Goal: Task Accomplishment & Management: Complete application form

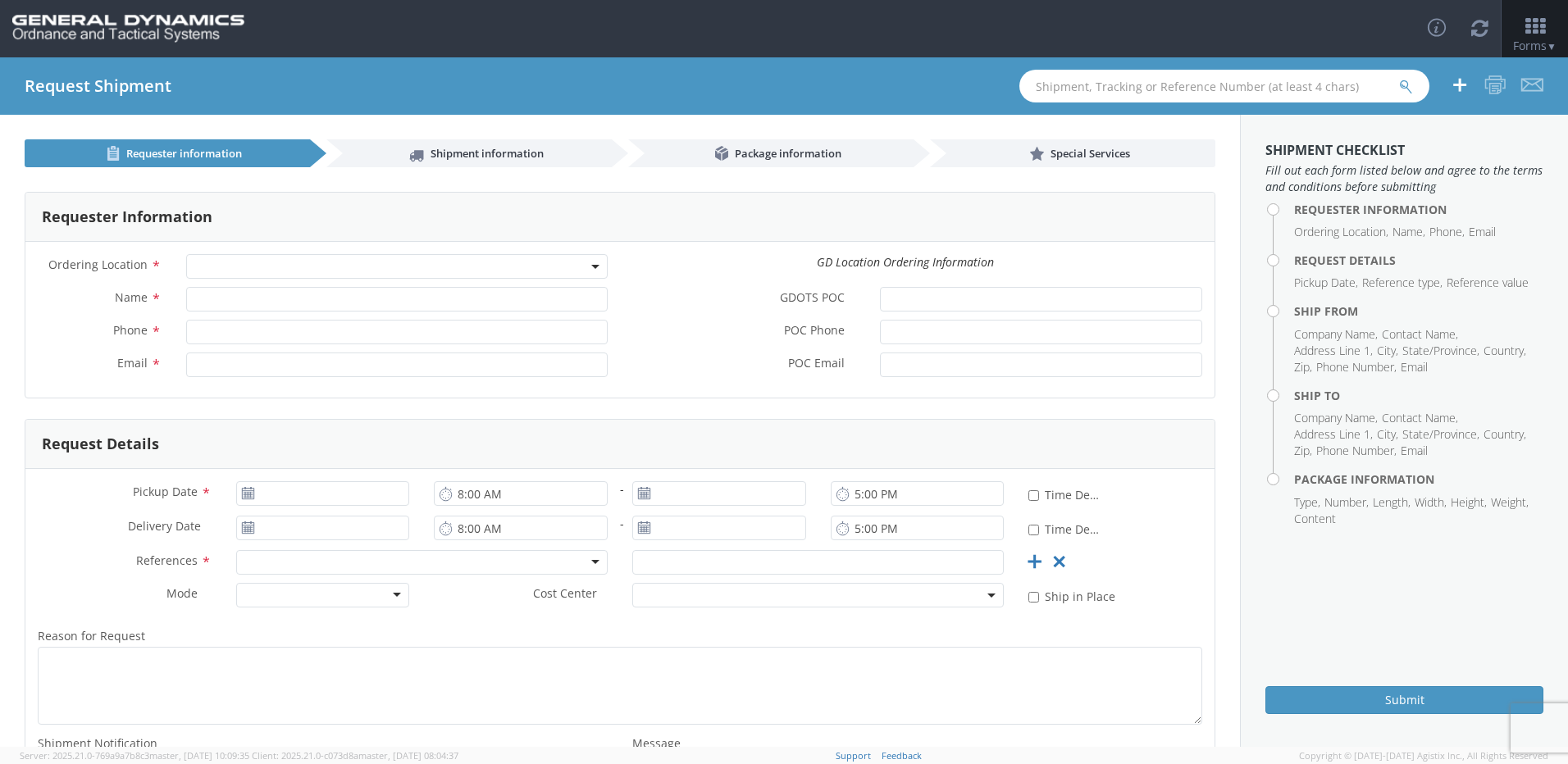
click at [256, 273] on span at bounding box center [396, 267] width 421 height 25
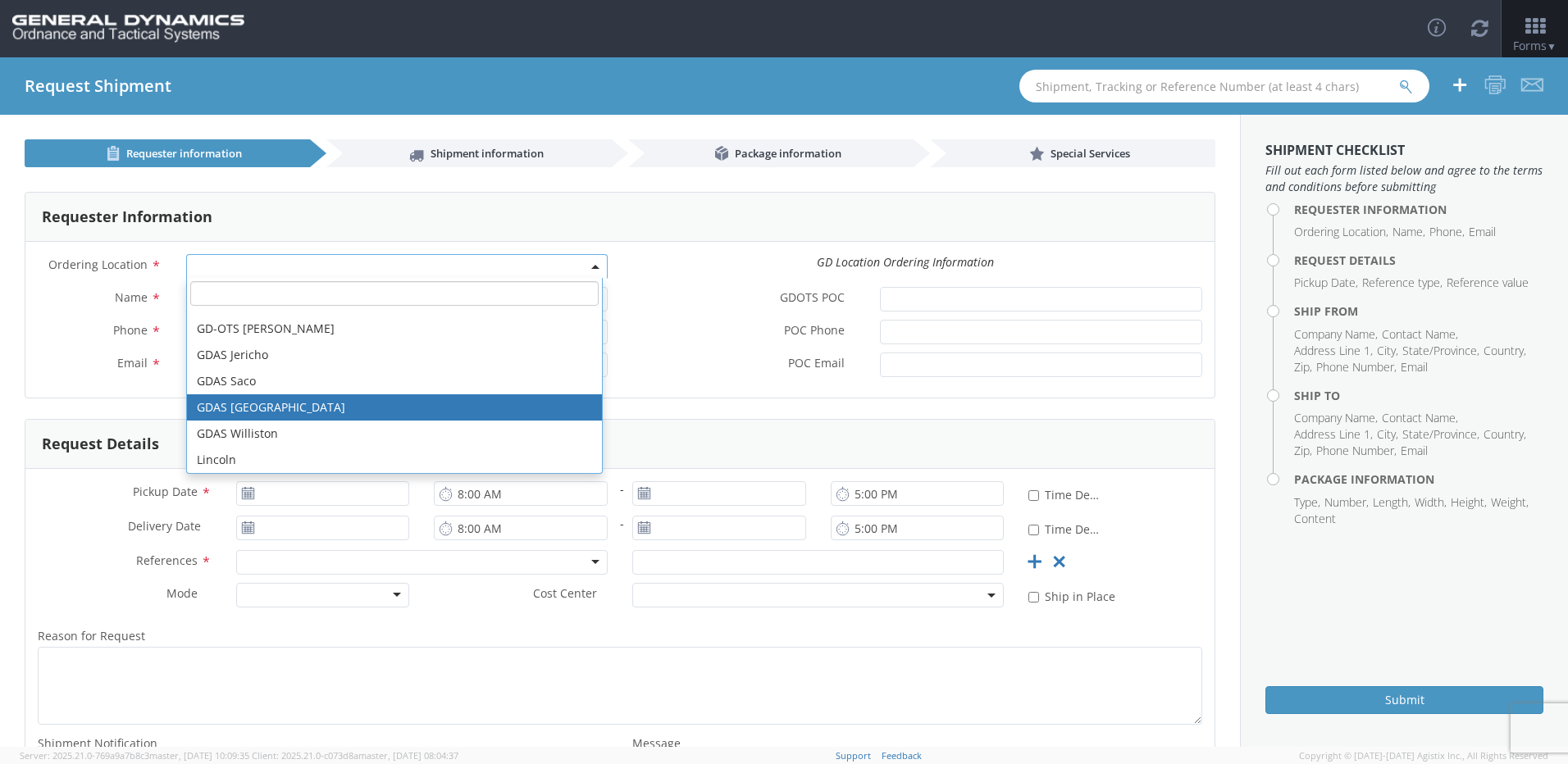
scroll to position [459, 0]
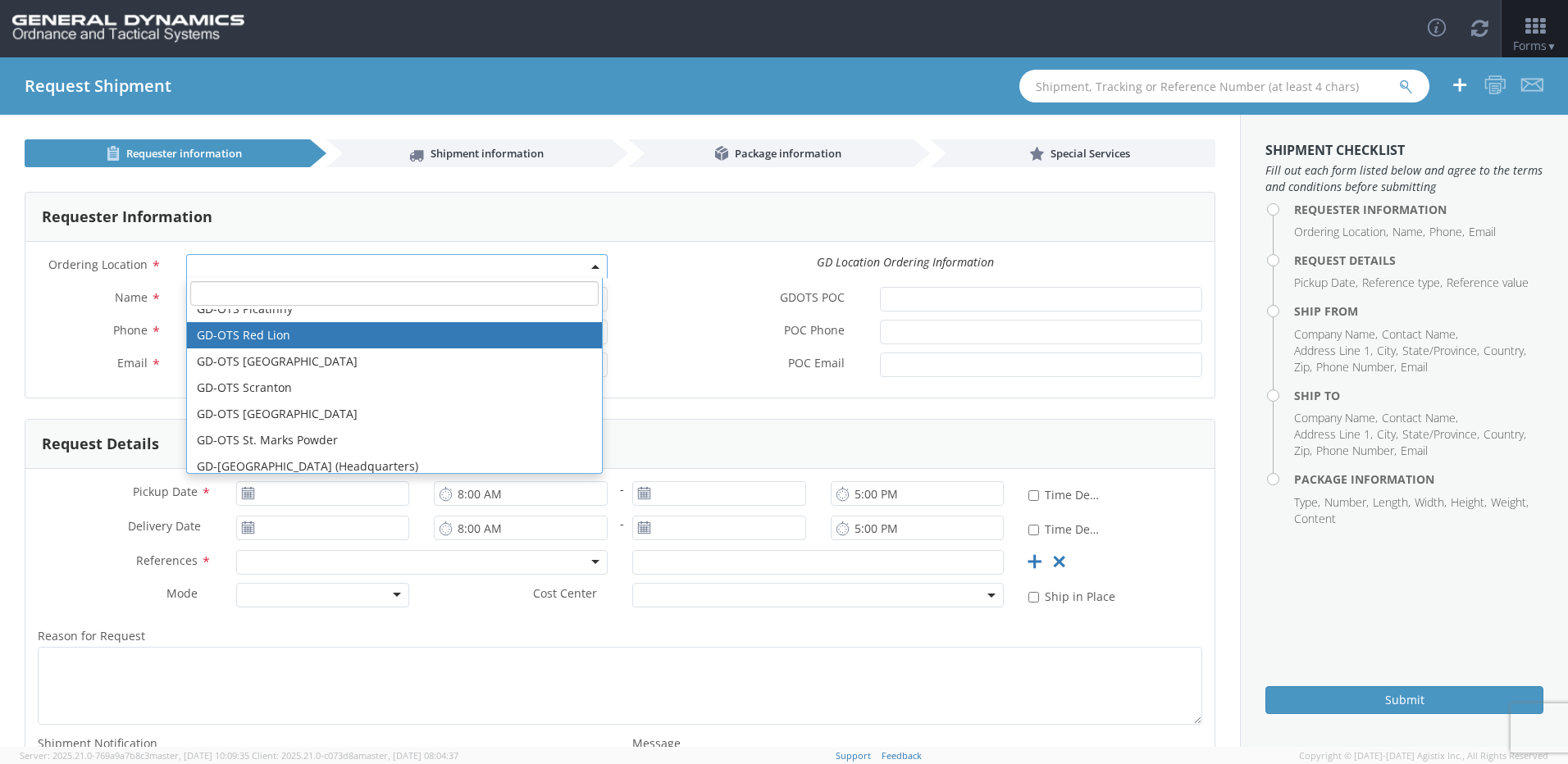
select select "310"
type input "[EMAIL_ADDRESS][DOMAIN_NAME]"
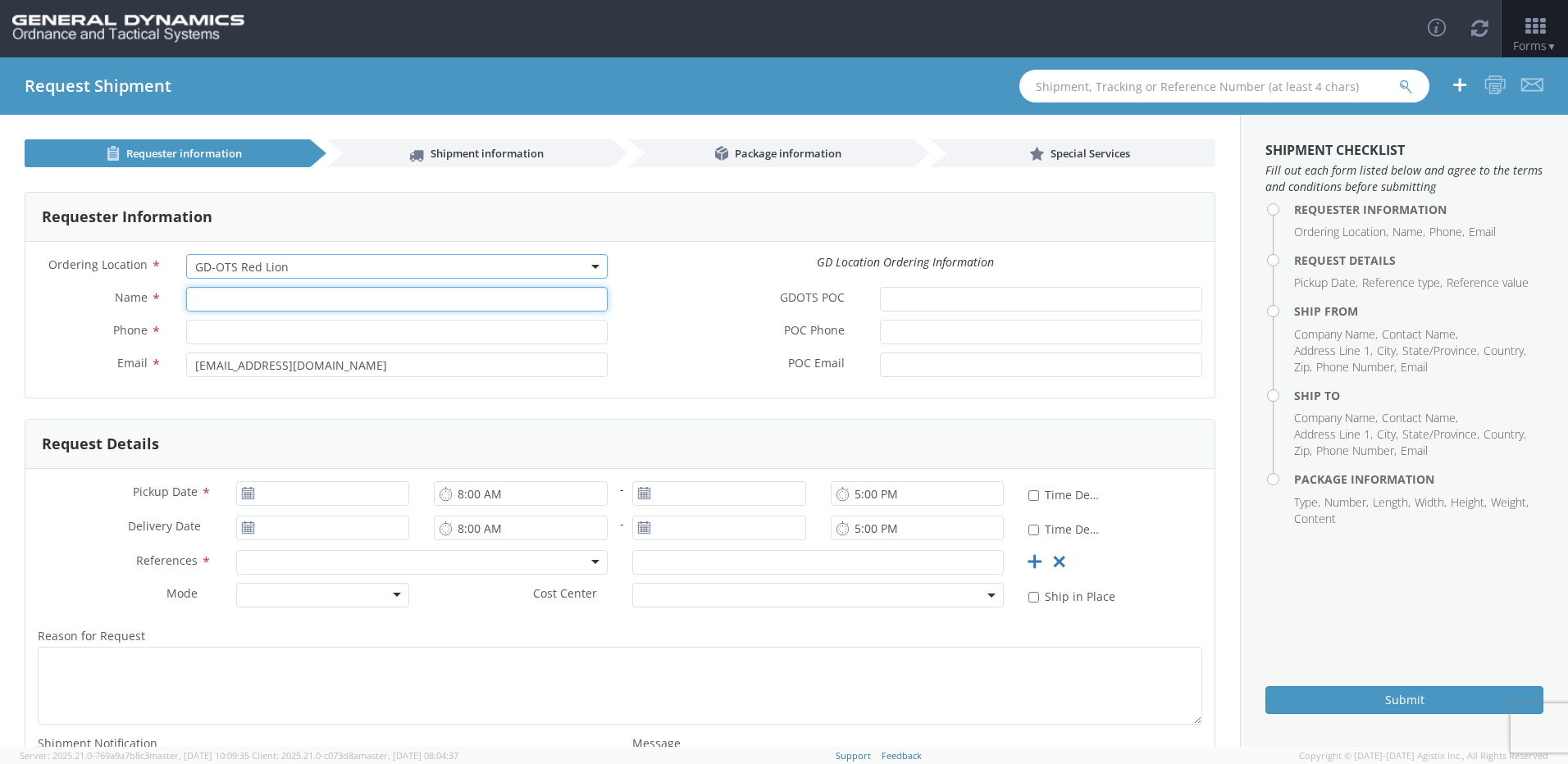
click at [235, 300] on input "Name *" at bounding box center [396, 300] width 421 height 25
type input "[PERSON_NAME]"
type input "7172468237"
click at [1028, 495] on input "* Time Definite" at bounding box center [1033, 495] width 11 height 11
checkbox input "true"
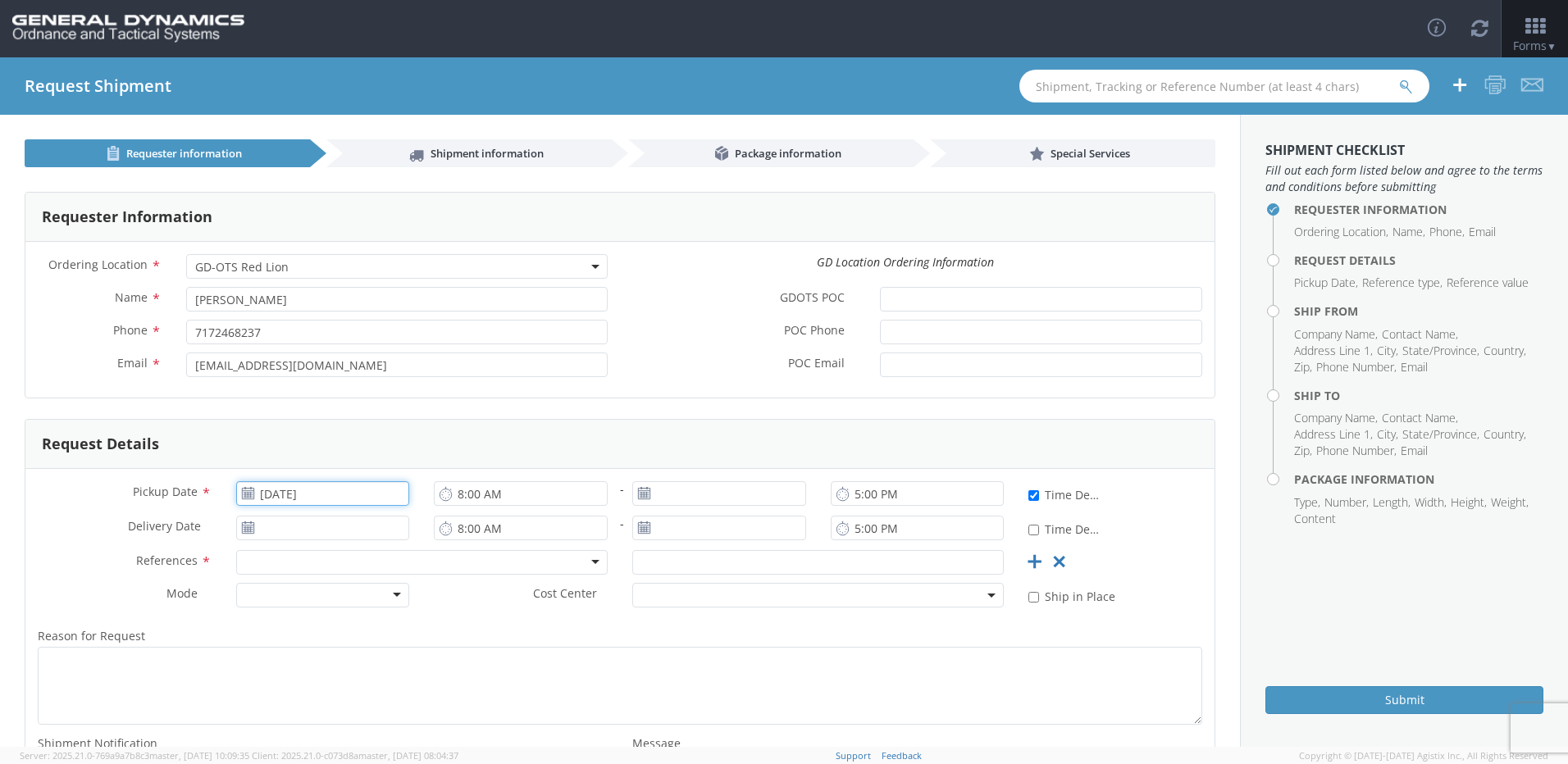
click at [372, 503] on input "[DATE]" at bounding box center [323, 493] width 173 height 25
click at [323, 420] on td "21" at bounding box center [317, 414] width 29 height 25
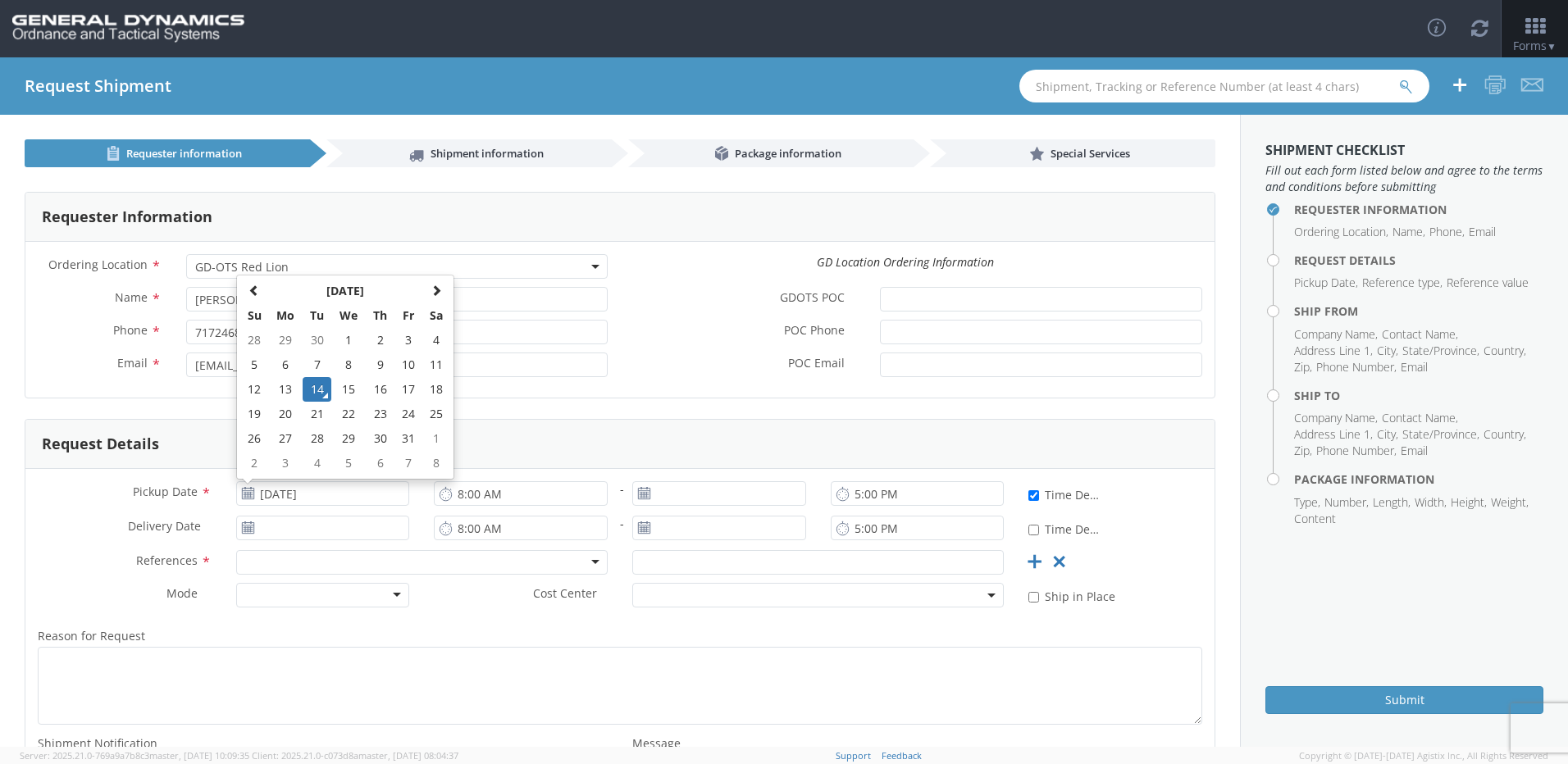
type input "[DATE]"
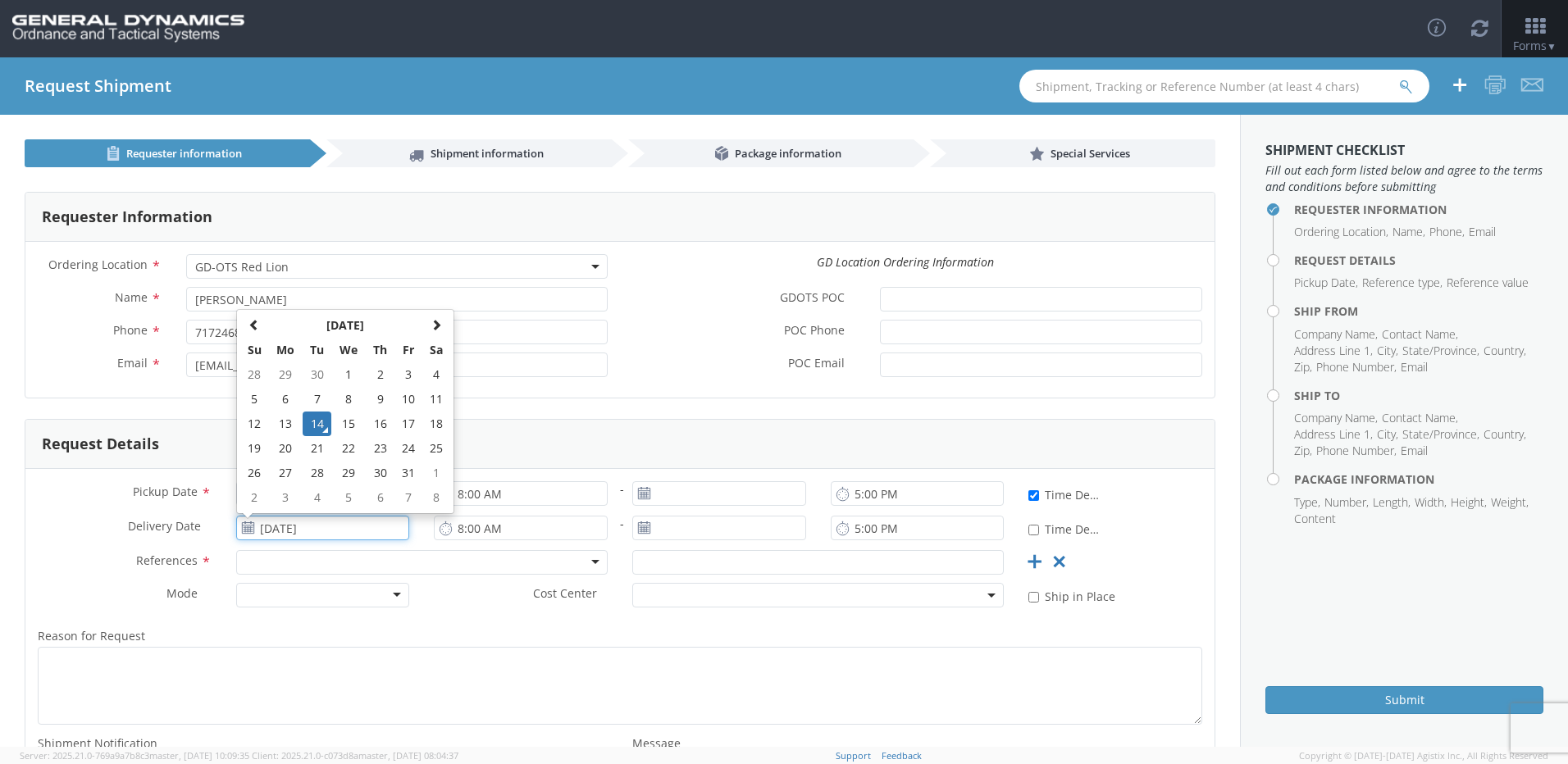
click at [298, 530] on input "[DATE]" at bounding box center [323, 528] width 173 height 25
click at [340, 453] on td "22" at bounding box center [349, 449] width 35 height 25
type input "[DATE]"
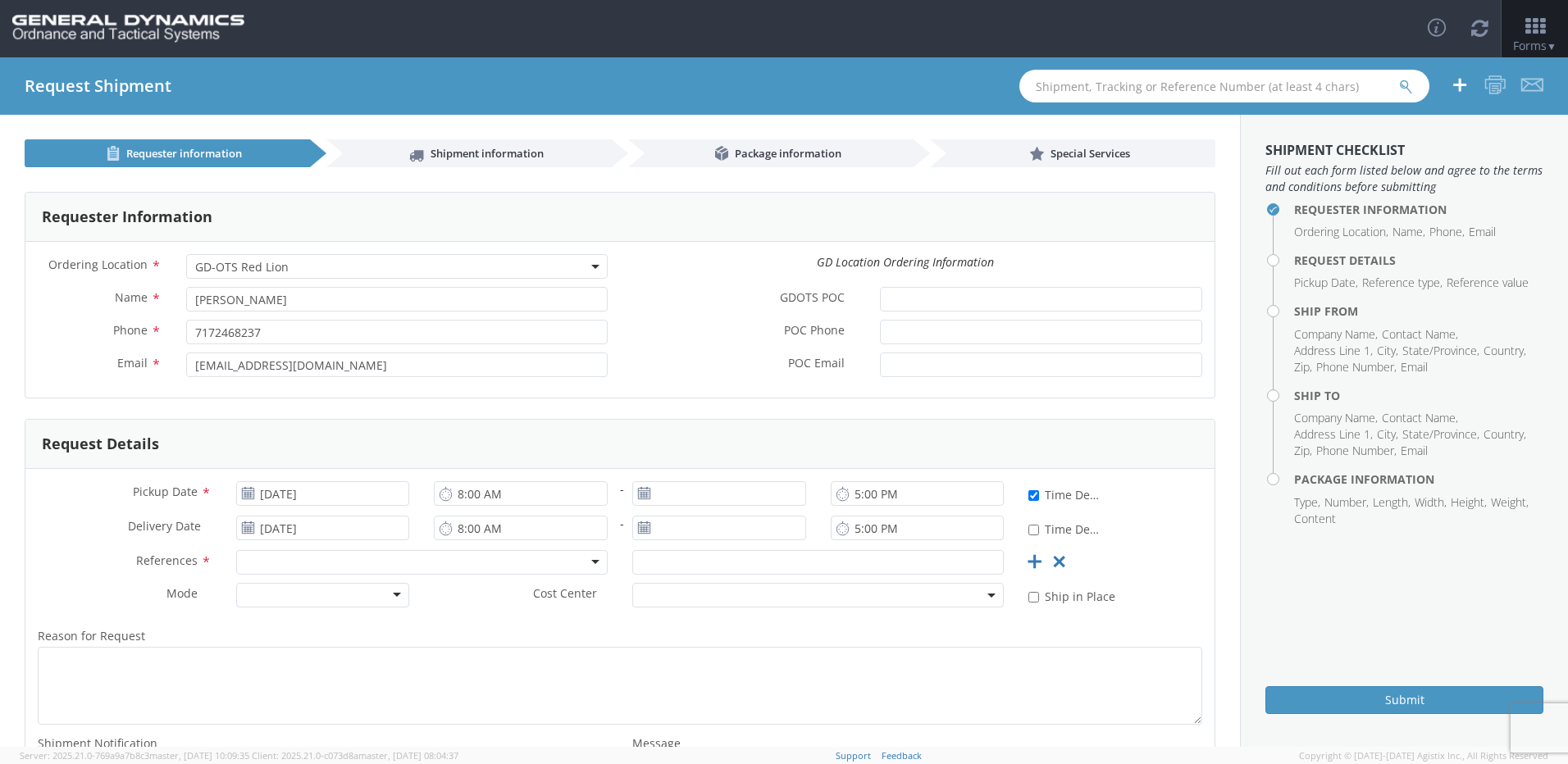
click at [1028, 536] on label "* Time Definite" at bounding box center [1065, 529] width 74 height 19
click at [1028, 536] on input "* Time Definite" at bounding box center [1033, 530] width 11 height 11
checkbox input "true"
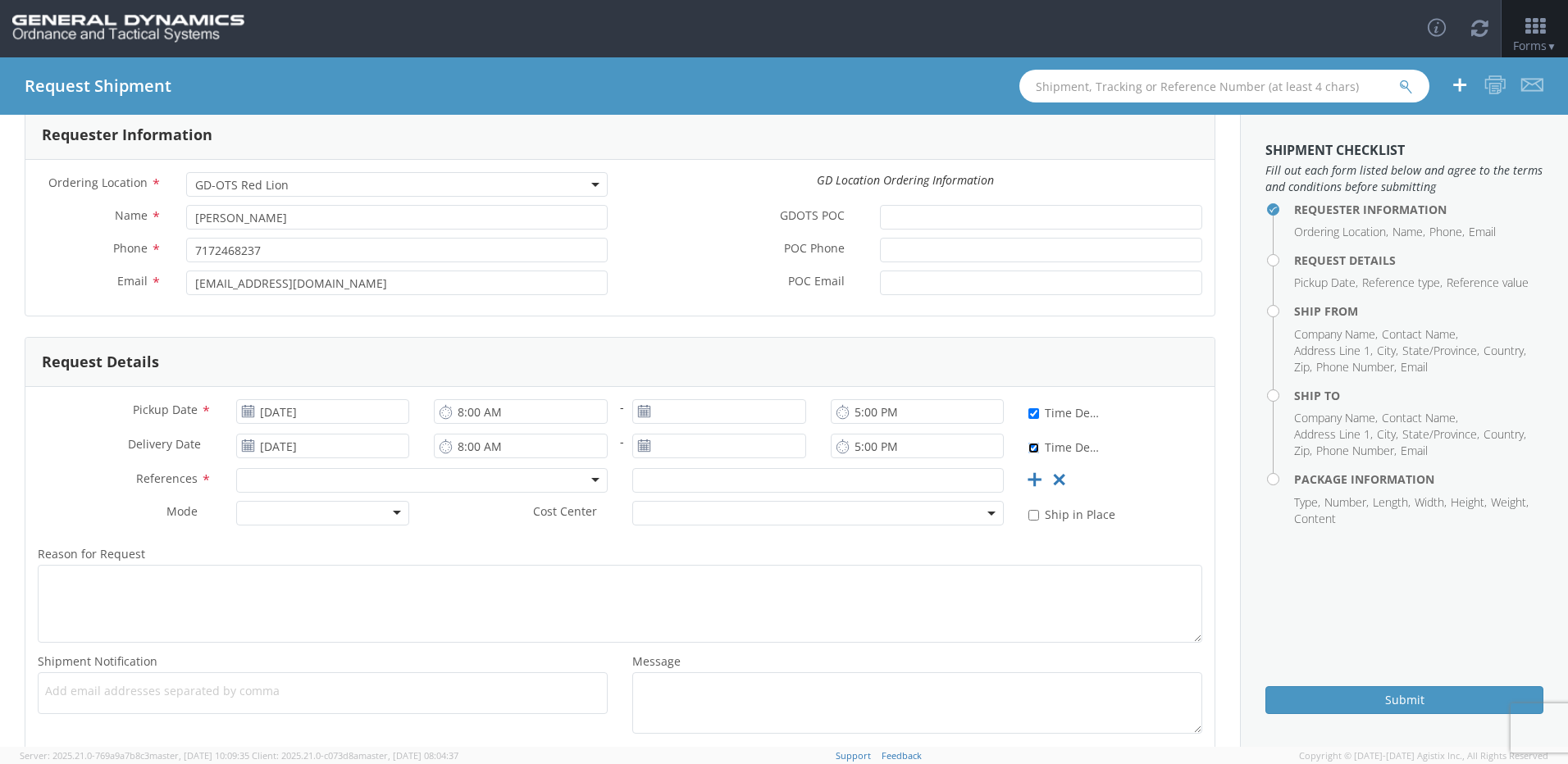
scroll to position [164, 0]
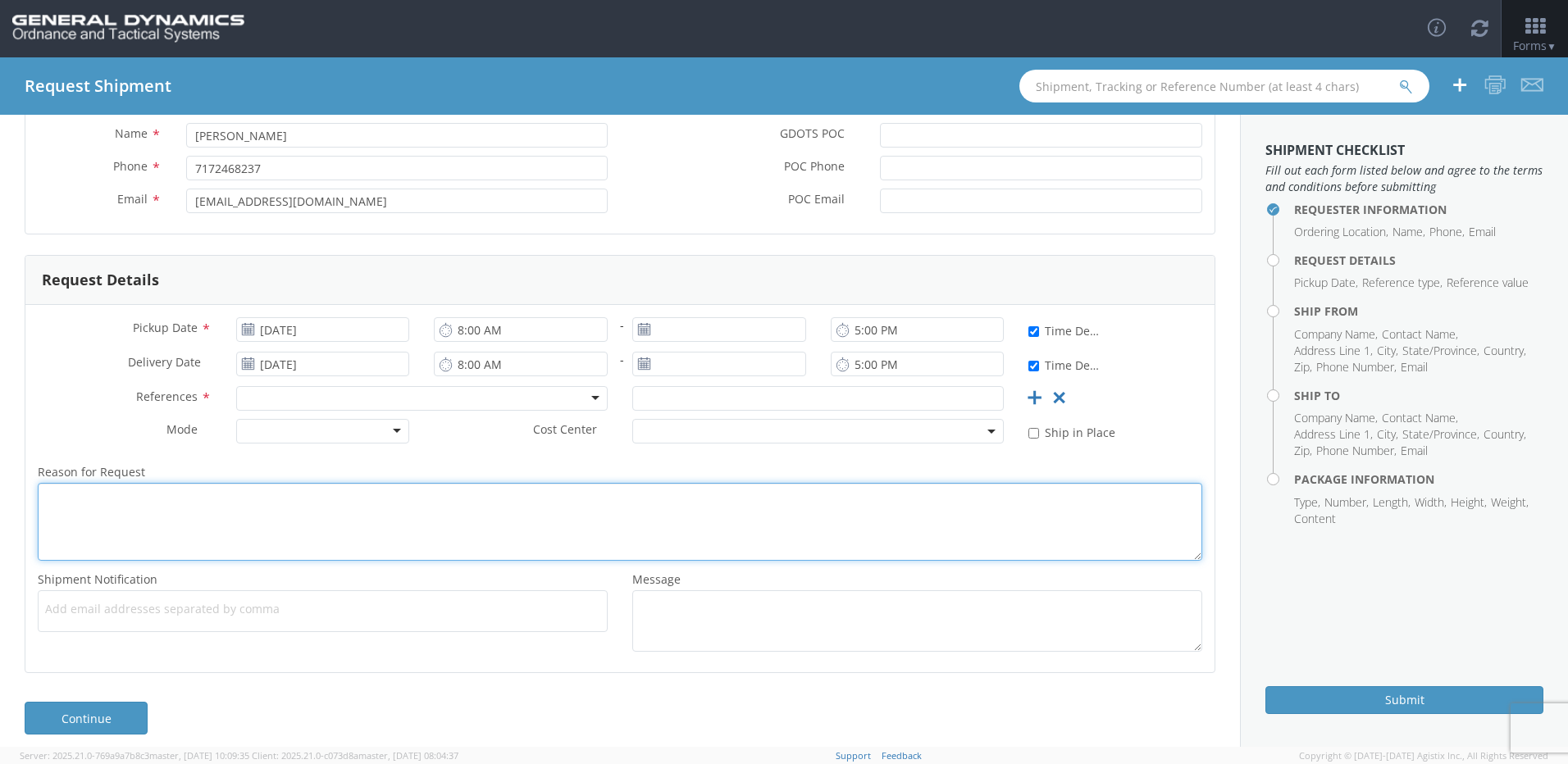
click at [138, 504] on textarea "Reason for Request *" at bounding box center [620, 521] width 1164 height 78
type textarea "s"
type textarea "ship new Kitamura HX500IG and accessories"
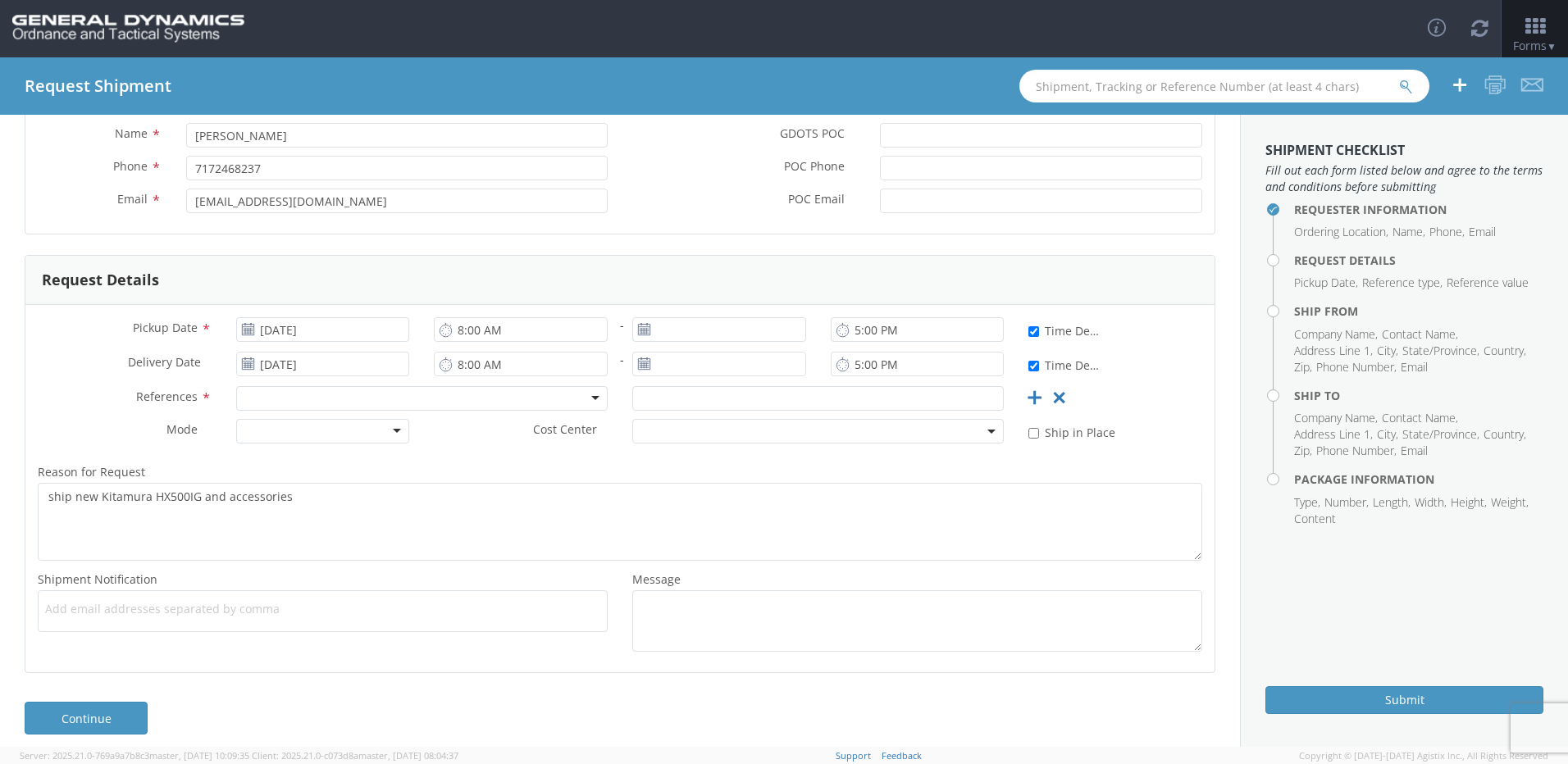
click at [68, 603] on span "Add email addresses separated by comma" at bounding box center [323, 609] width 555 height 16
type input "[PERSON_NAME][EMAIL_ADDRESS][PERSON_NAME][DOMAIN_NAME]"
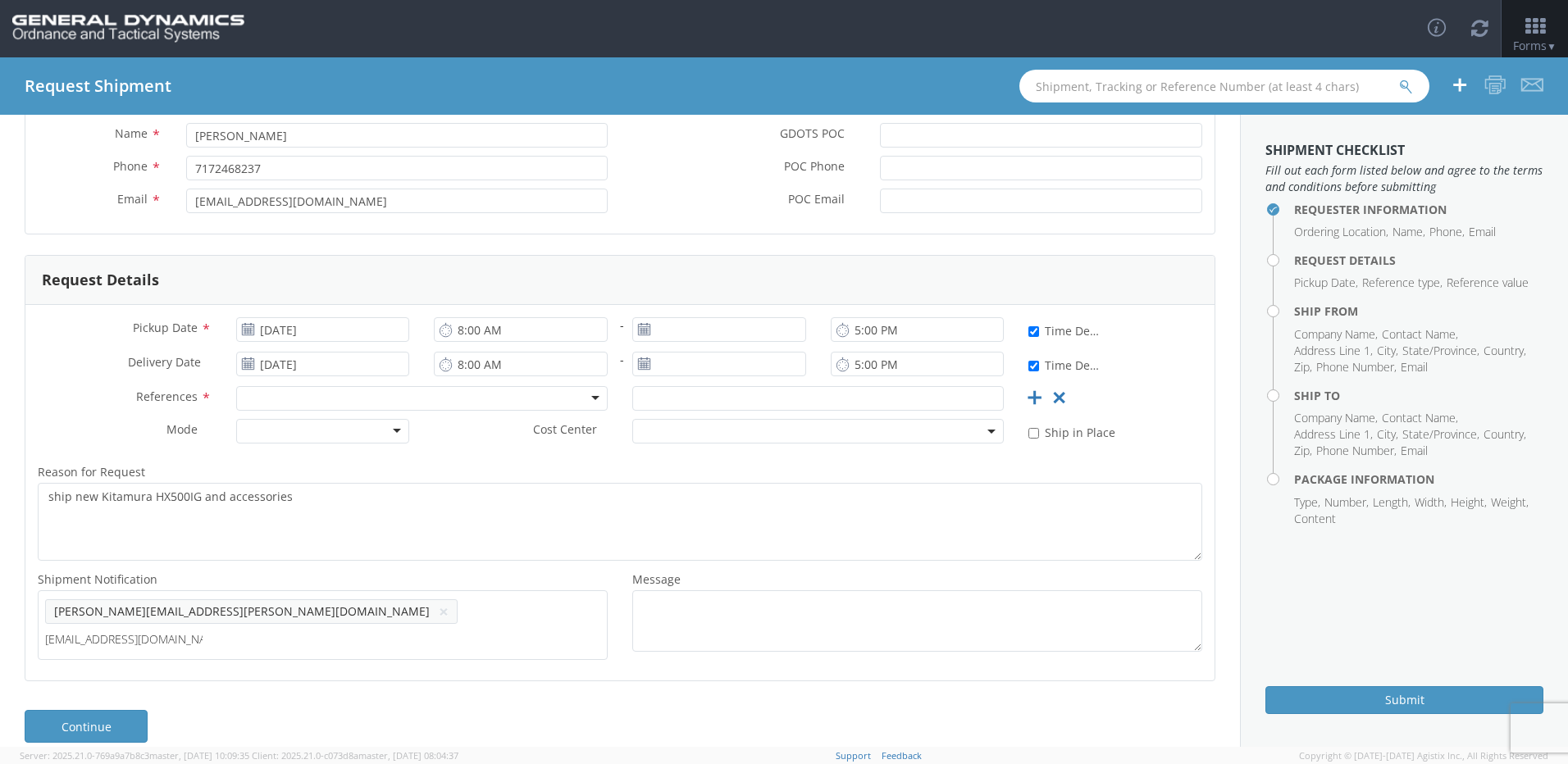
type input "[EMAIL_ADDRESS][DOMAIN_NAME]"
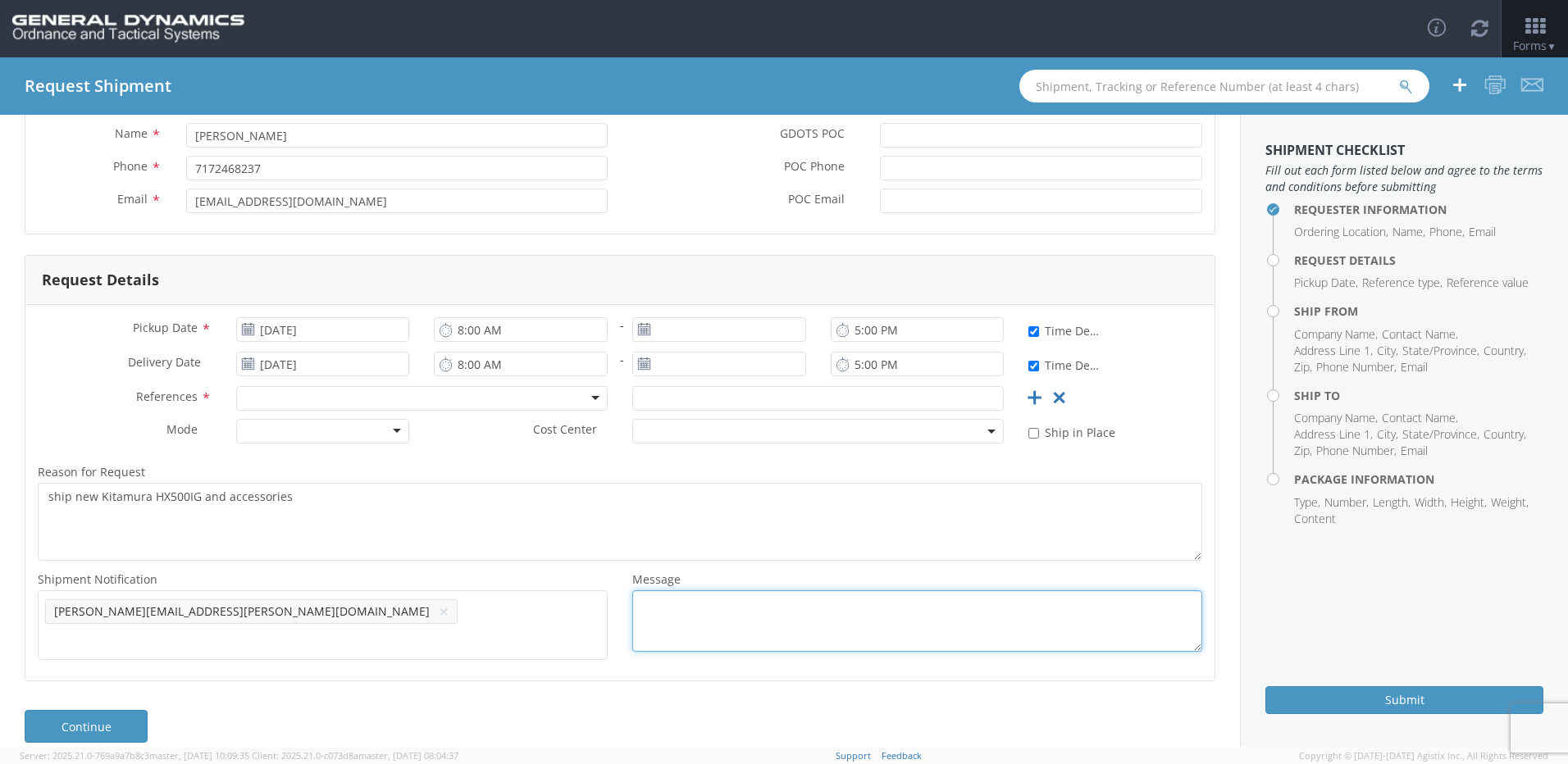
click at [662, 609] on textarea "Message *" at bounding box center [917, 621] width 570 height 62
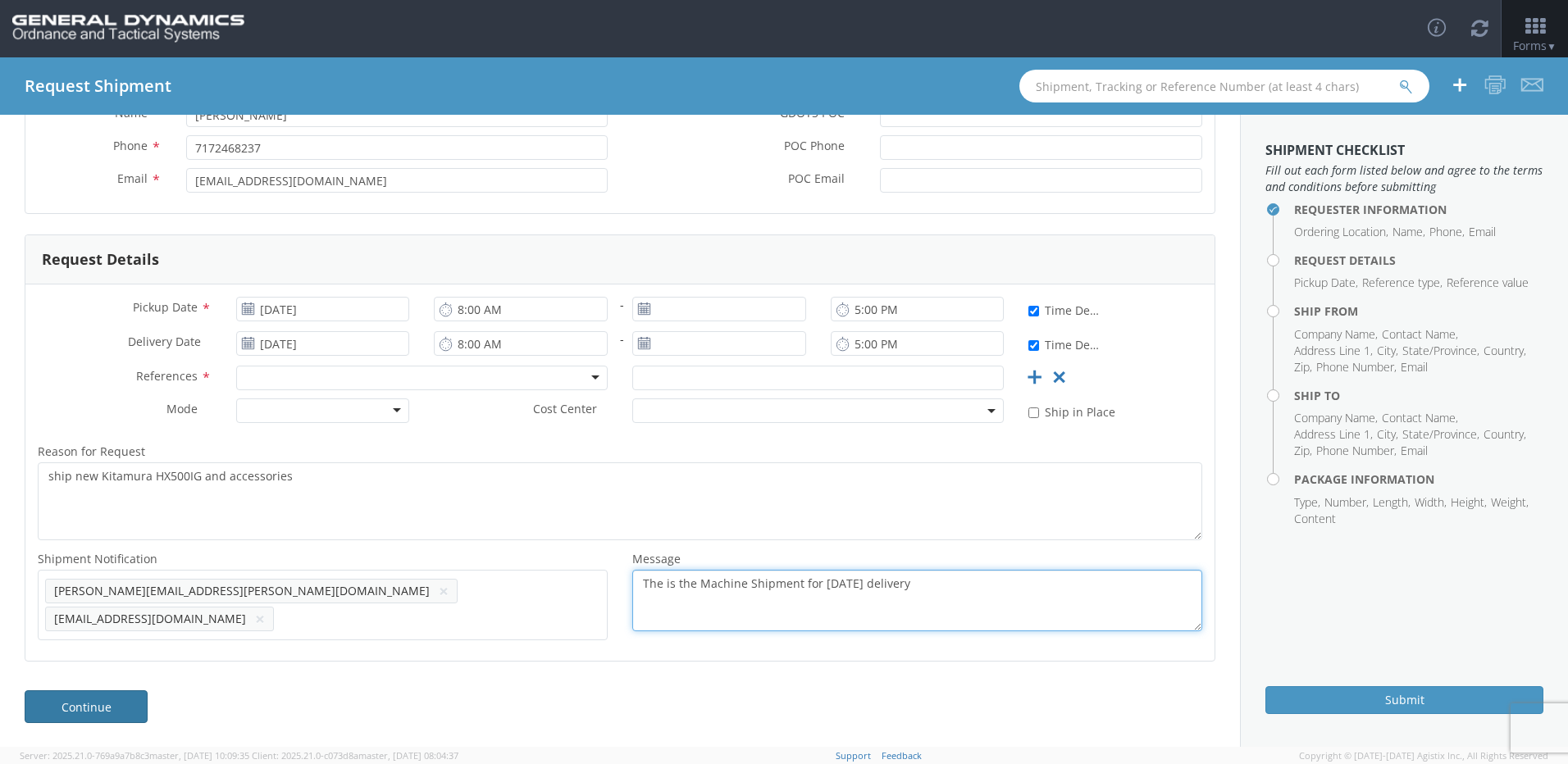
type textarea "The is the Machine Shipment for [DATE] delivery"
click at [97, 713] on link "Continue" at bounding box center [87, 706] width 123 height 33
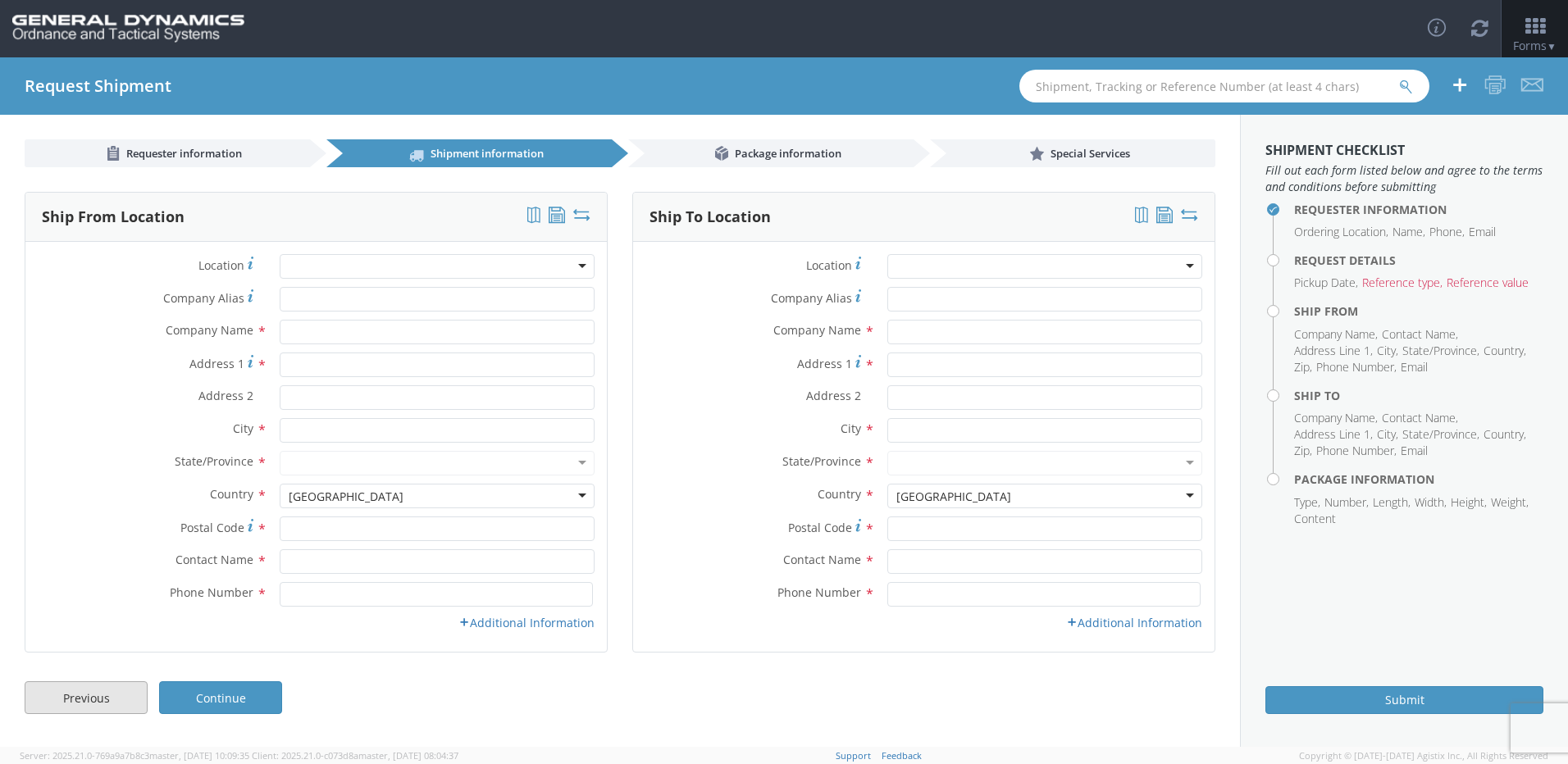
scroll to position [0, 0]
click at [325, 303] on input "Company Alias *" at bounding box center [437, 300] width 315 height 25
type input "JBM Technologies Inc."
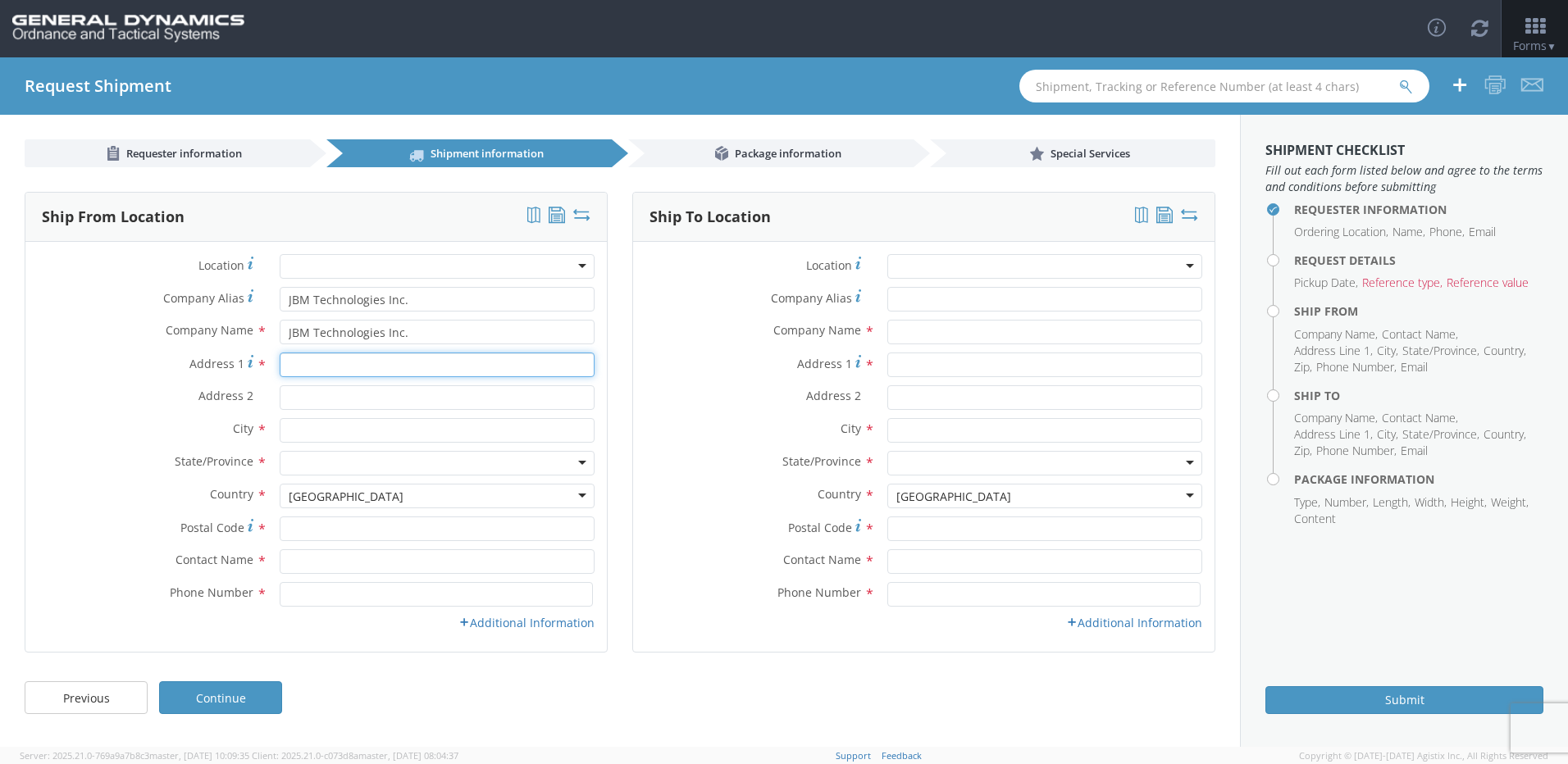
type input "JBM Technologies Inc"
type input "[STREET_ADDRESS][PERSON_NAME]"
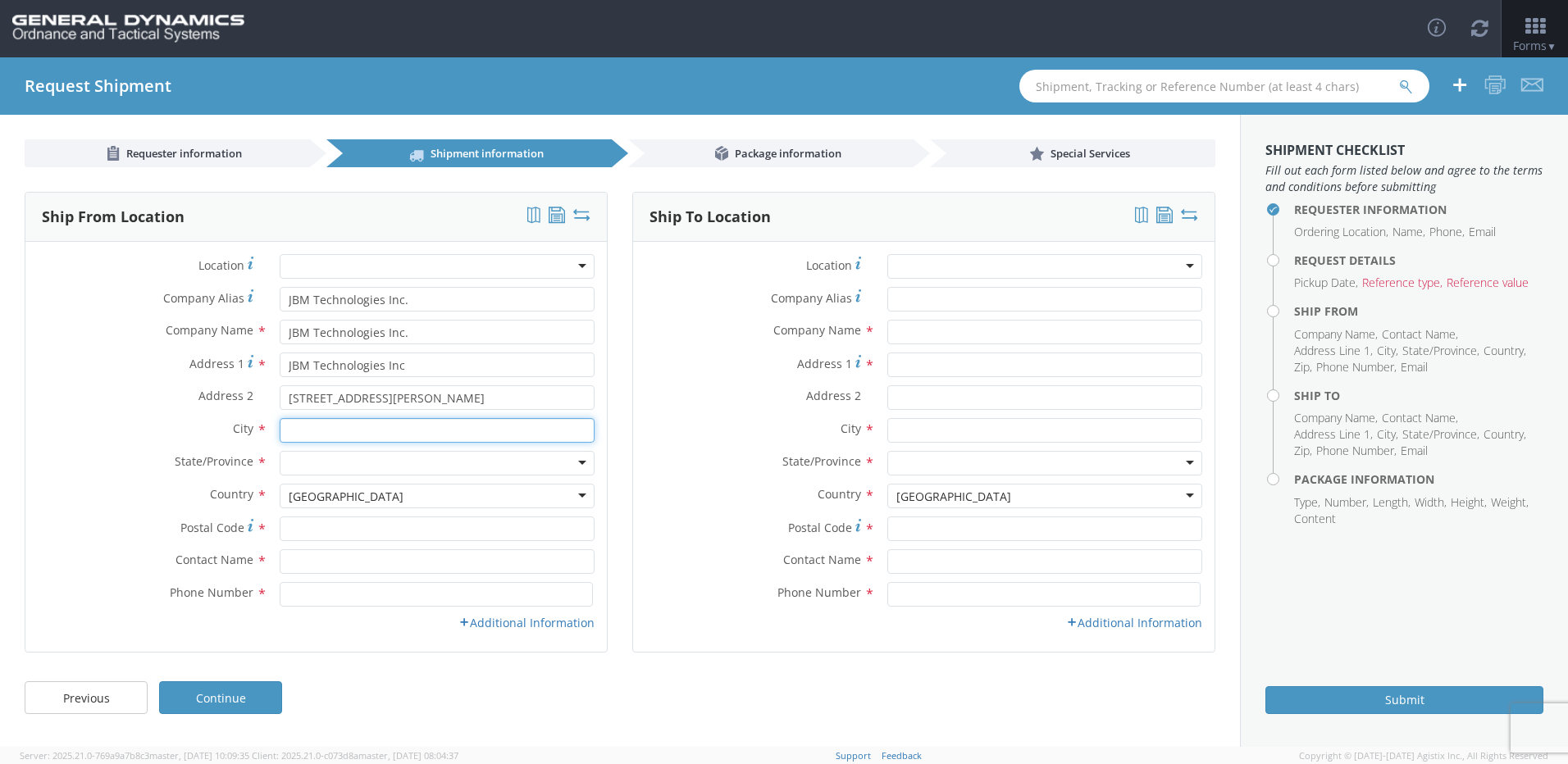
type input "IVYLAND"
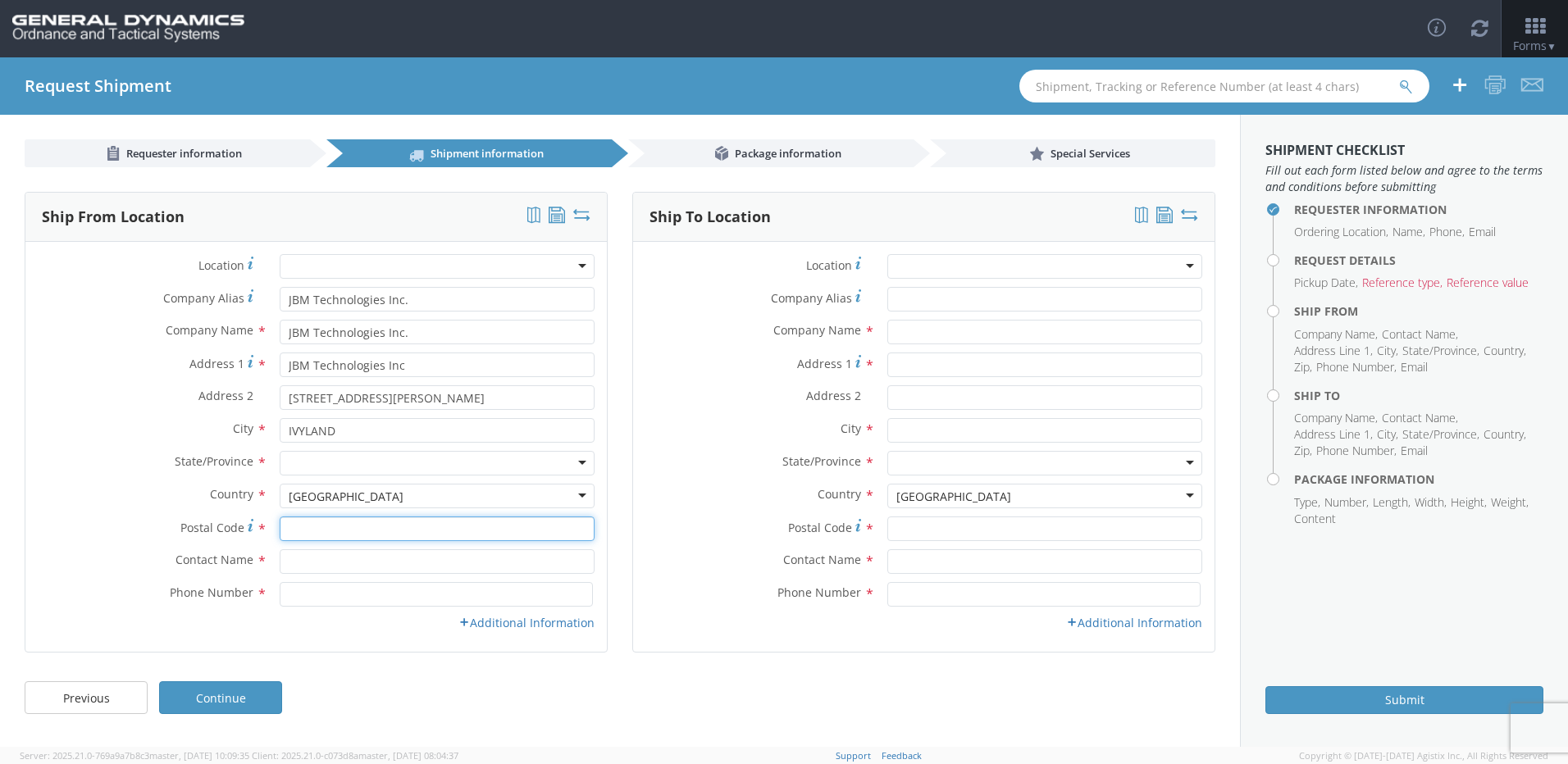
type input "18974"
type input "[PERSON_NAME]"
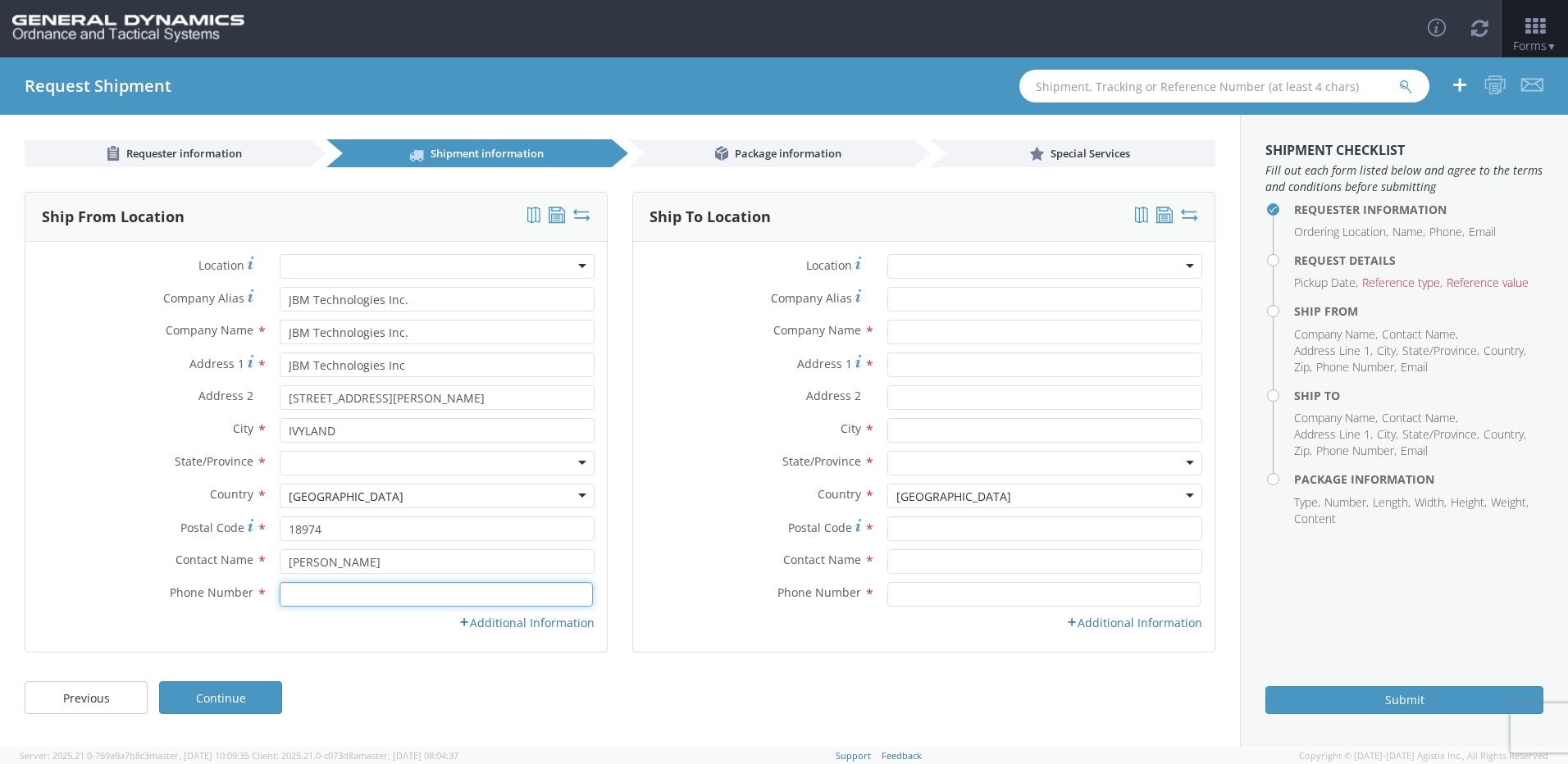
type input "2156728878"
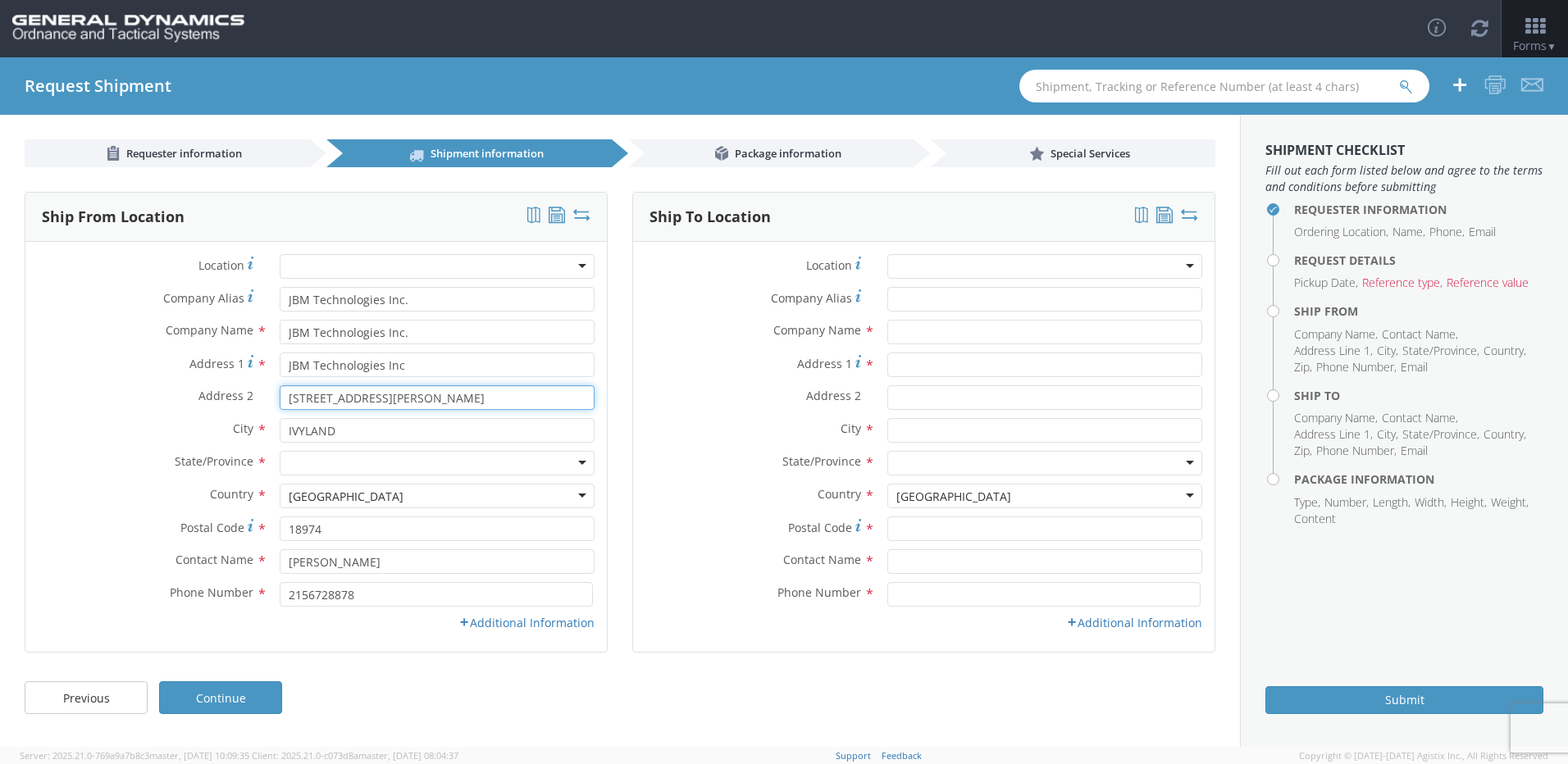
click at [561, 404] on input "[STREET_ADDRESS][PERSON_NAME]" at bounding box center [437, 398] width 315 height 25
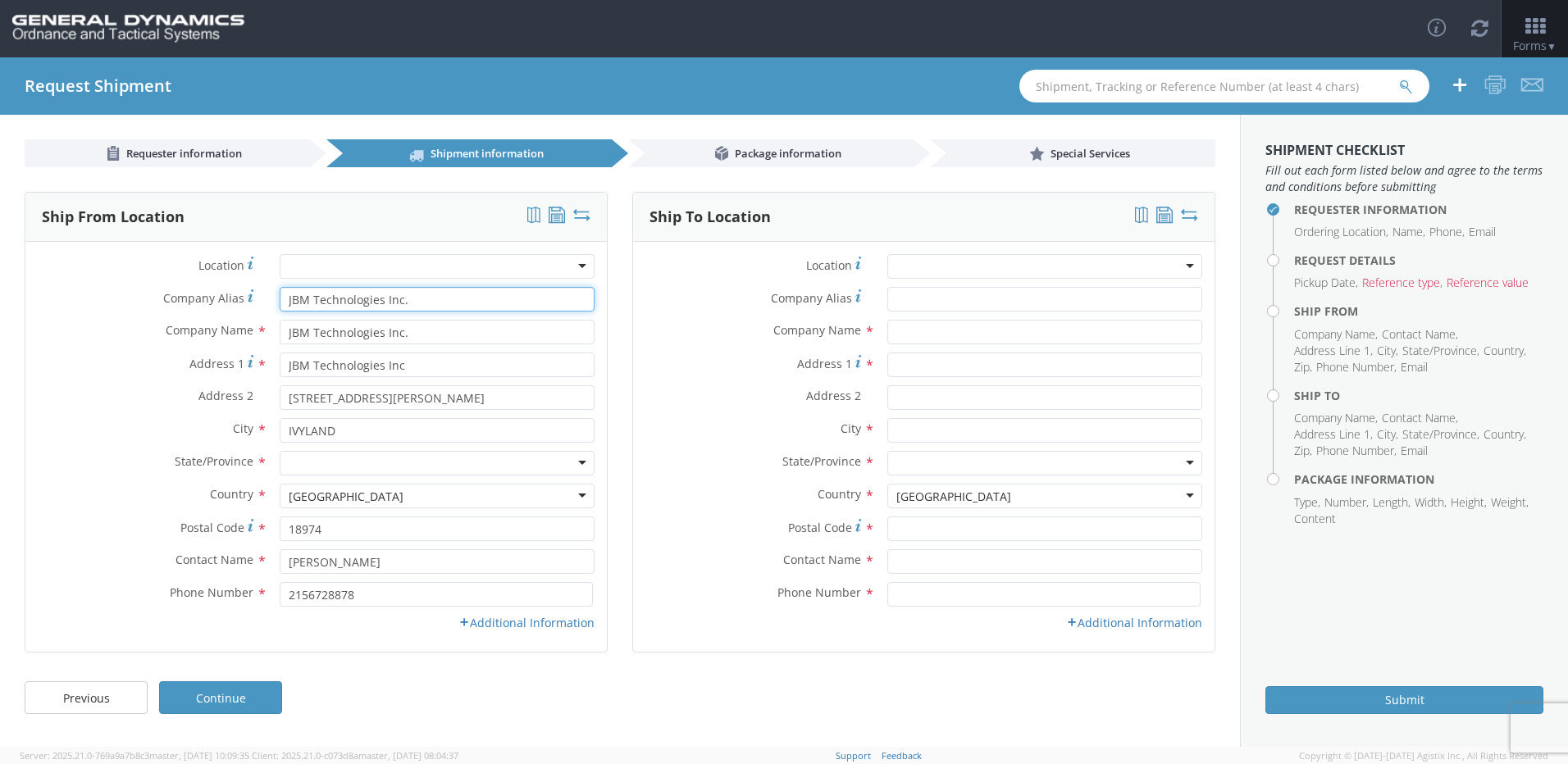
click at [439, 300] on input "JBM Technologies Inc." at bounding box center [437, 300] width 315 height 25
click at [297, 336] on input "JBM Technologies Inc." at bounding box center [437, 332] width 315 height 25
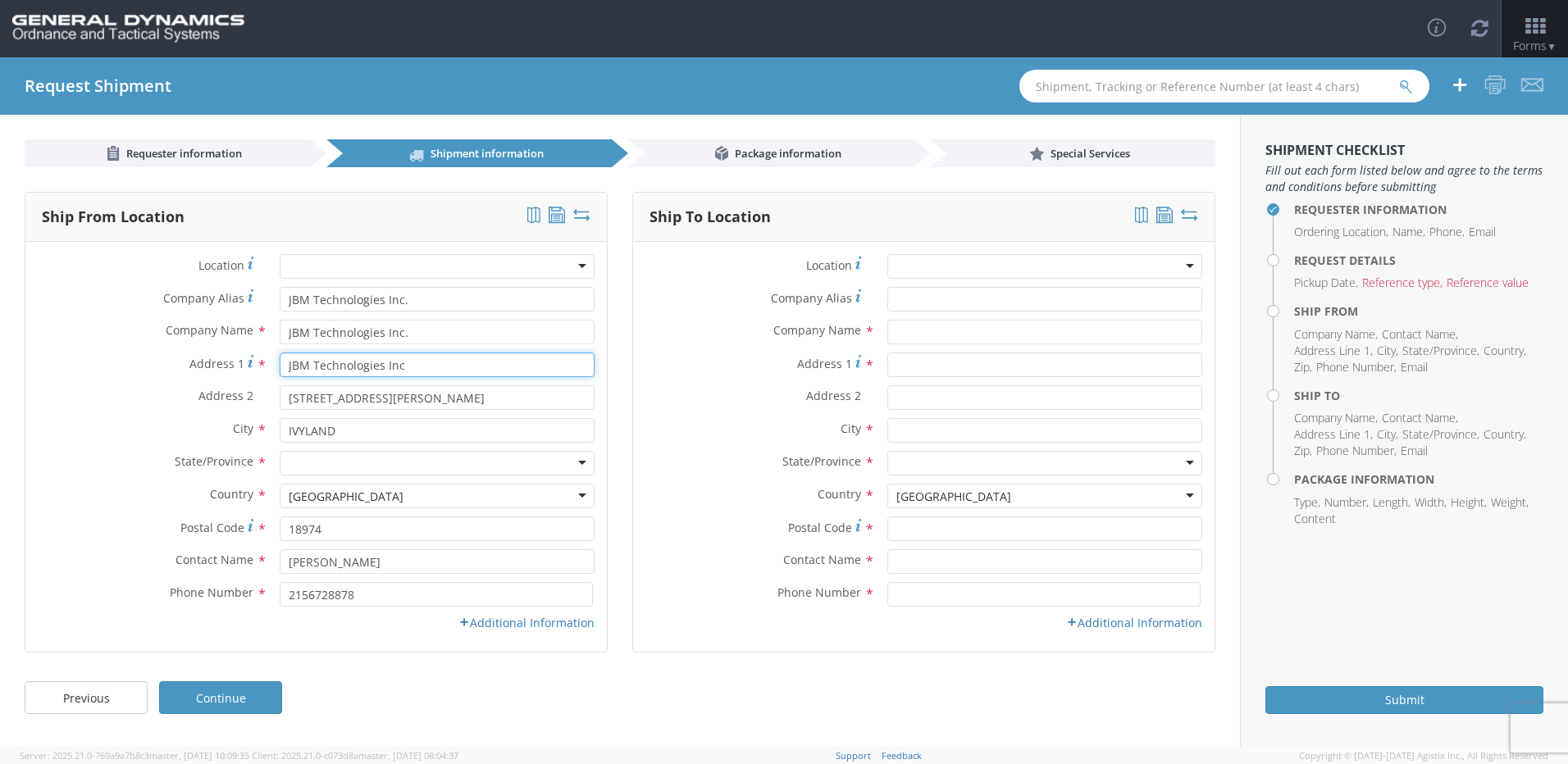
click at [291, 377] on input "JBM Technologies Inc" at bounding box center [437, 365] width 315 height 25
click at [294, 405] on input "[STREET_ADDRESS][PERSON_NAME]" at bounding box center [437, 398] width 315 height 25
click at [308, 397] on input "[STREET_ADDRESS][PERSON_NAME]" at bounding box center [437, 398] width 315 height 25
type input "e"
type input "[STREET_ADDRESS]"
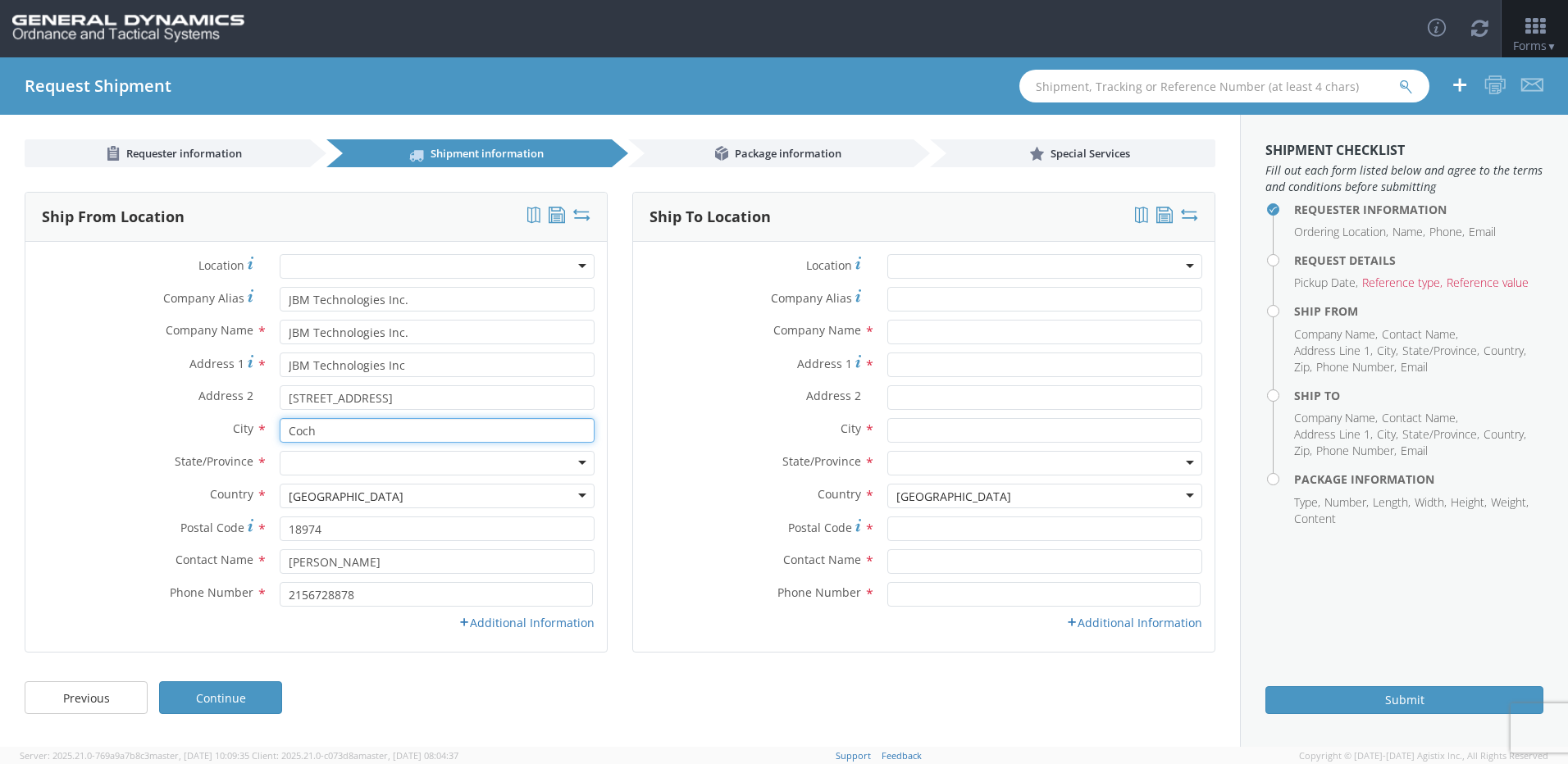
type input "Cochranton"
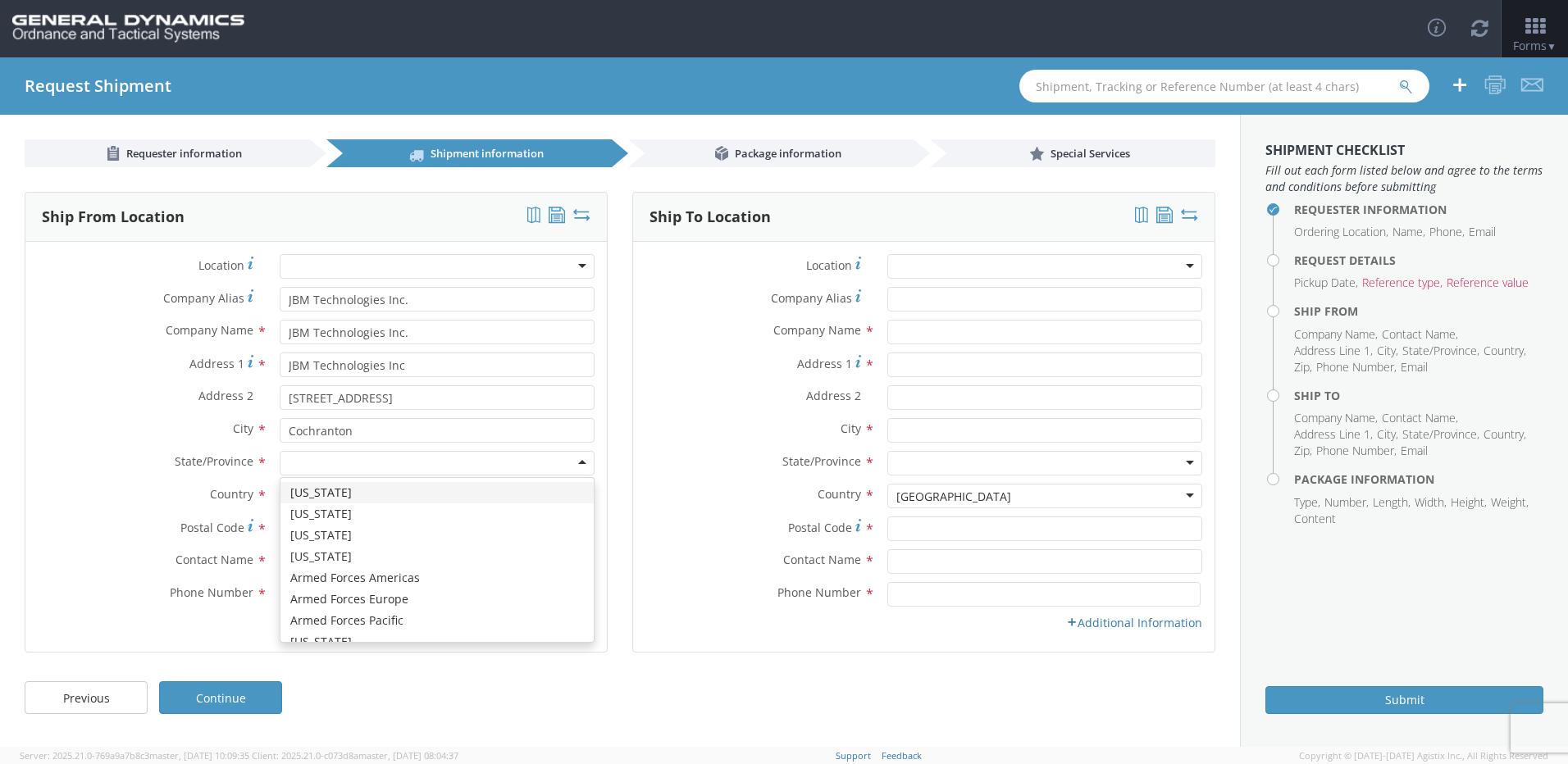
click at [310, 457] on div at bounding box center [437, 463] width 315 height 25
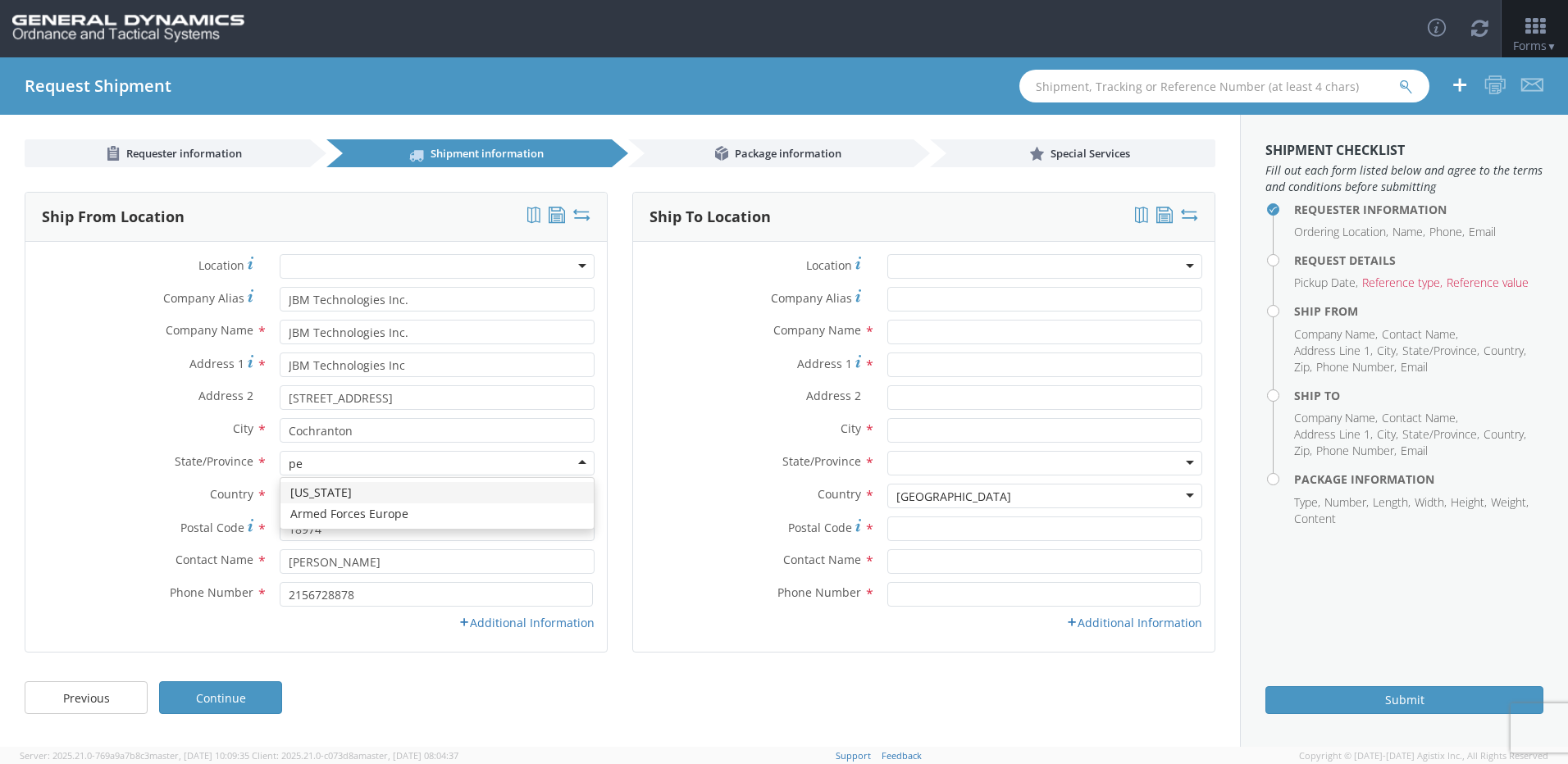
type input "pen"
click at [338, 503] on div "[US_STATE]" at bounding box center [437, 492] width 313 height 30
drag, startPoint x: 337, startPoint y: 524, endPoint x: 0, endPoint y: 619, distance: 350.1
click at [0, 619] on html "annexa Batch Shipping Guide Created with Sketch. calendar Created with Sketch." at bounding box center [784, 382] width 1568 height 764
type input "16314"
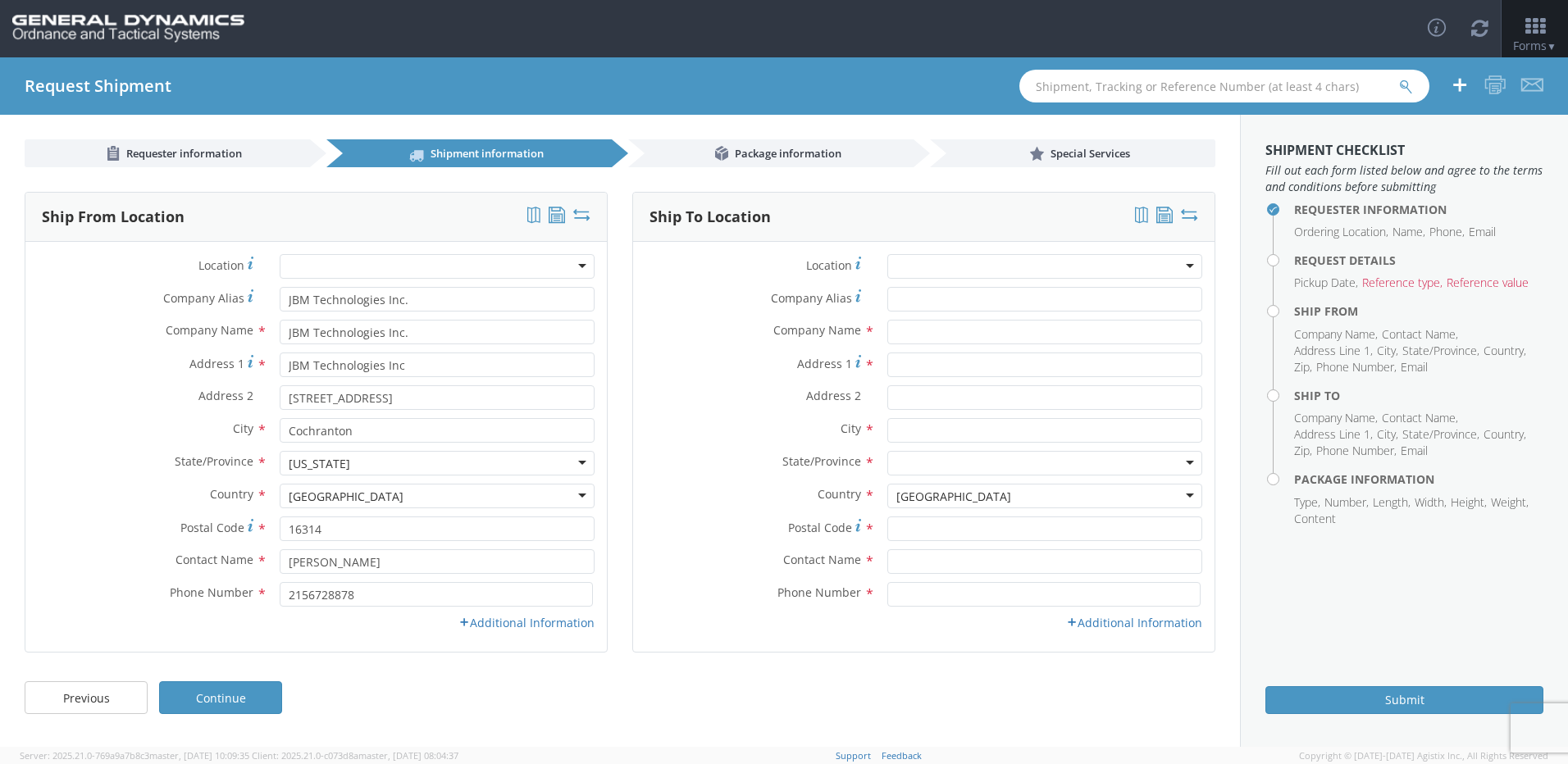
click at [115, 573] on div "Contact Name * [PERSON_NAME]" at bounding box center [315, 562] width 581 height 25
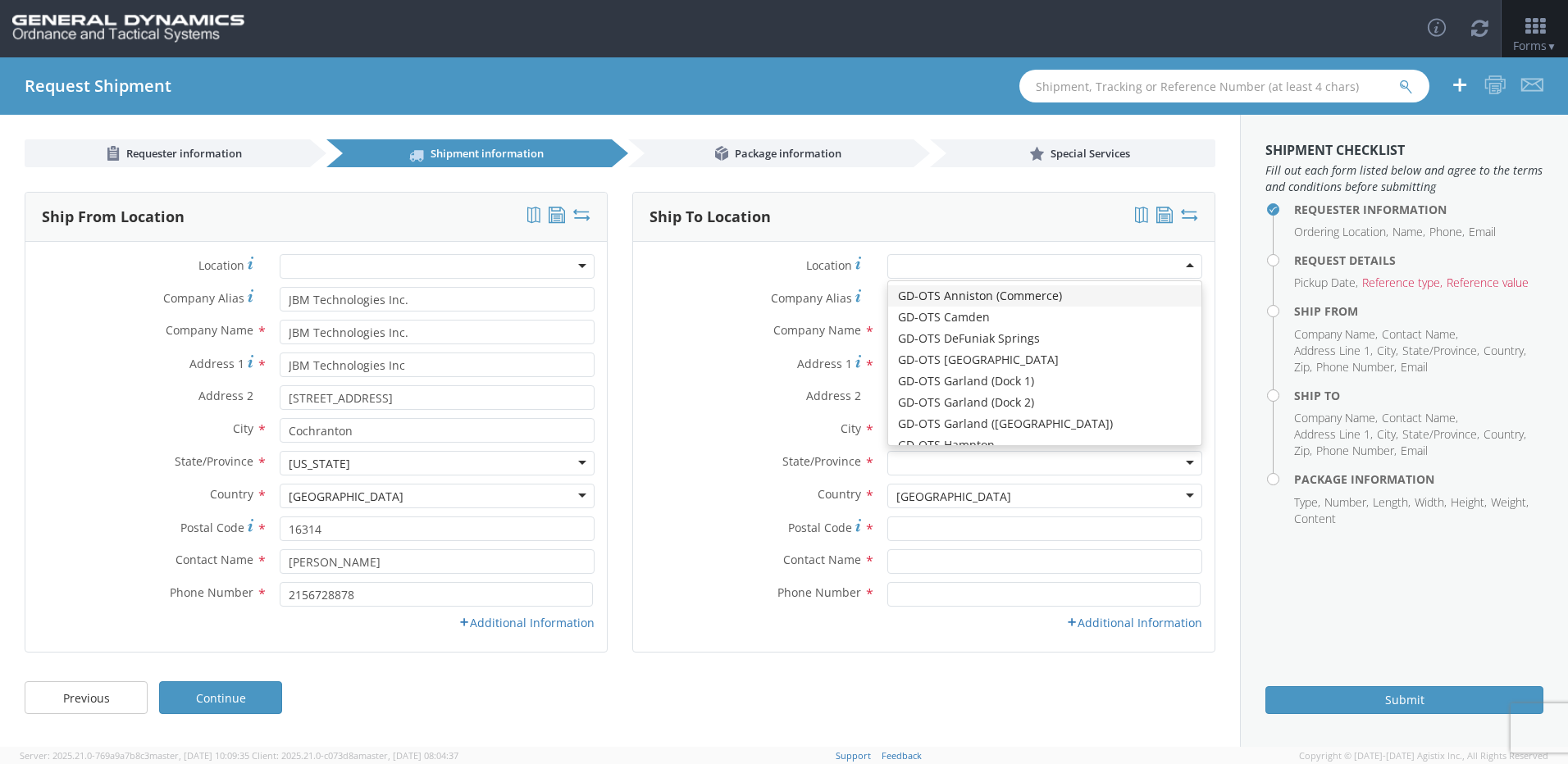
click at [1179, 270] on div at bounding box center [1045, 267] width 315 height 25
type input "General Dynamics - OTS"
type input "[STREET_ADDRESS]"
type input "Red Lion"
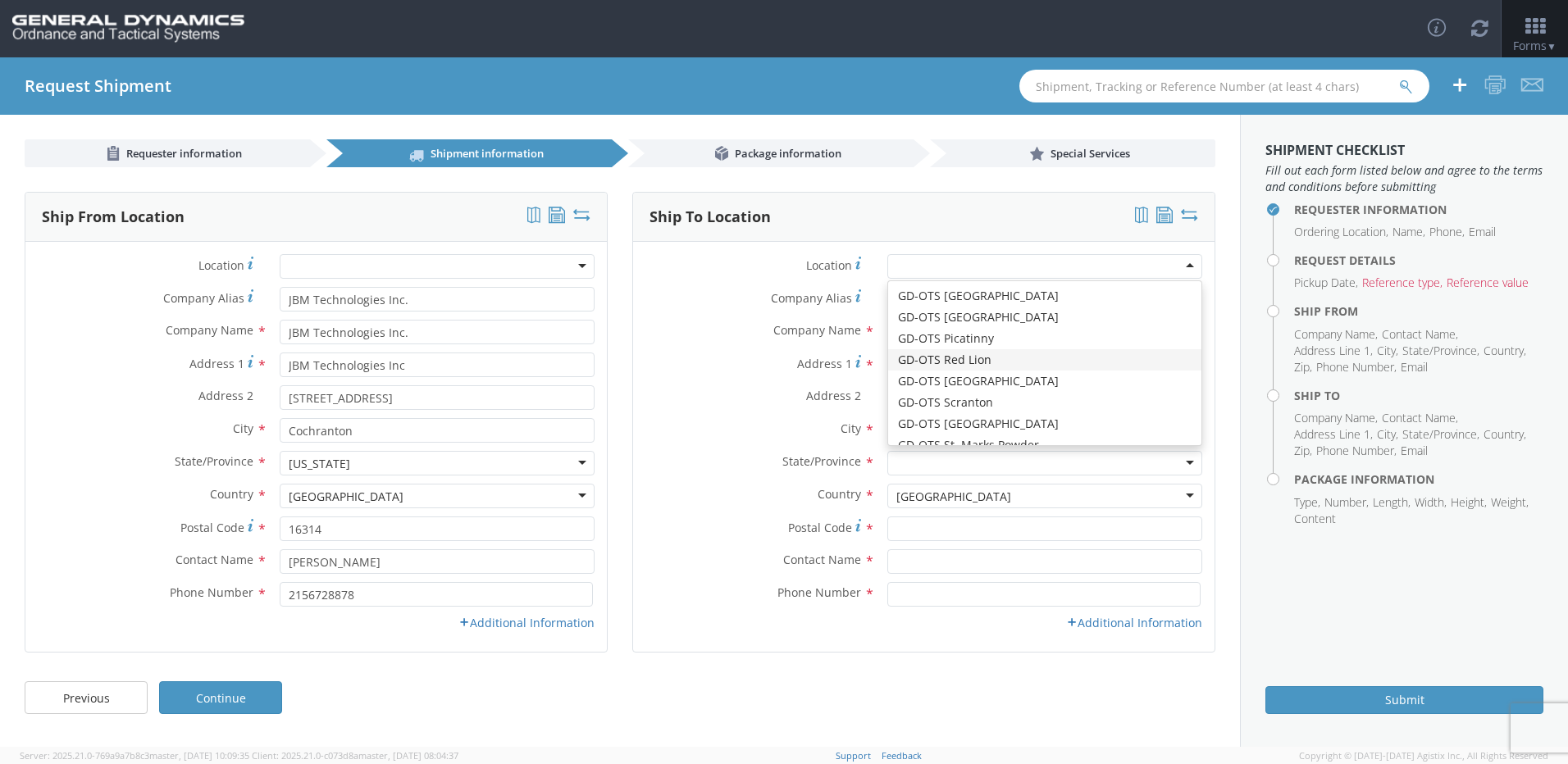
type input "17356"
type input "[PHONE_NUMBER]"
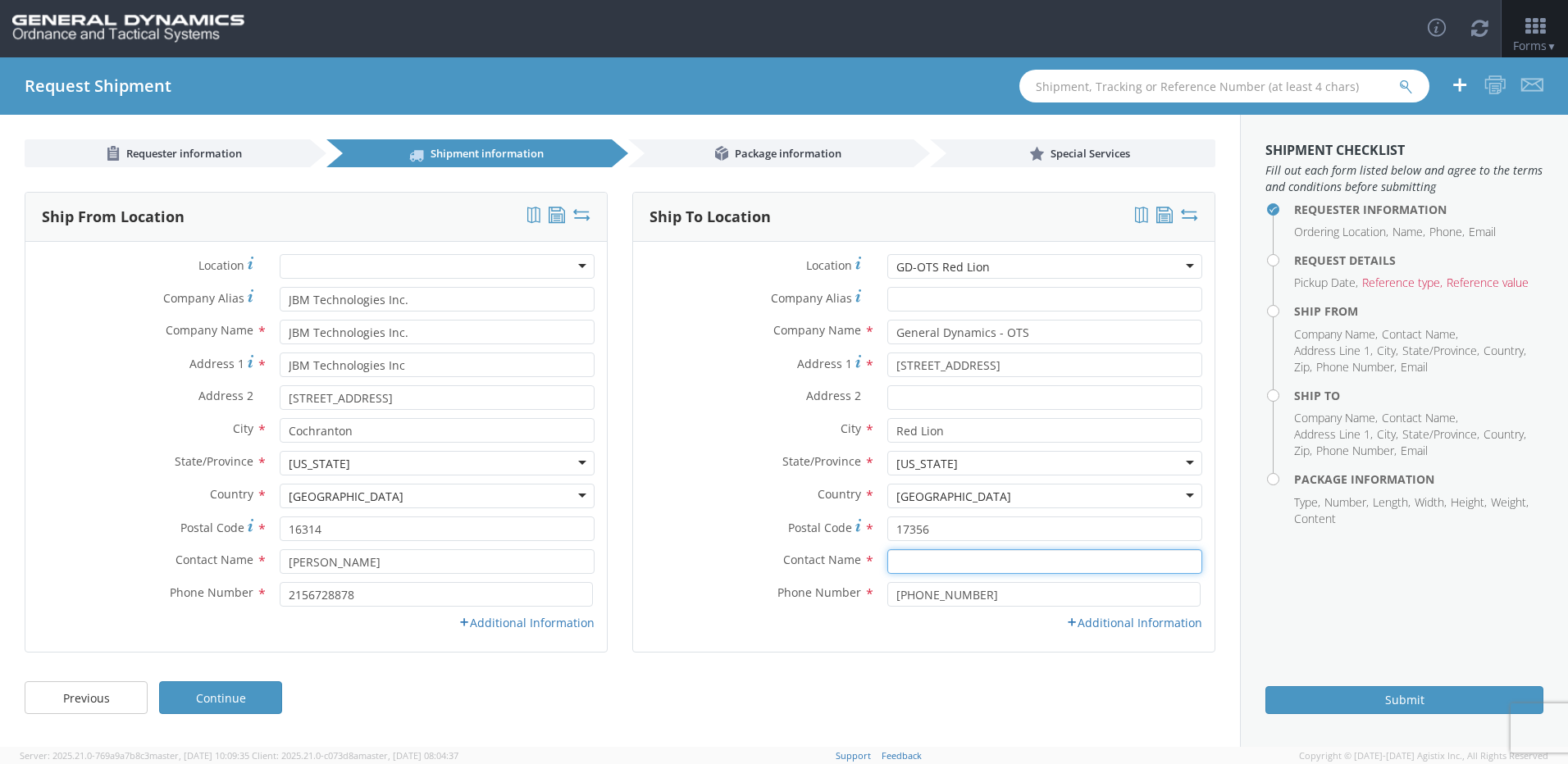
click at [960, 564] on input "text" at bounding box center [1045, 562] width 315 height 25
type input "[PERSON_NAME]"
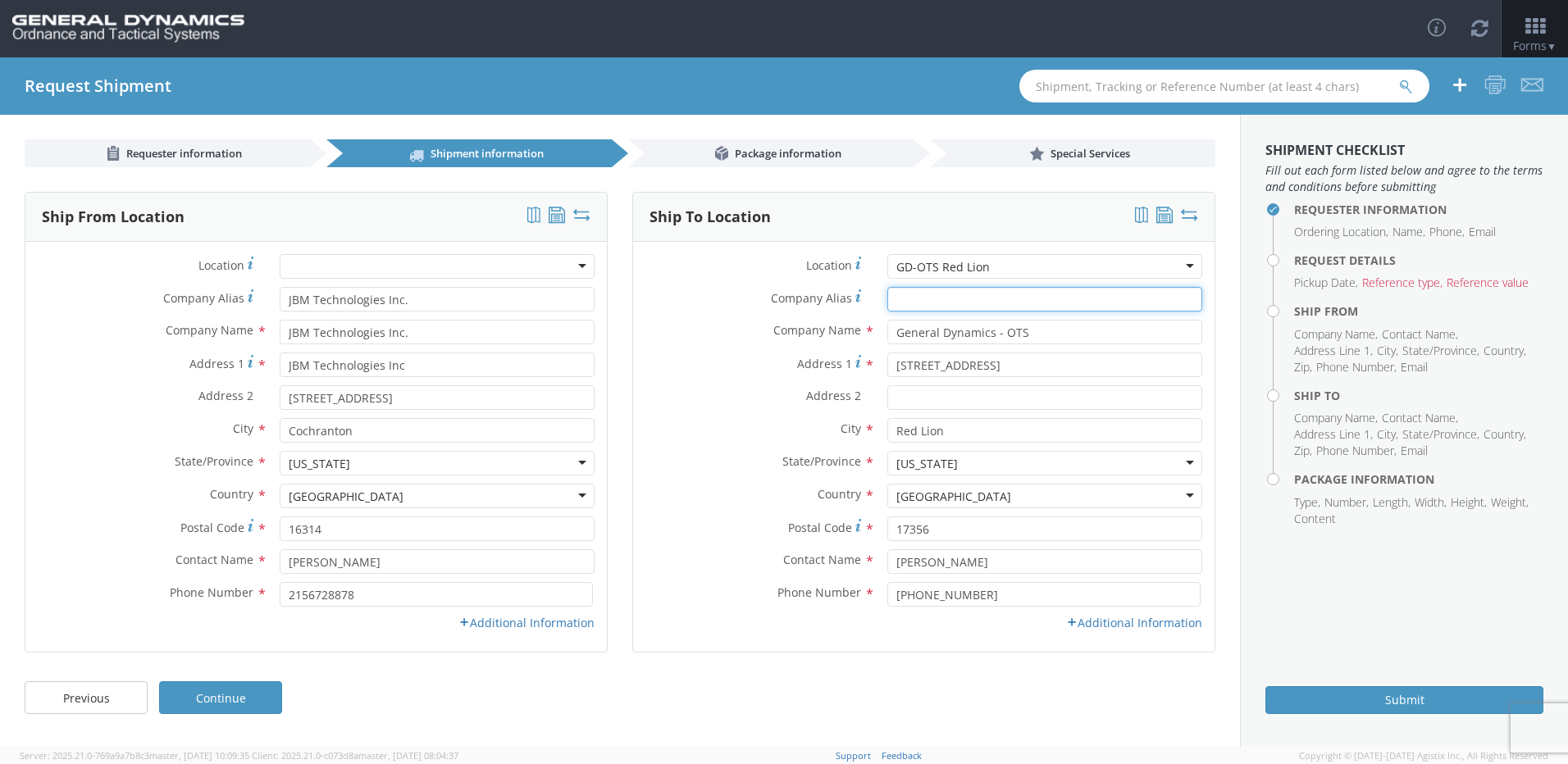
type input "JBM Technologies Inc."
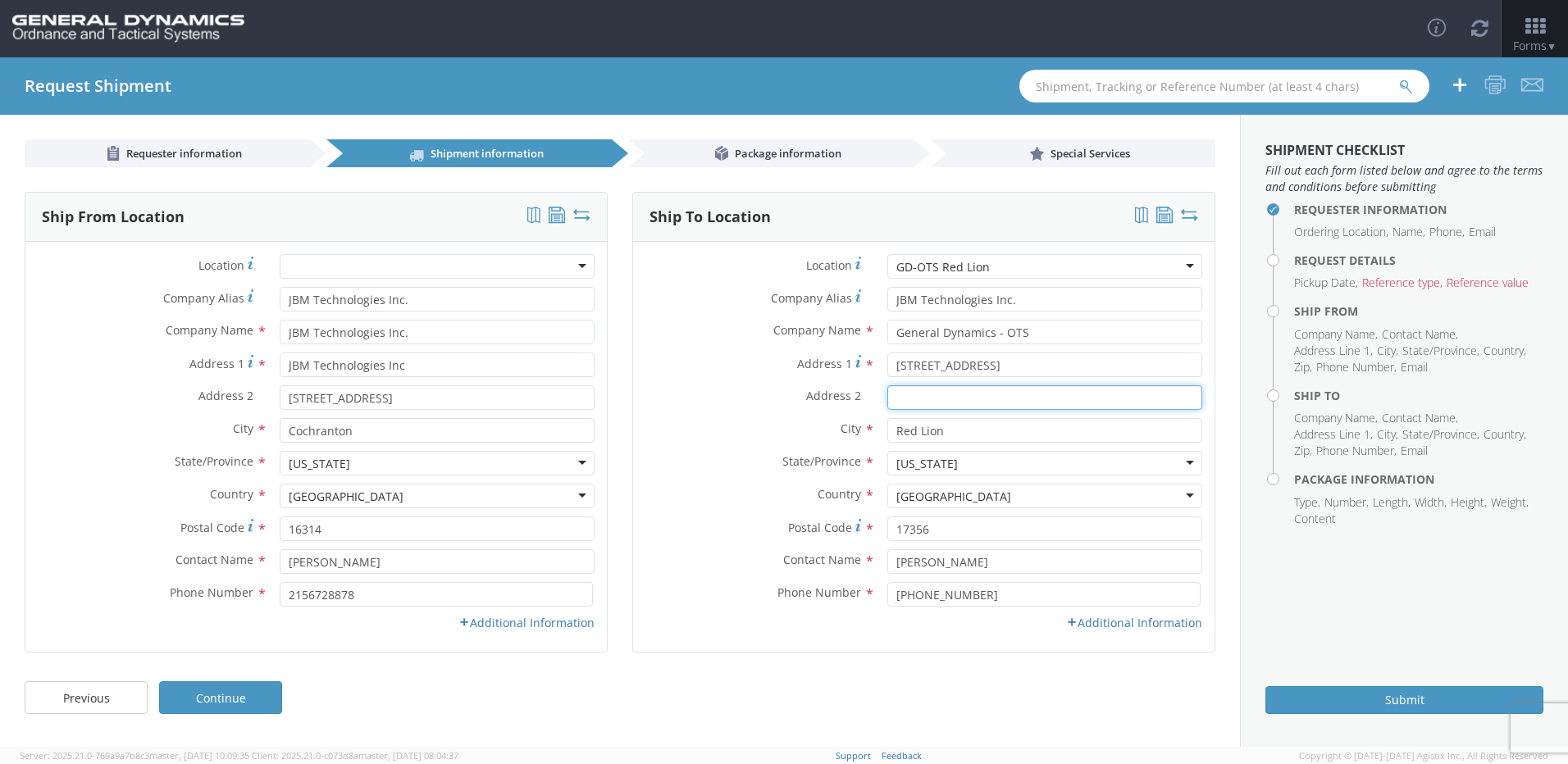
type input "[STREET_ADDRESS][PERSON_NAME]"
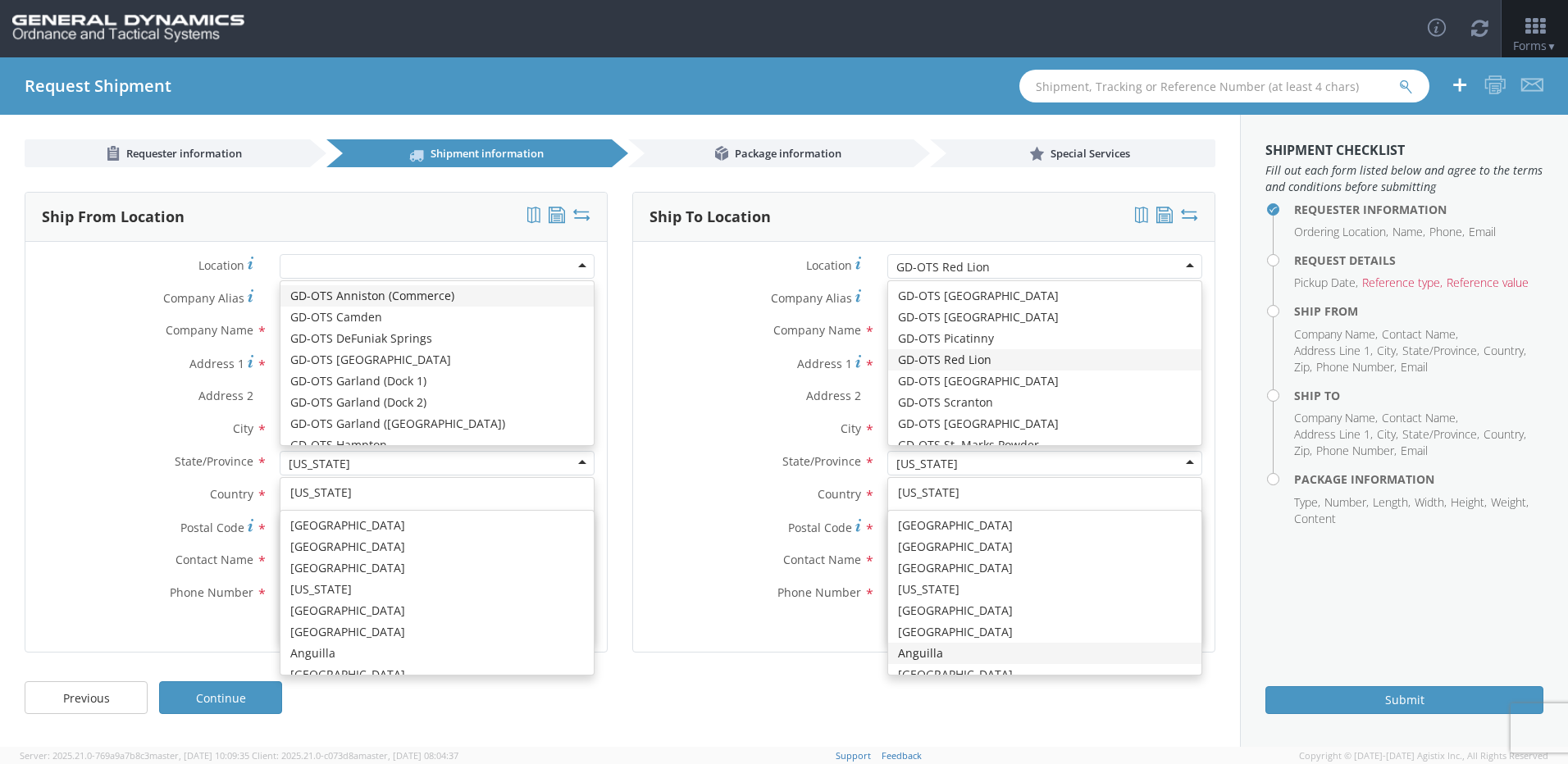
scroll to position [765, 0]
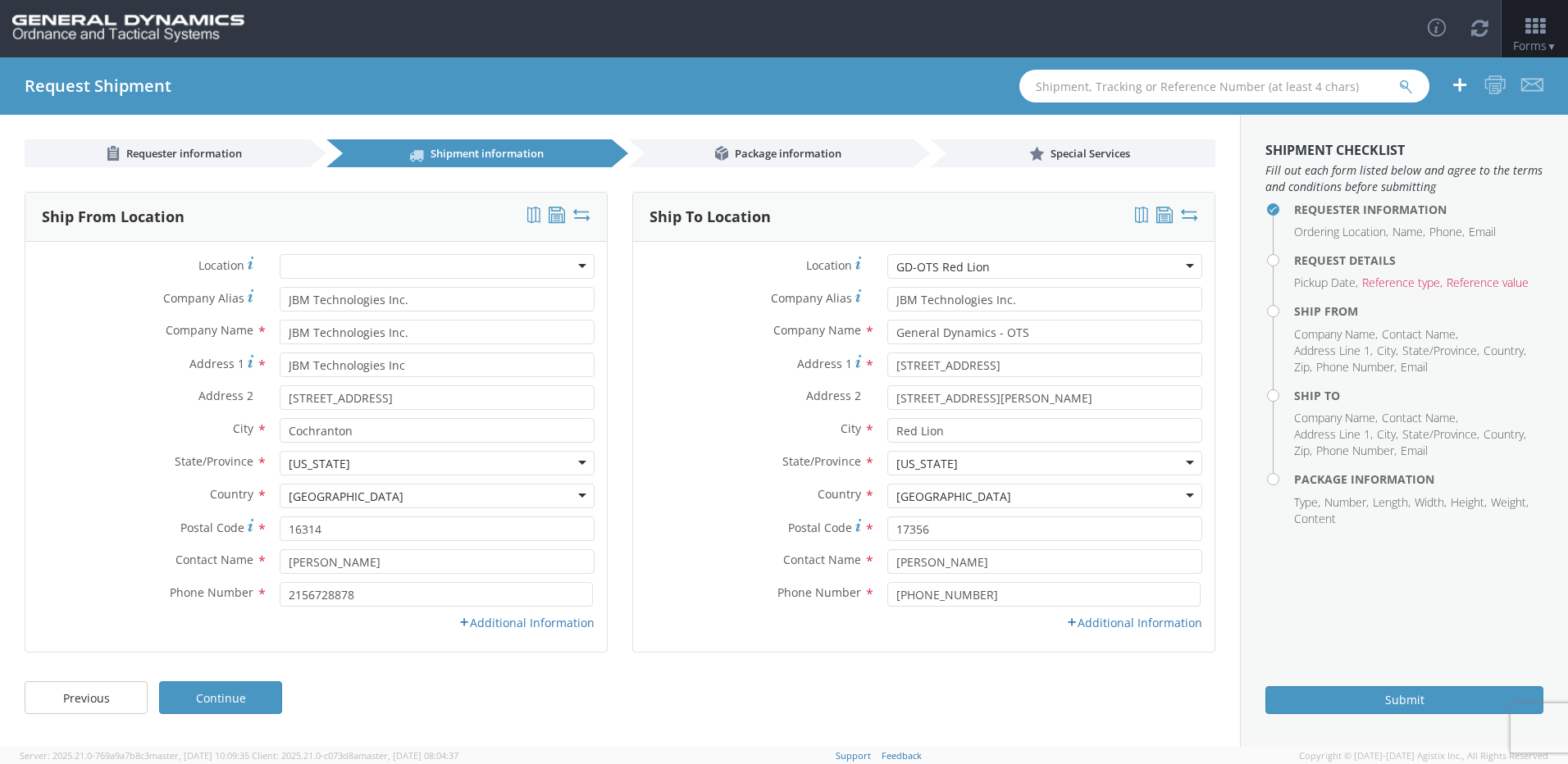
click at [792, 640] on div "Location * GD-OTS Red Lion GD-OTS Red Lion GD-OTS [GEOGRAPHIC_DATA] (Commerce) …" at bounding box center [923, 446] width 581 height 409
drag, startPoint x: 1024, startPoint y: 294, endPoint x: 304, endPoint y: 377, distance: 724.8
click at [644, 322] on div "Location * GD-OTS Red Lion GD-OTS Red Lion GD-OTS [GEOGRAPHIC_DATA] (Commerce) …" at bounding box center [923, 447] width 581 height 385
drag, startPoint x: 992, startPoint y: 399, endPoint x: 716, endPoint y: 429, distance: 277.6
click at [810, 427] on div "Location * GD-OTS Red Lion GD-OTS Red Lion GD-OTS [GEOGRAPHIC_DATA] (Commerce) …" at bounding box center [923, 447] width 581 height 385
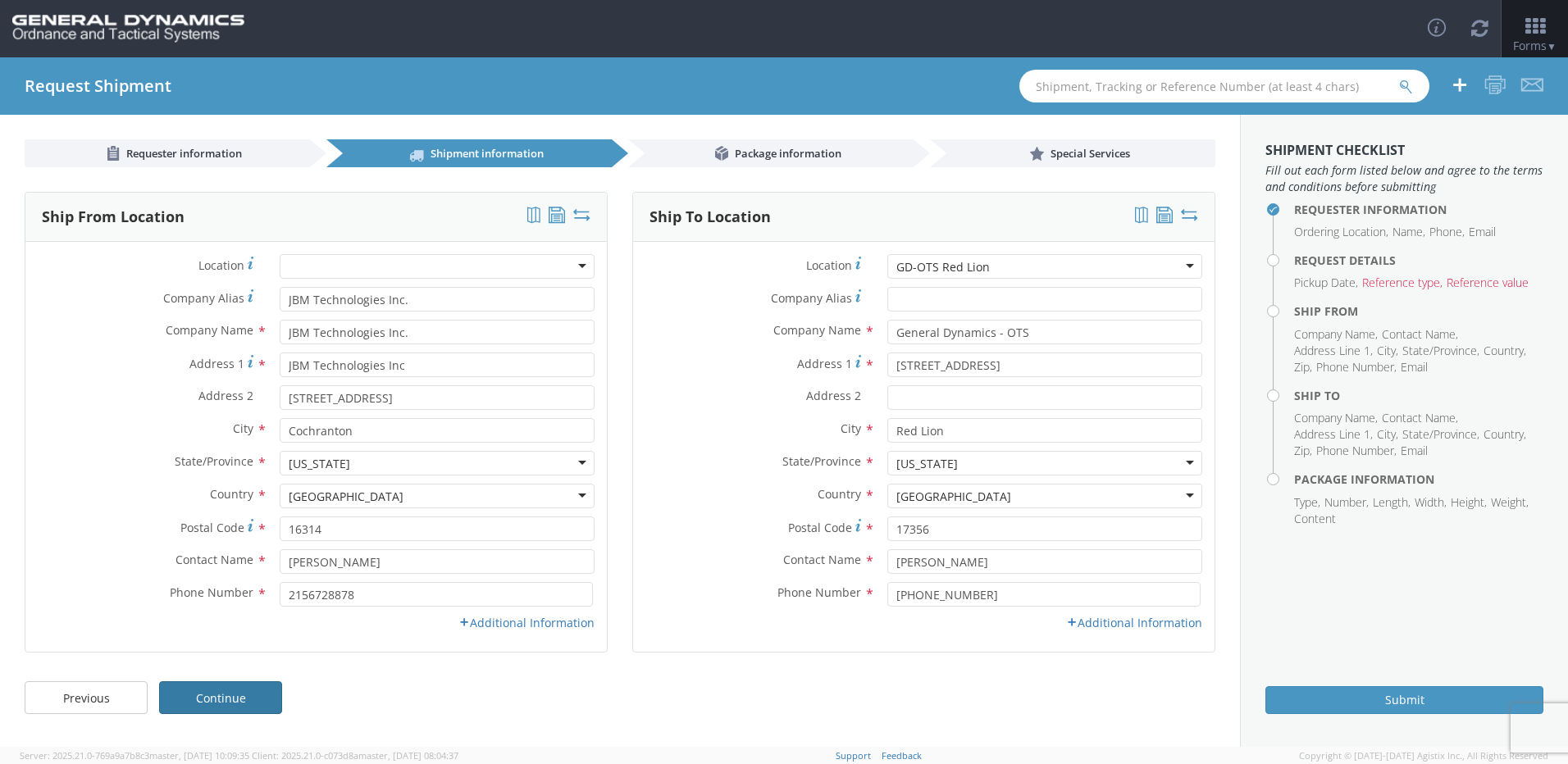
click at [243, 698] on link "Continue" at bounding box center [221, 698] width 123 height 33
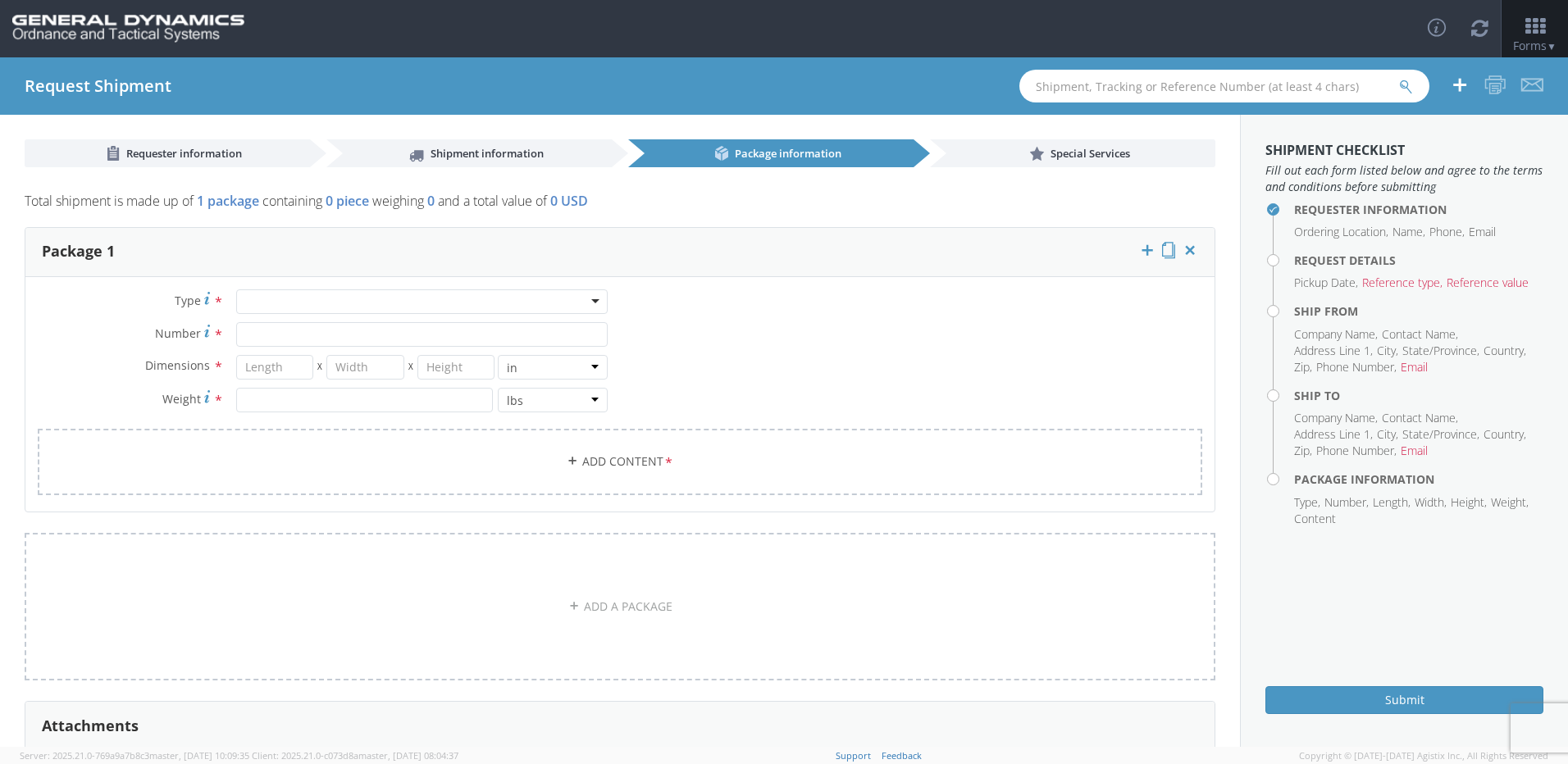
click at [307, 304] on div at bounding box center [421, 302] width 371 height 25
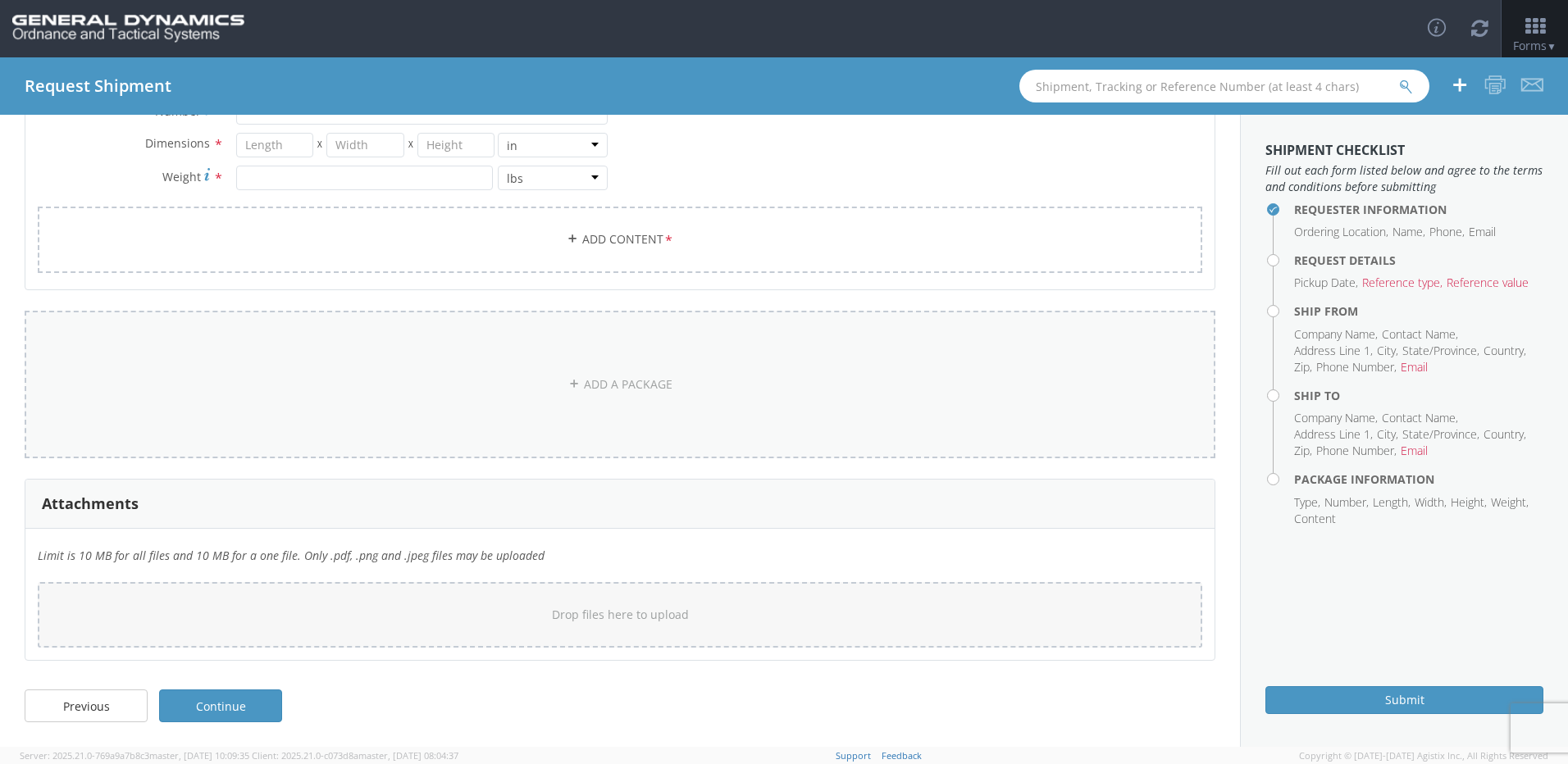
scroll to position [0, 0]
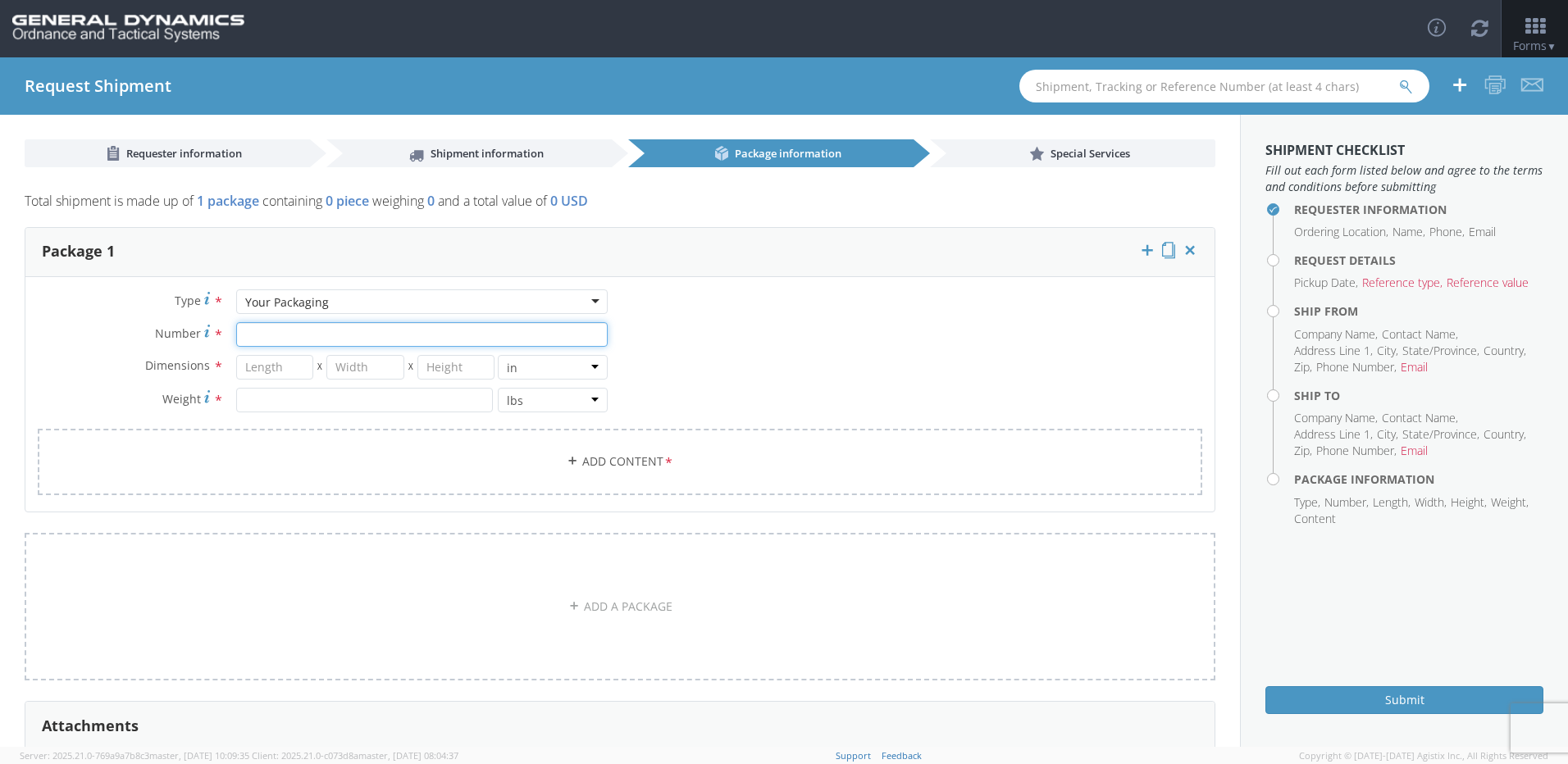
click at [279, 338] on input "Number *" at bounding box center [421, 334] width 371 height 25
click at [555, 342] on input "Number *" at bounding box center [421, 334] width 371 height 25
type input "1"
click at [267, 377] on input "number" at bounding box center [275, 367] width 78 height 25
type input "207"
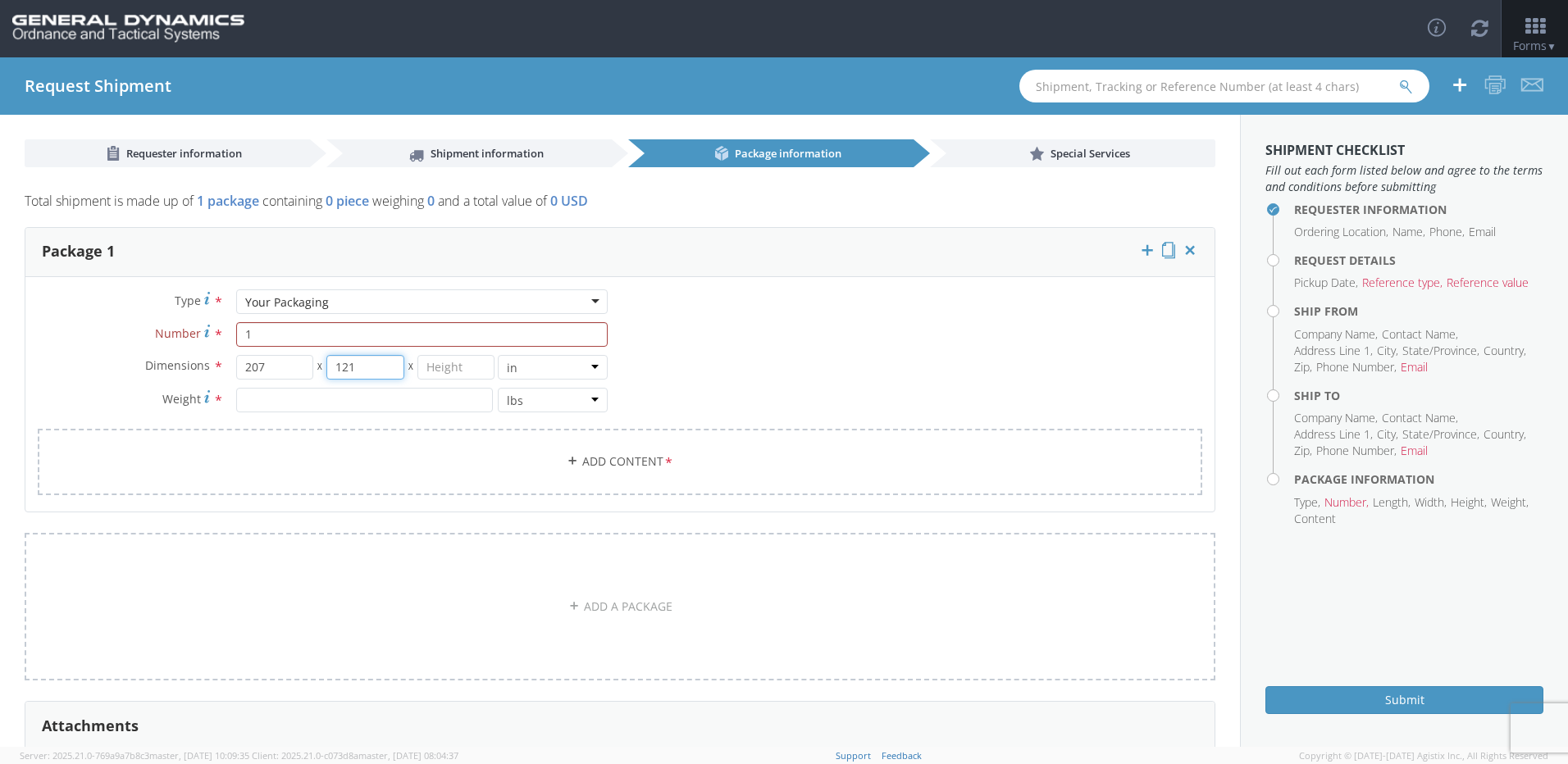
type input "121"
type input "128"
click at [306, 404] on input "number" at bounding box center [364, 400] width 256 height 25
type input "33800"
click at [569, 607] on icon at bounding box center [574, 606] width 12 height 12
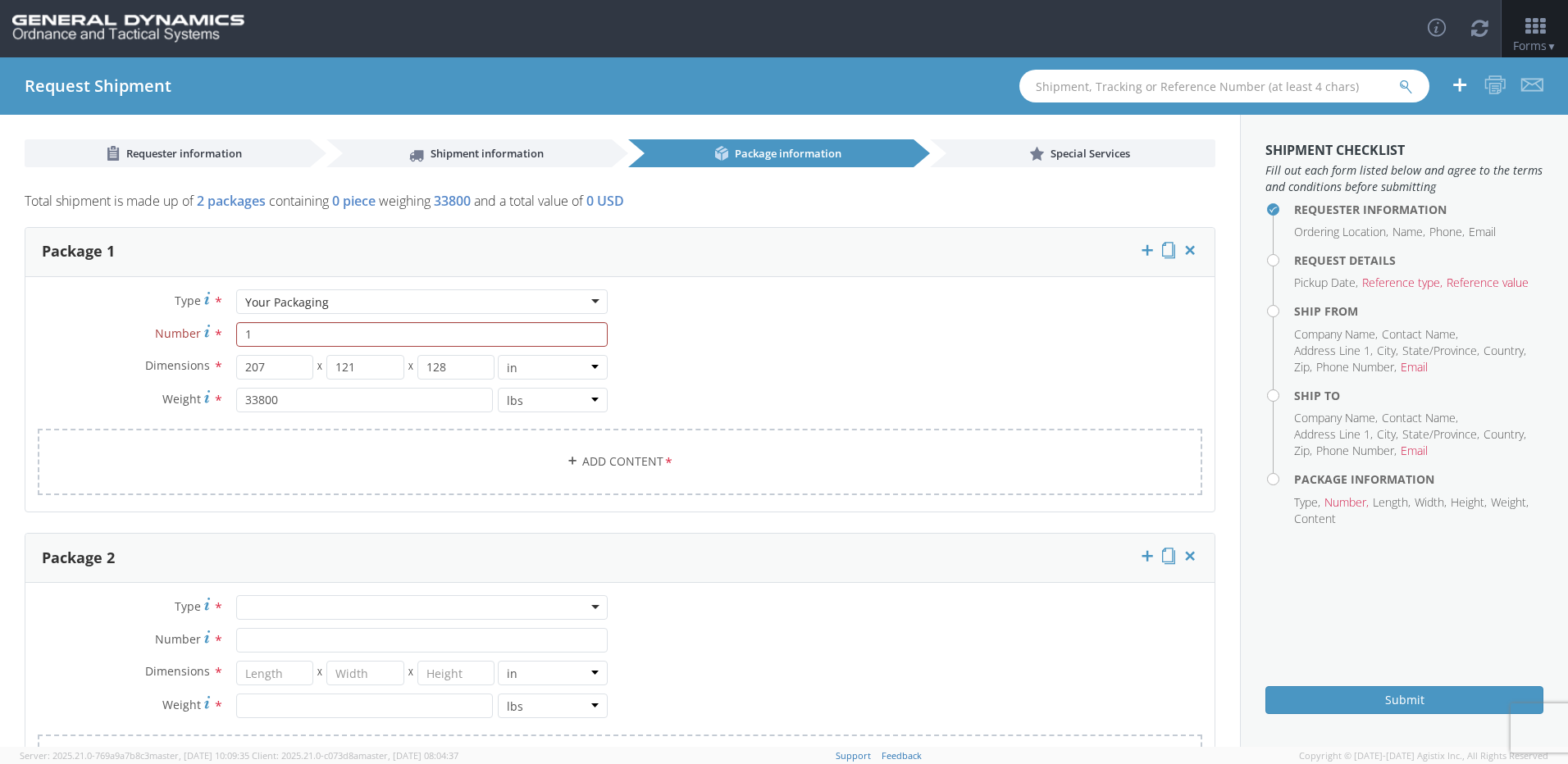
scroll to position [82, 0]
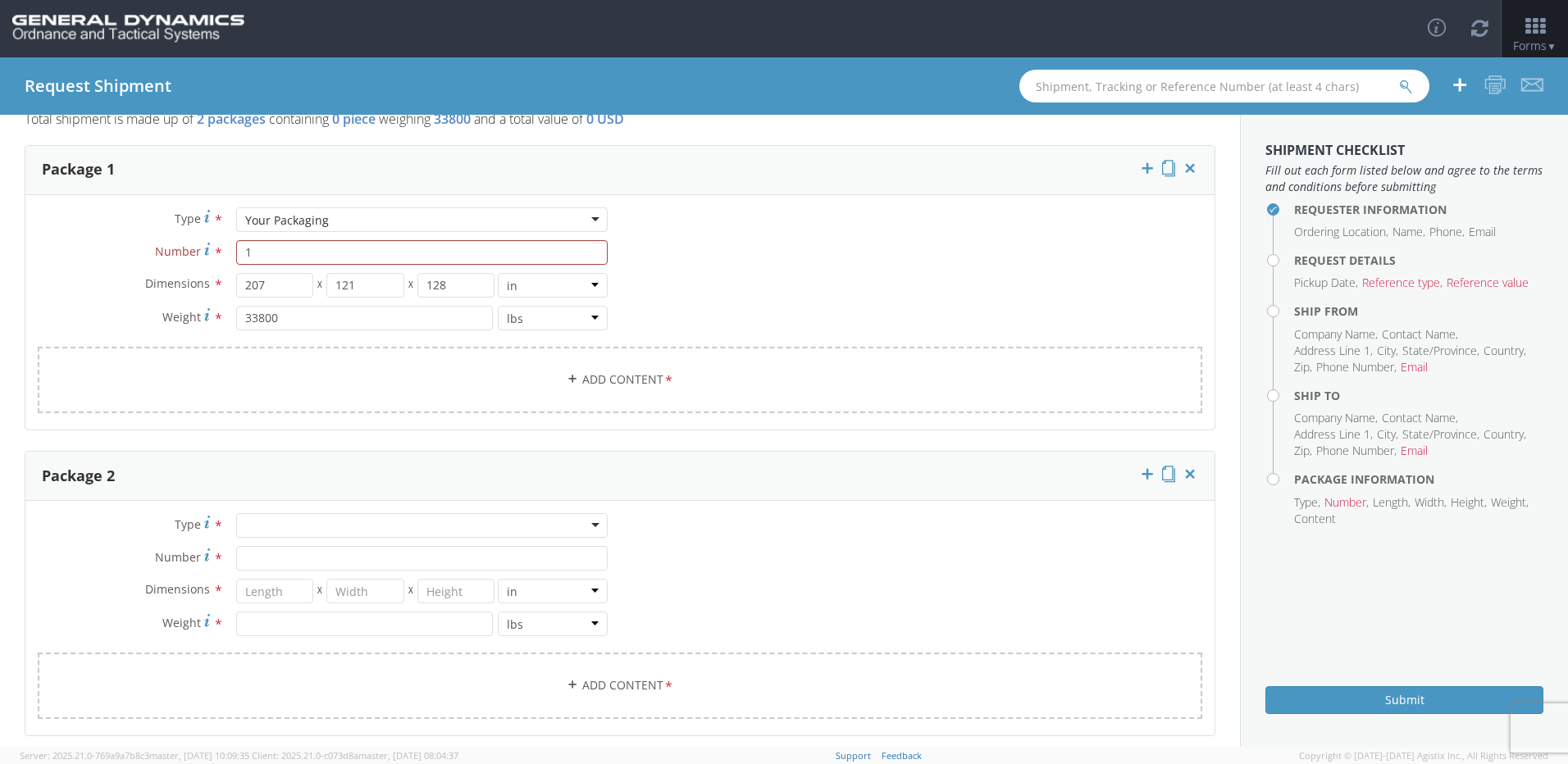
click at [279, 523] on div at bounding box center [421, 526] width 371 height 25
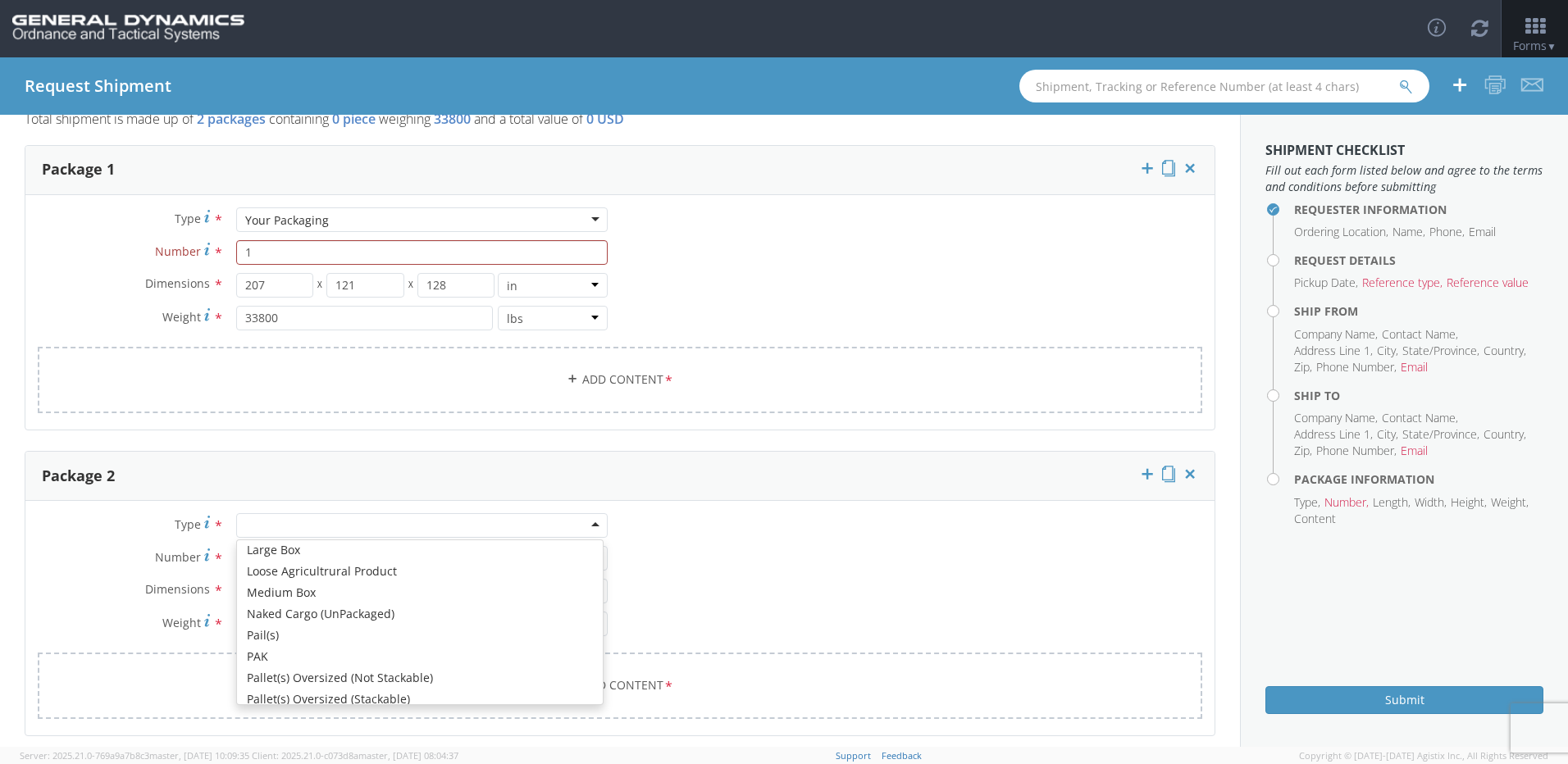
scroll to position [654, 0]
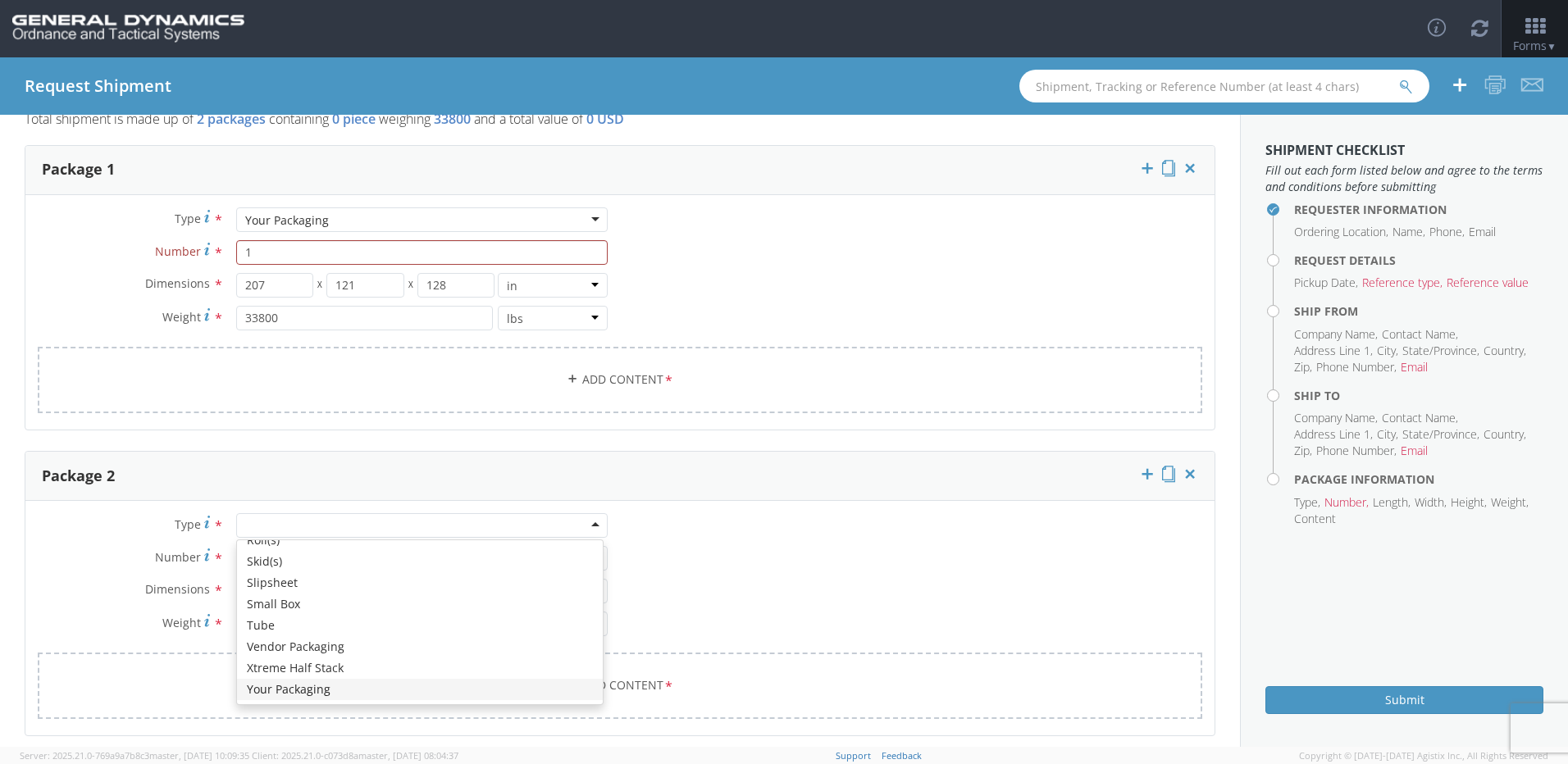
click at [294, 695] on link "Add Content *" at bounding box center [620, 685] width 1164 height 66
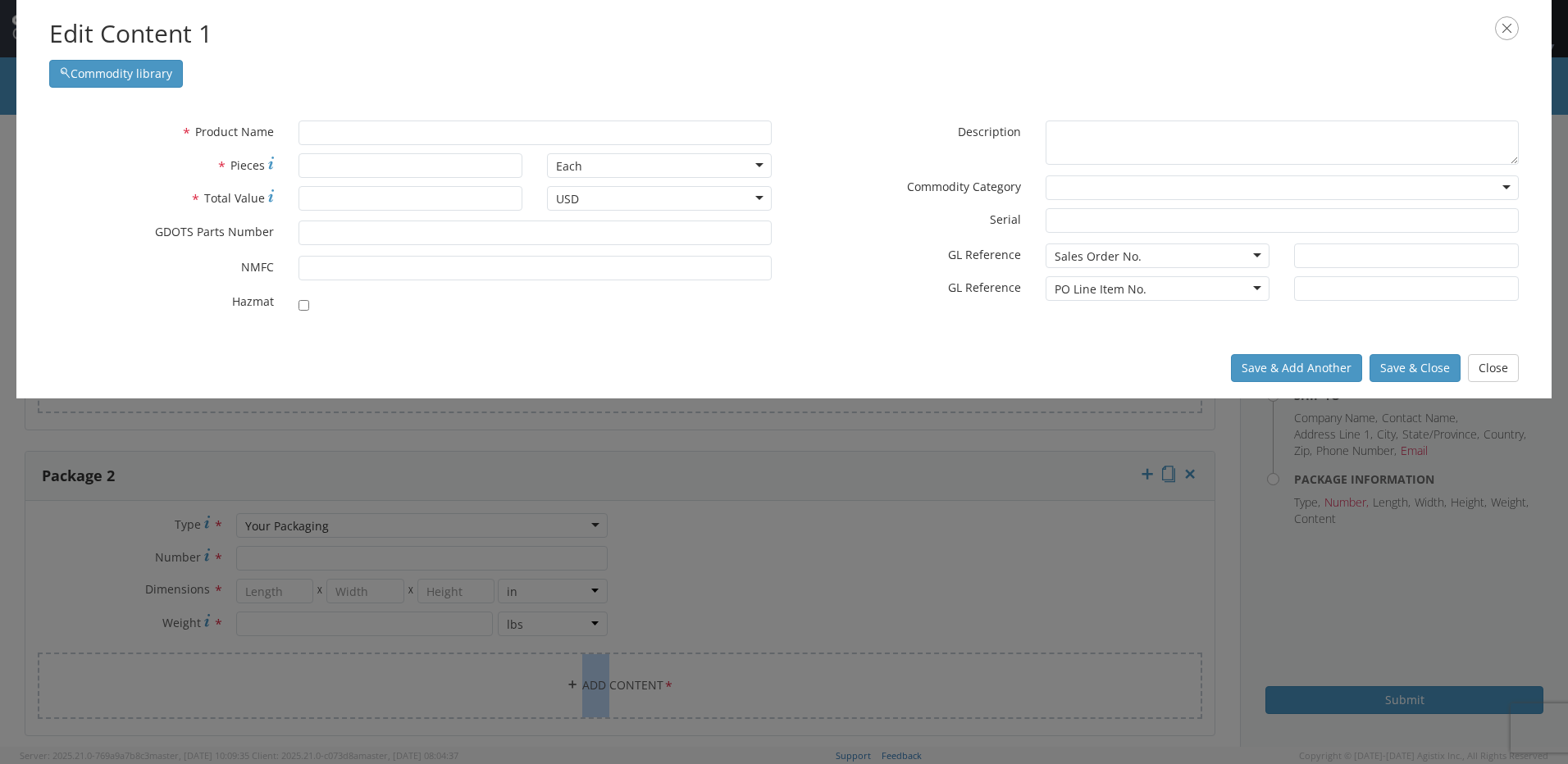
click at [1509, 32] on icon "button" at bounding box center [1506, 28] width 24 height 24
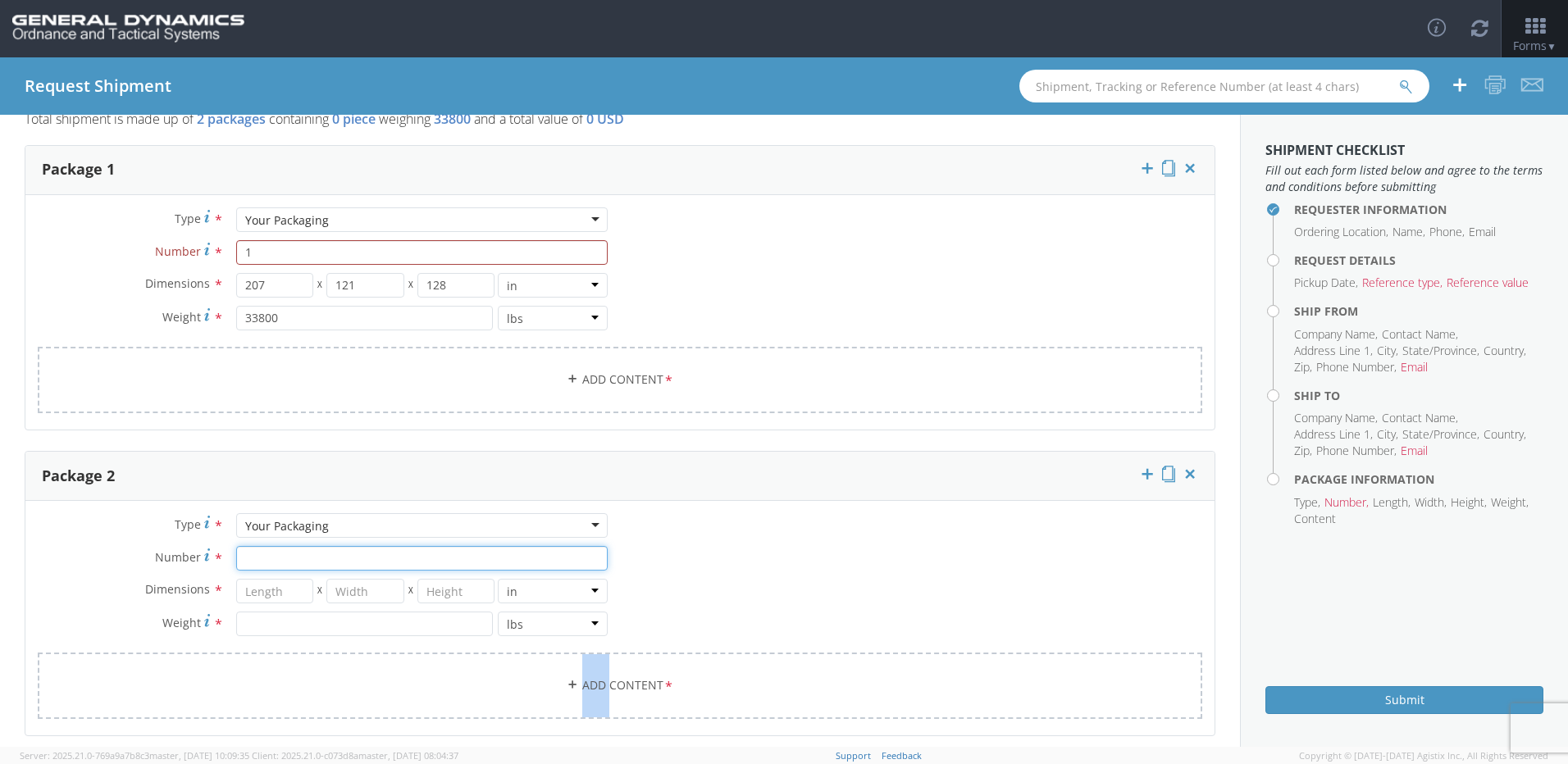
click at [278, 554] on input "Number *" at bounding box center [421, 559] width 371 height 25
type input "1"
click at [288, 592] on input "number" at bounding box center [275, 592] width 78 height 25
type input "175"
type input "91"
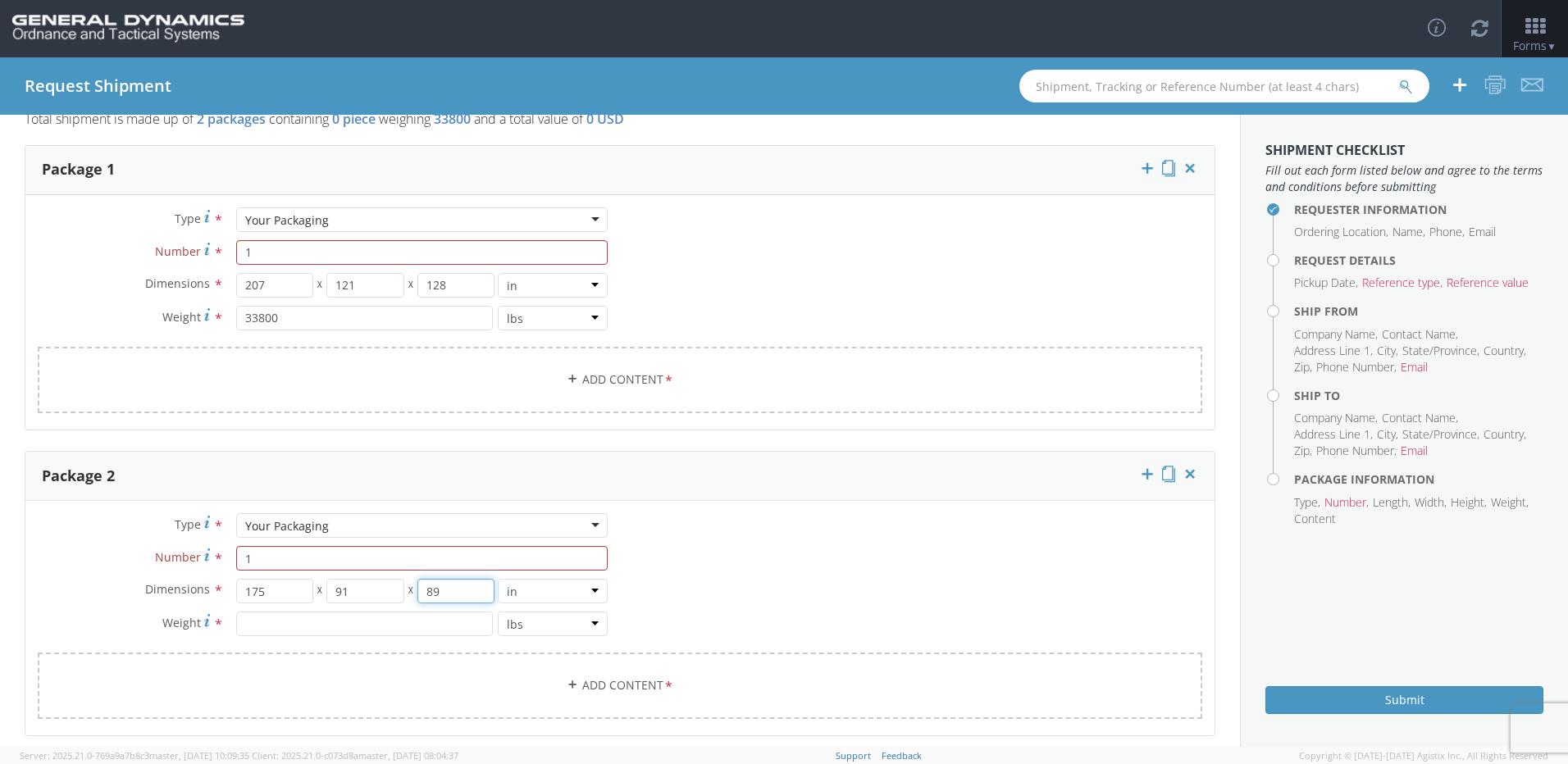
type input "89"
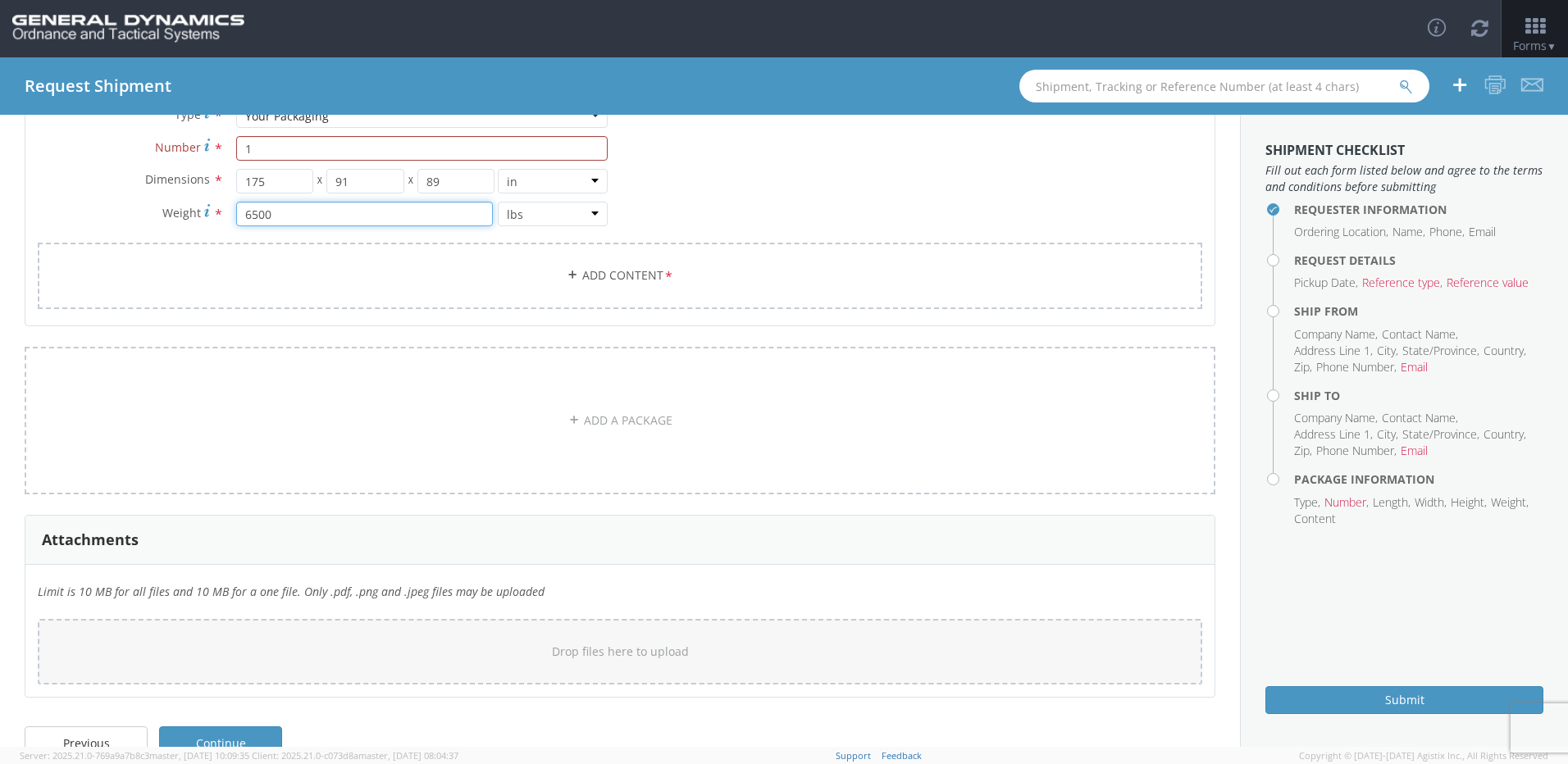
scroll to position [529, 0]
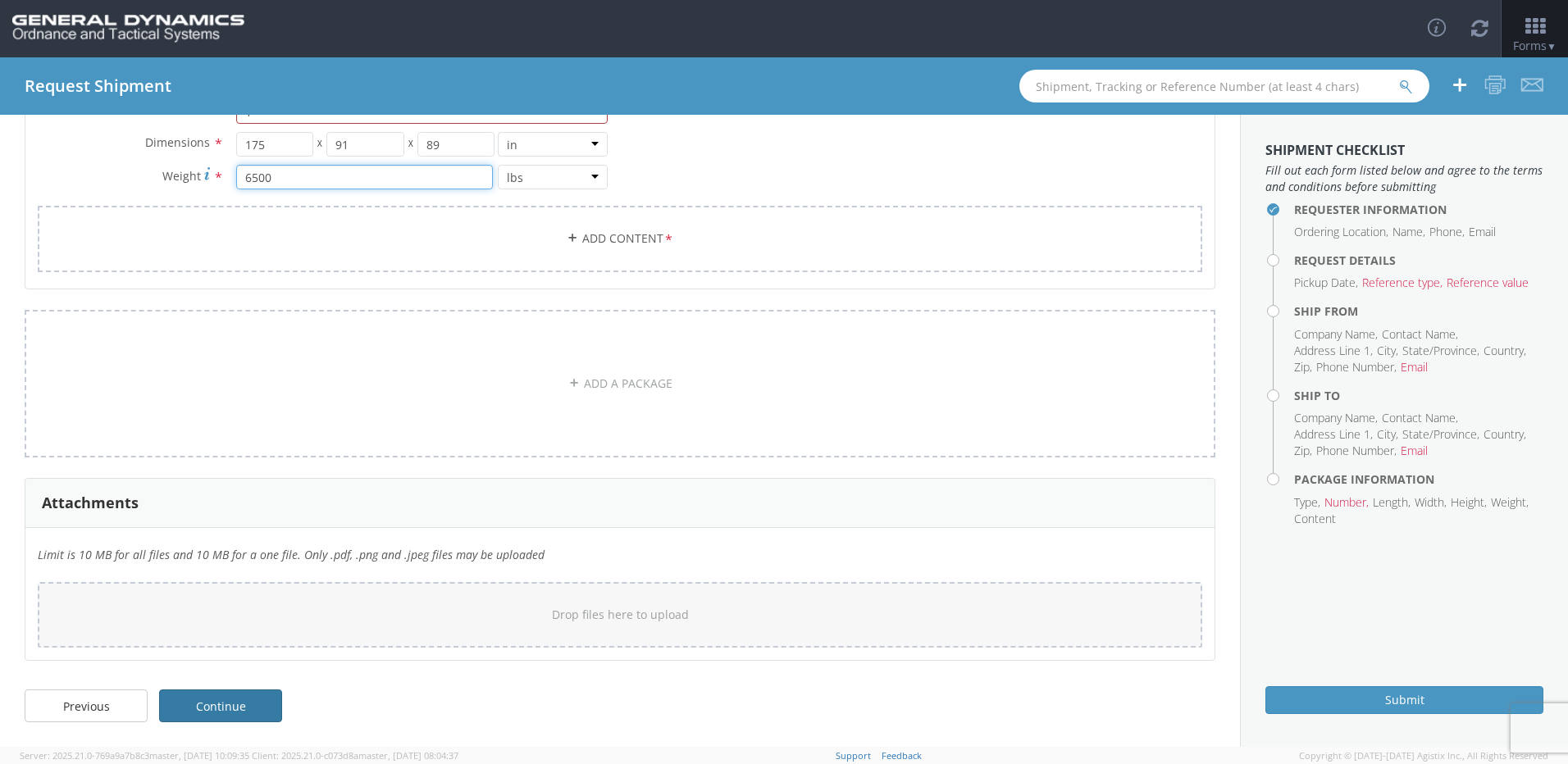
type input "6500"
click at [234, 708] on link "Continue" at bounding box center [221, 706] width 123 height 33
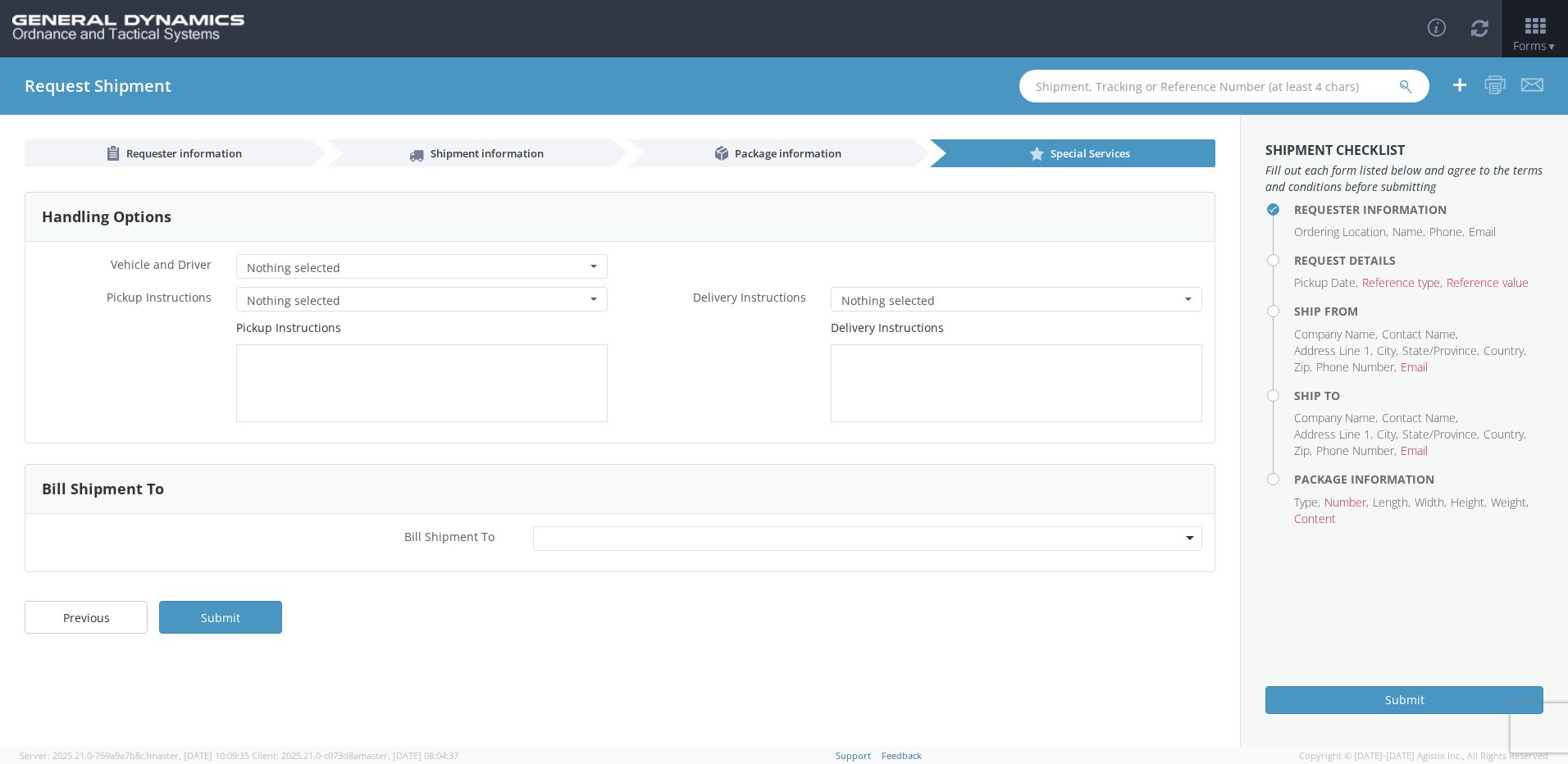
scroll to position [0, 0]
click at [72, 622] on link "Previous" at bounding box center [87, 618] width 123 height 33
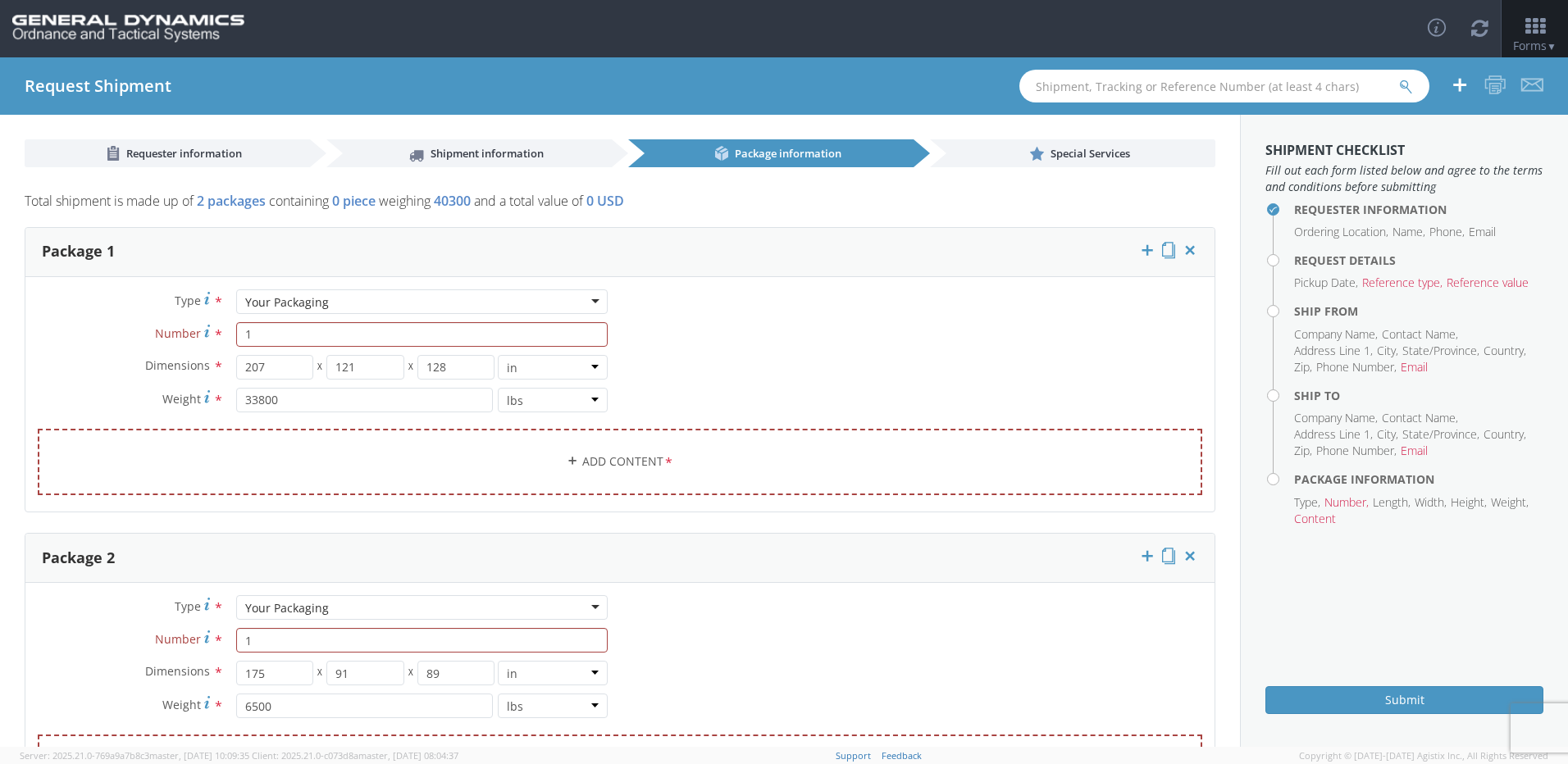
click at [72, 622] on div "Type * Your Packaging Your Packaging Bale(s) Basket(s) Bolt(s) Bottle(s) Bucket…" at bounding box center [322, 665] width 595 height 140
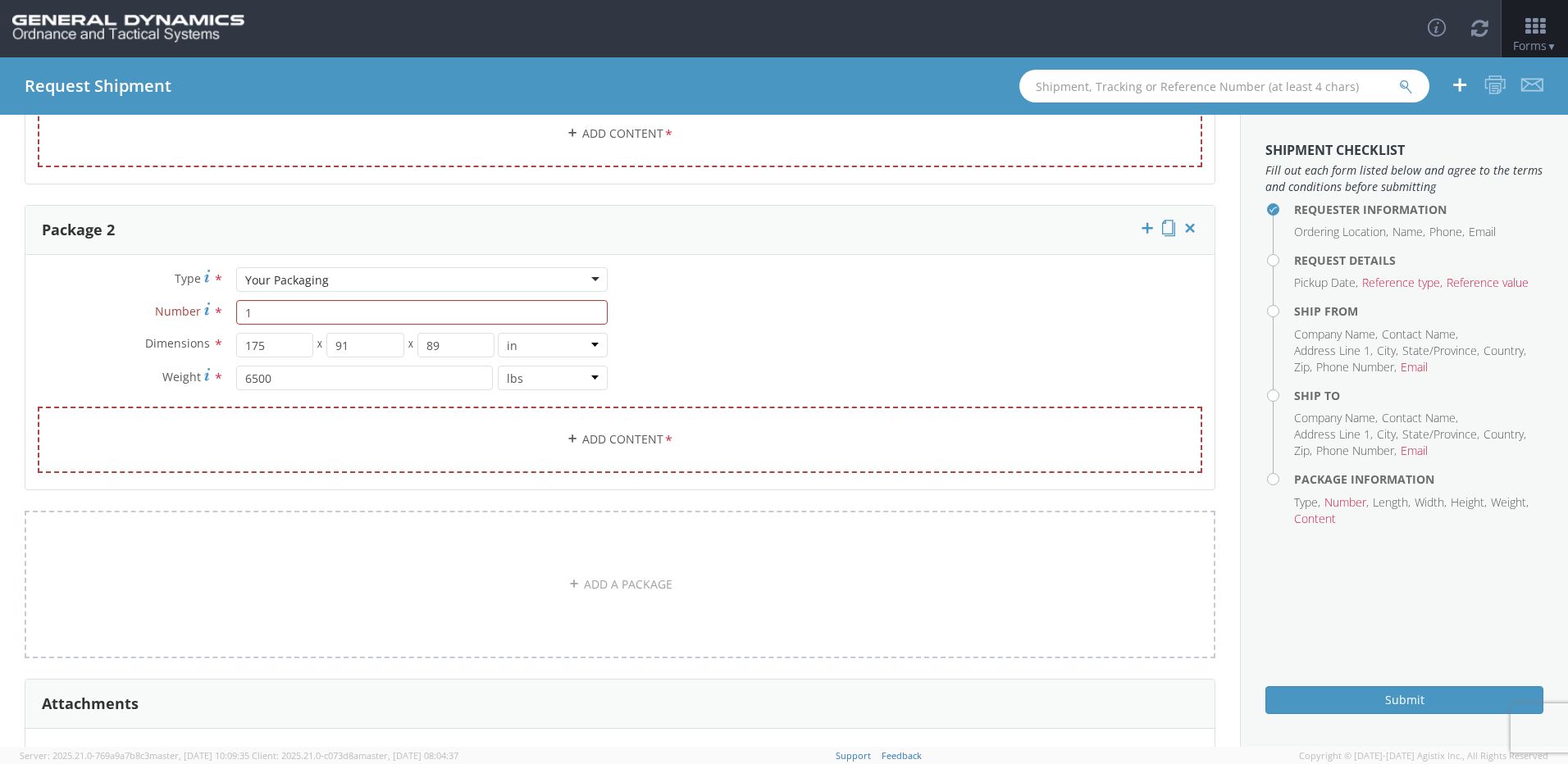
scroll to position [529, 0]
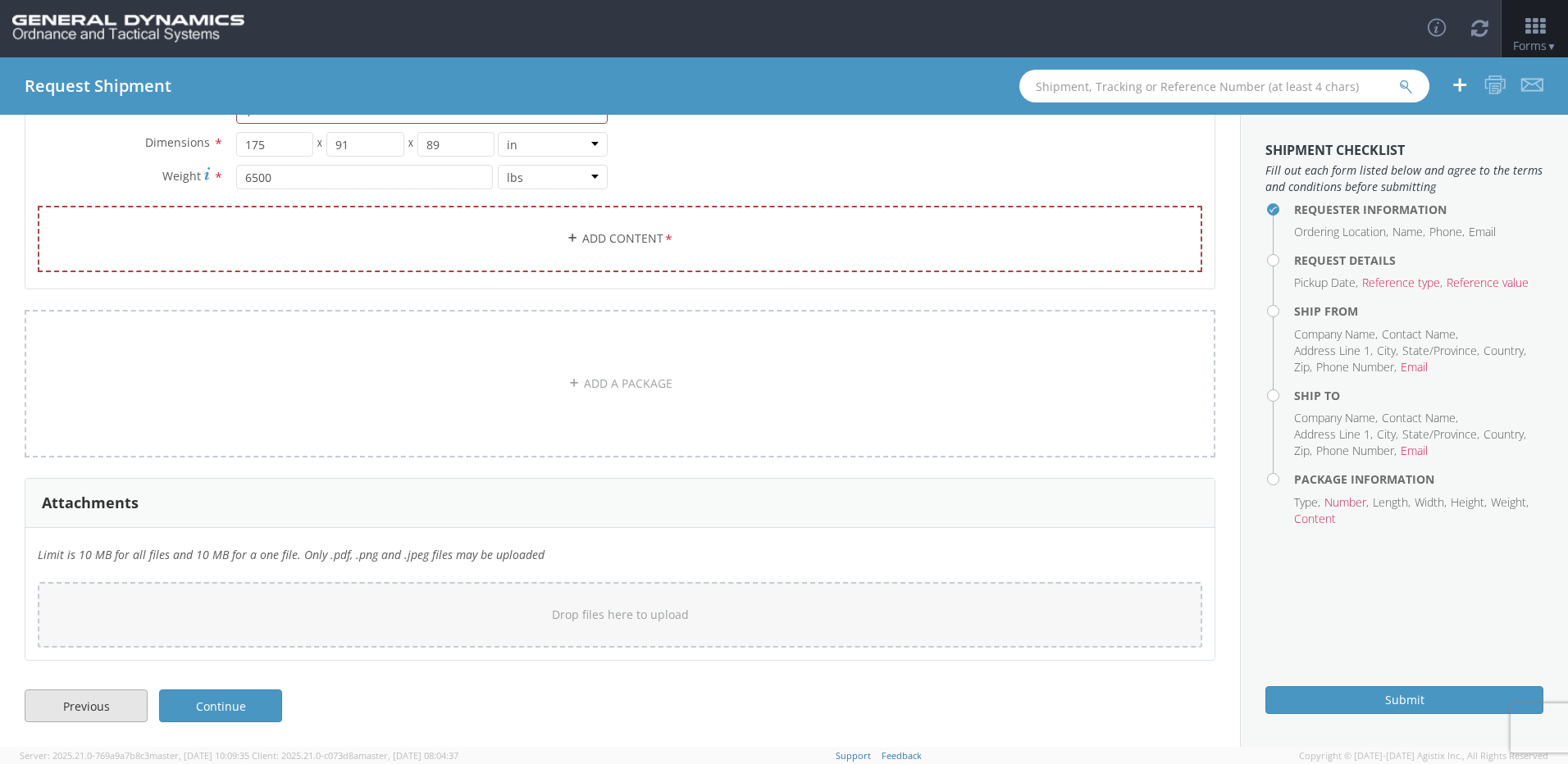
click at [87, 700] on link "Previous" at bounding box center [87, 706] width 123 height 33
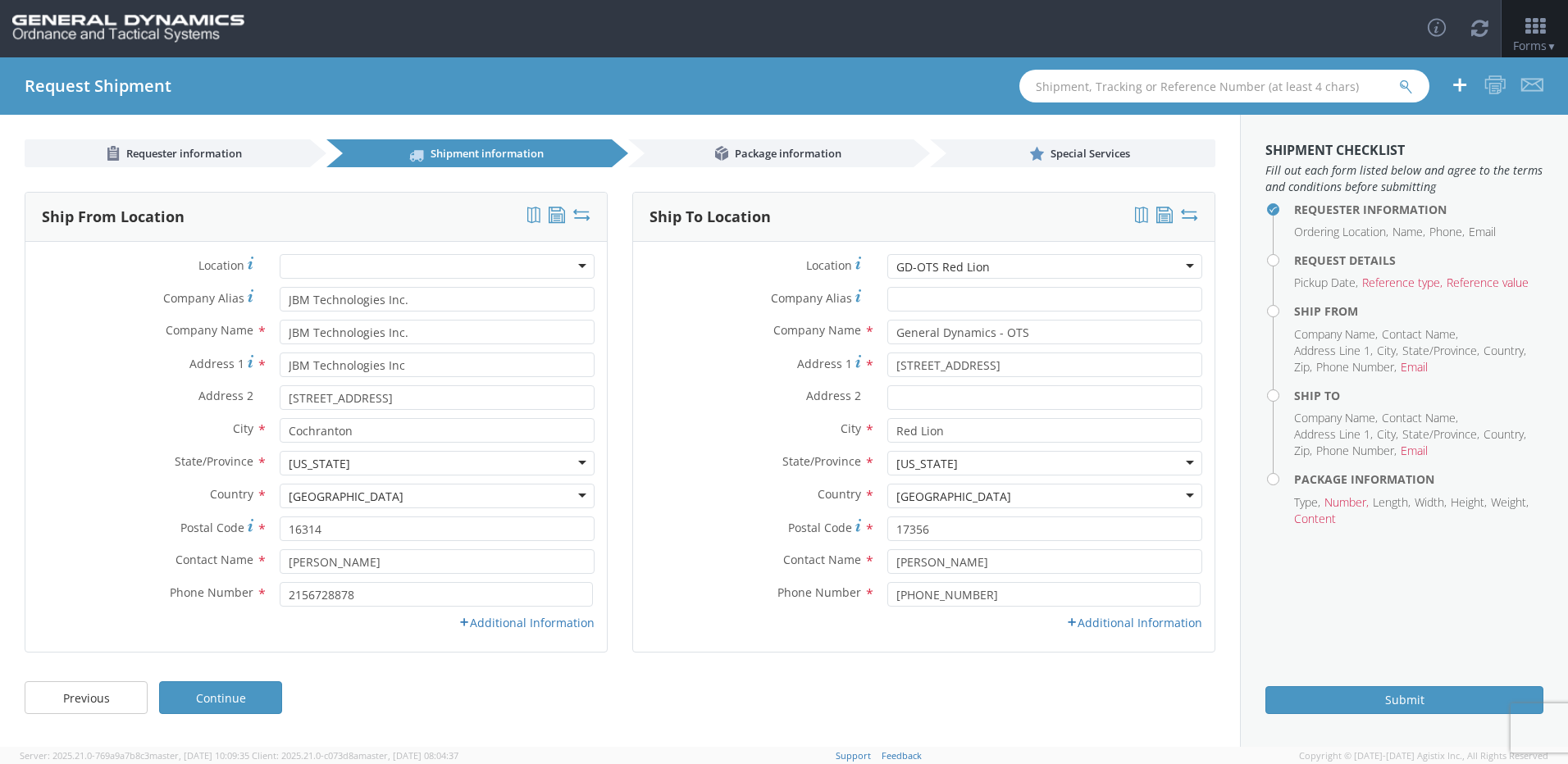
scroll to position [0, 0]
click at [108, 687] on link "Previous" at bounding box center [87, 698] width 123 height 33
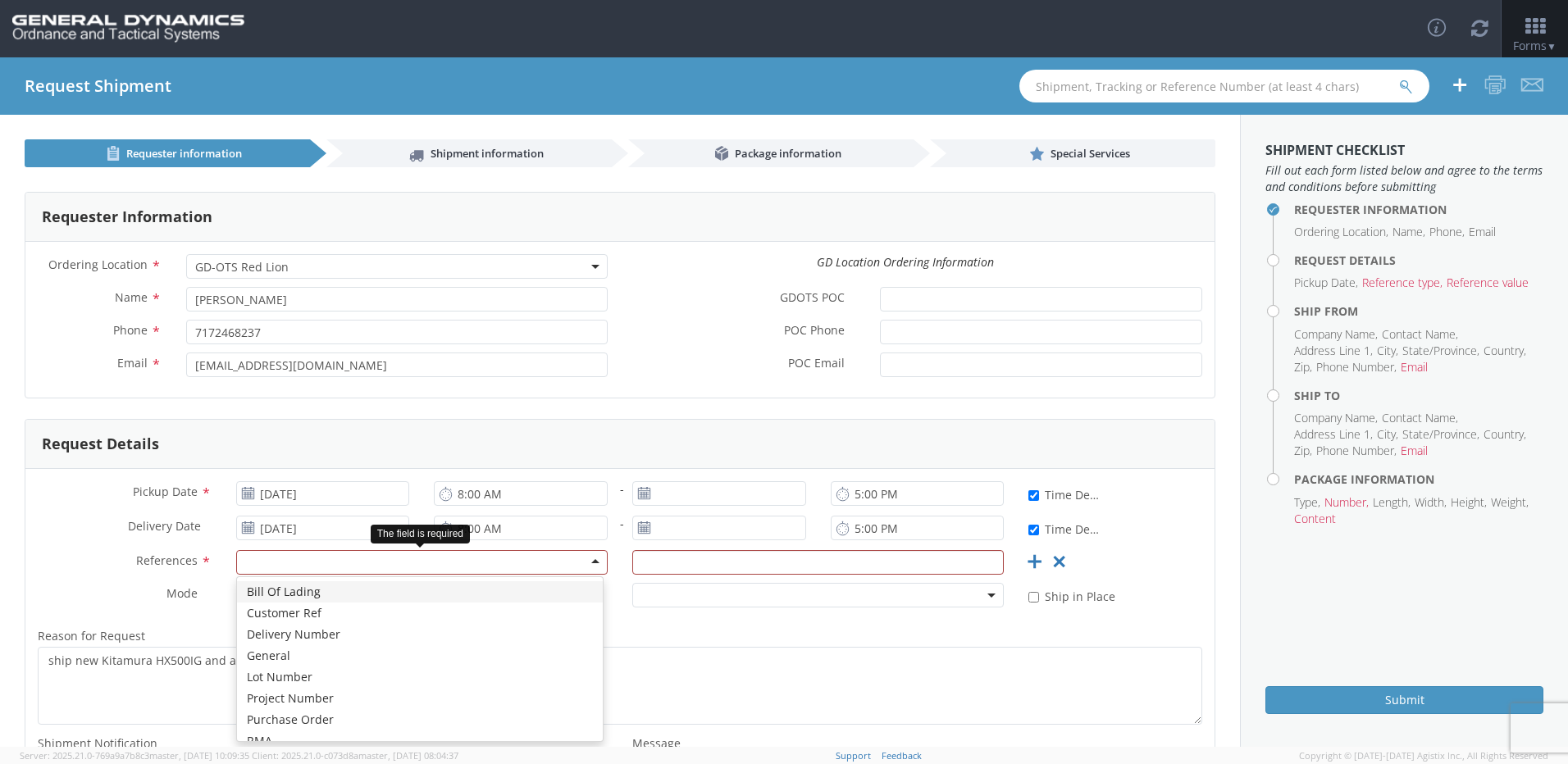
click at [593, 565] on div at bounding box center [421, 563] width 371 height 25
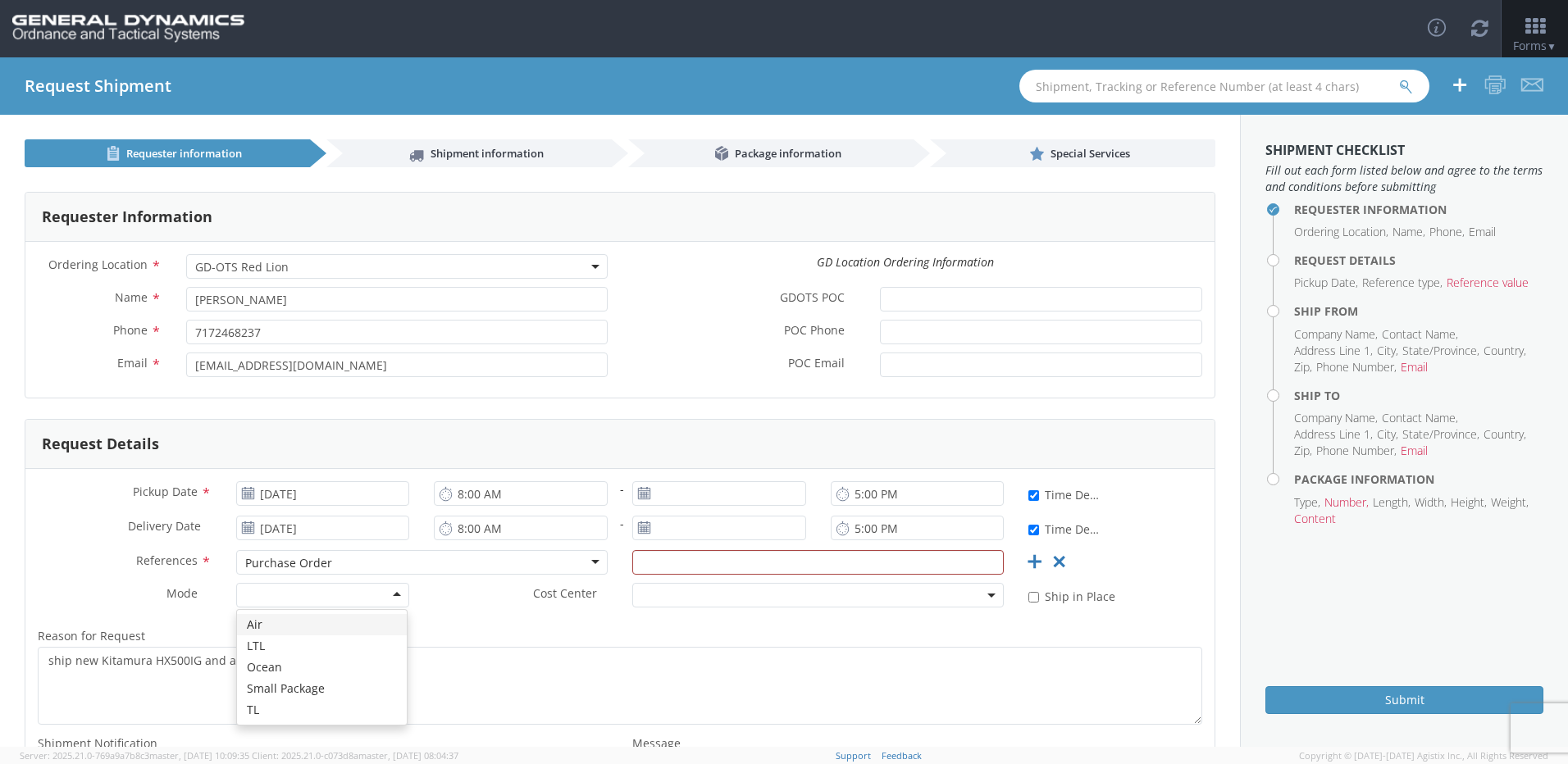
click at [269, 593] on div at bounding box center [323, 595] width 173 height 25
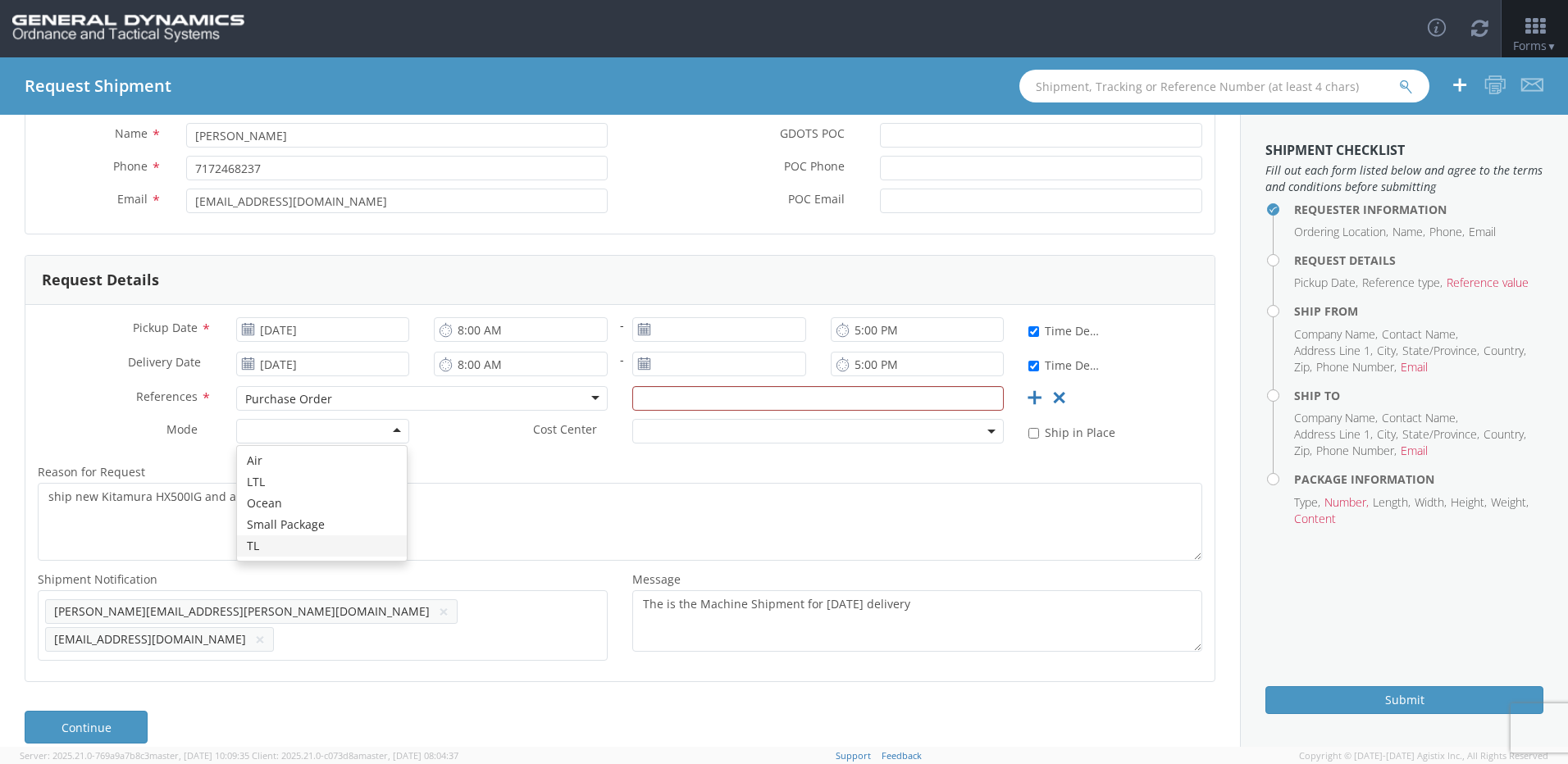
scroll to position [184, 0]
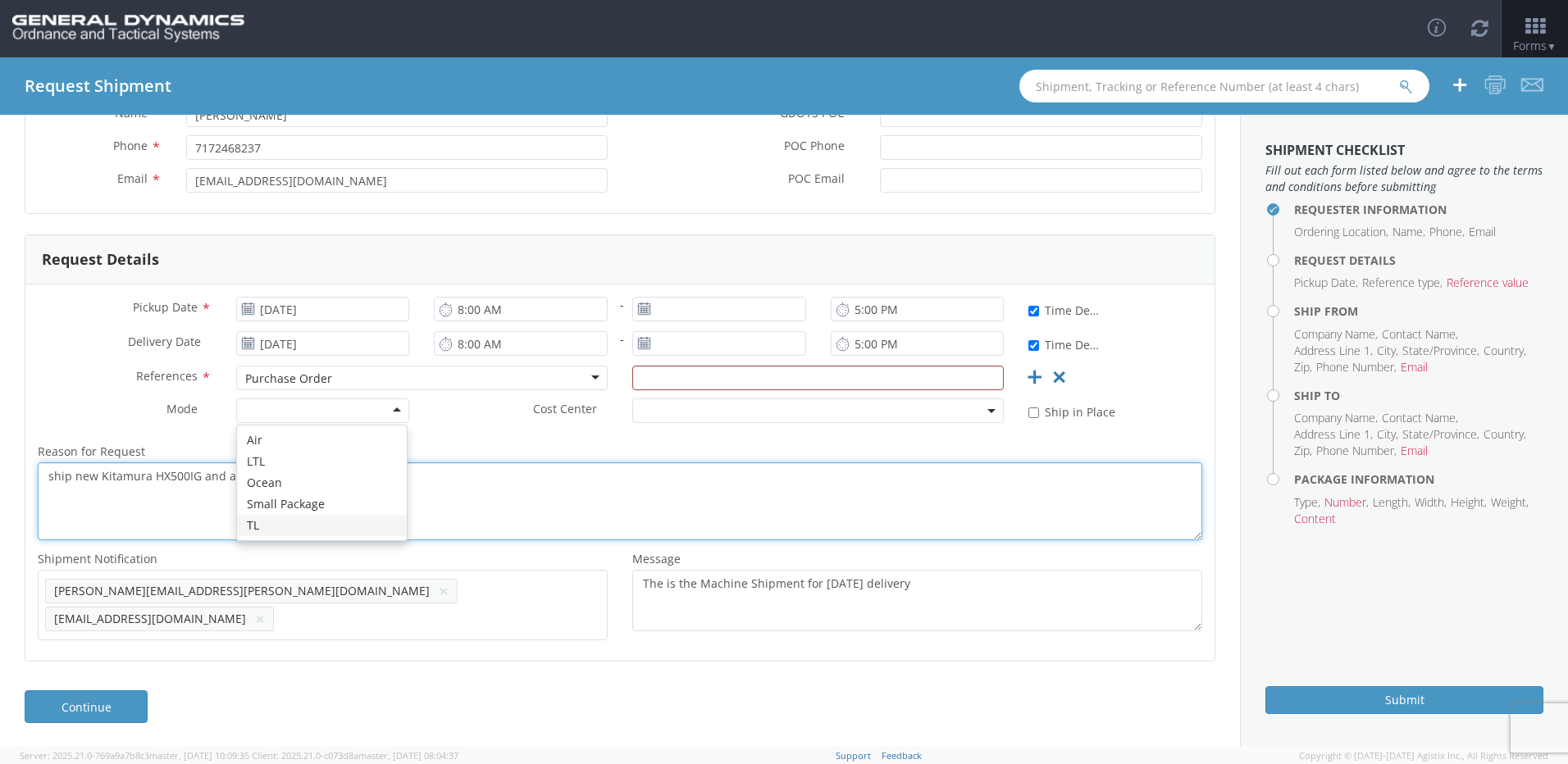
click at [201, 517] on textarea "ship new Kitamura HX500IG and accessories" at bounding box center [620, 501] width 1164 height 78
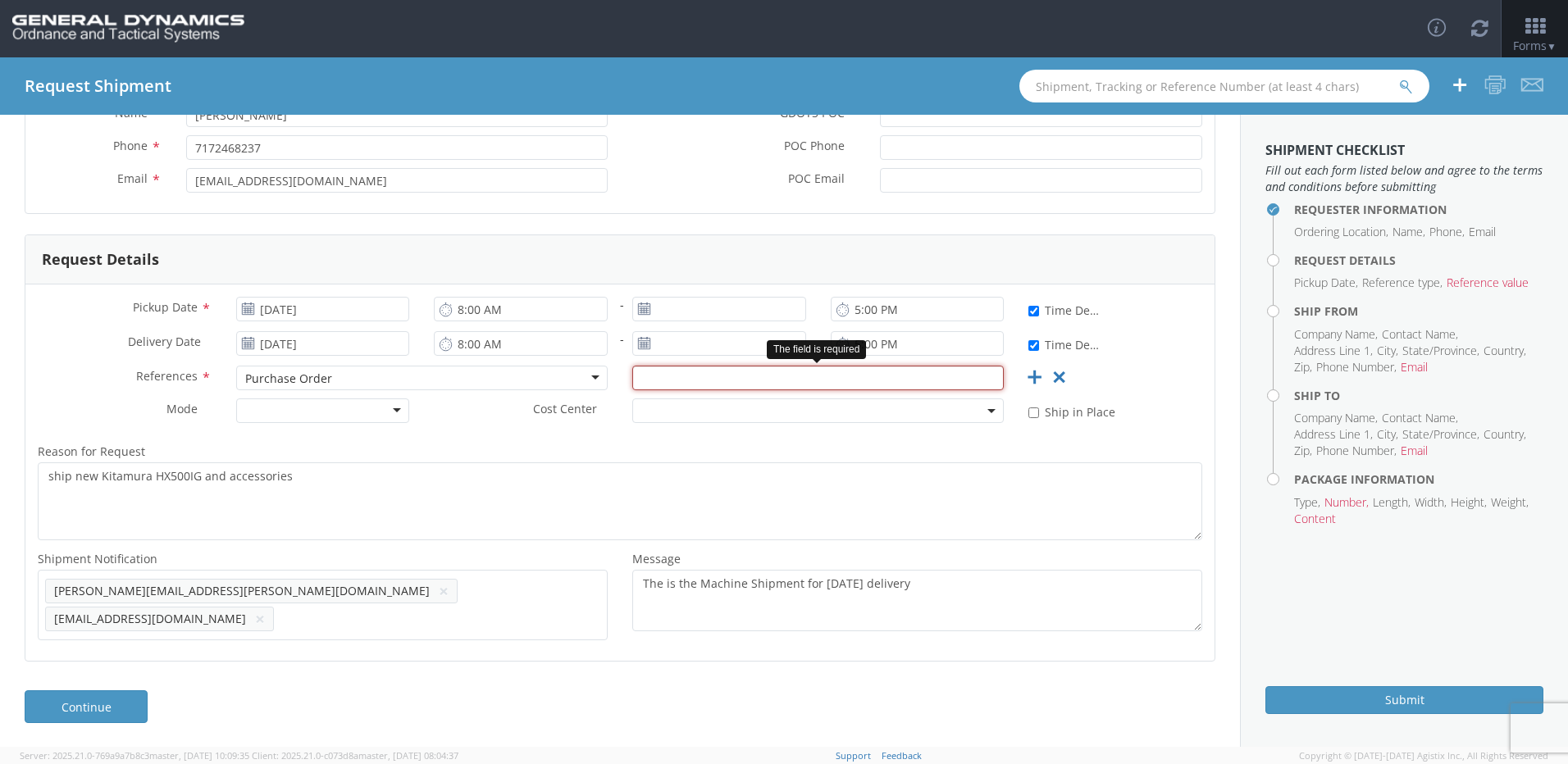
click at [921, 384] on input "text" at bounding box center [817, 378] width 371 height 25
click at [676, 382] on input "text" at bounding box center [817, 378] width 371 height 25
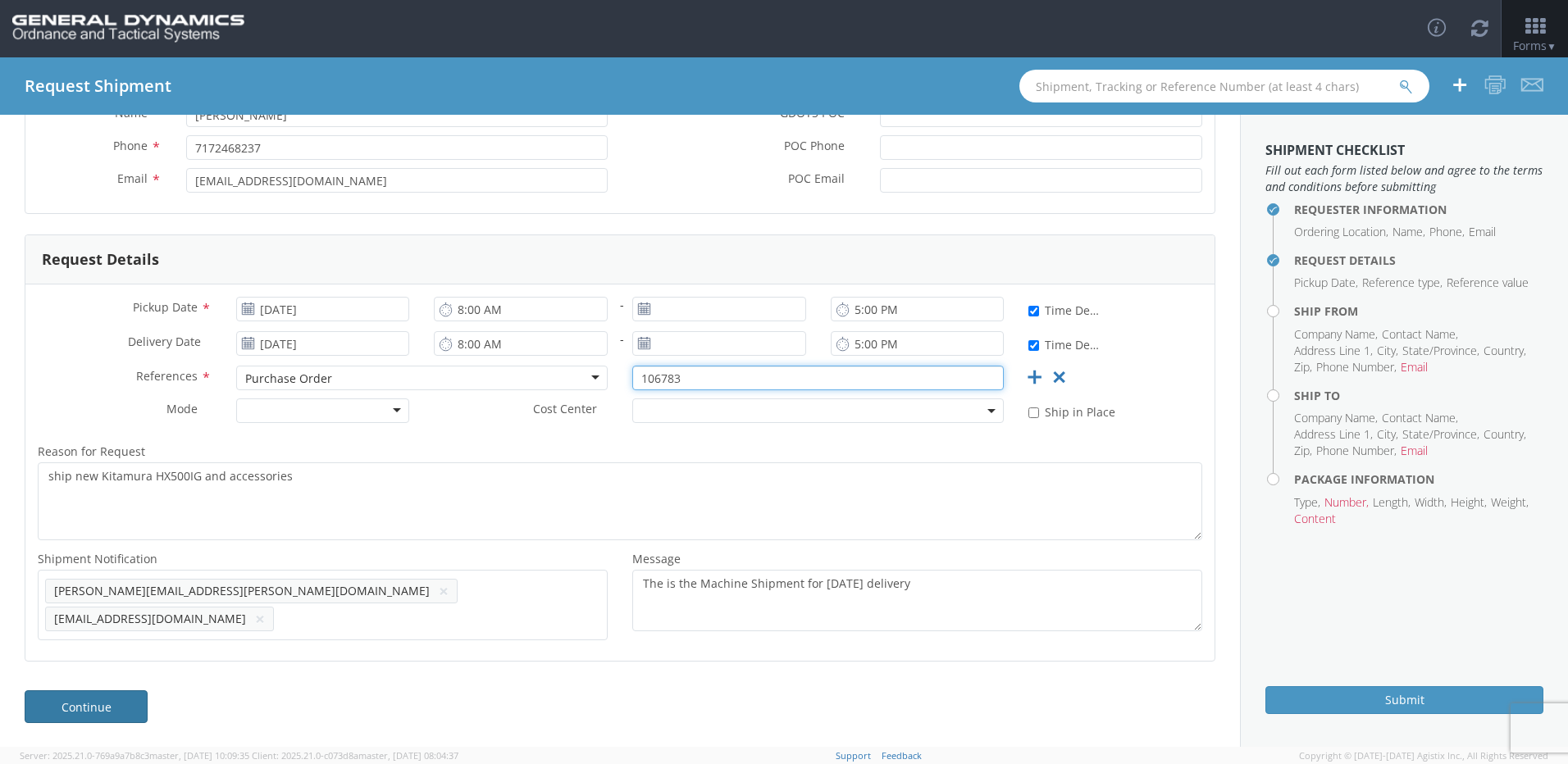
type input "106783"
click at [109, 712] on link "Continue" at bounding box center [87, 706] width 123 height 33
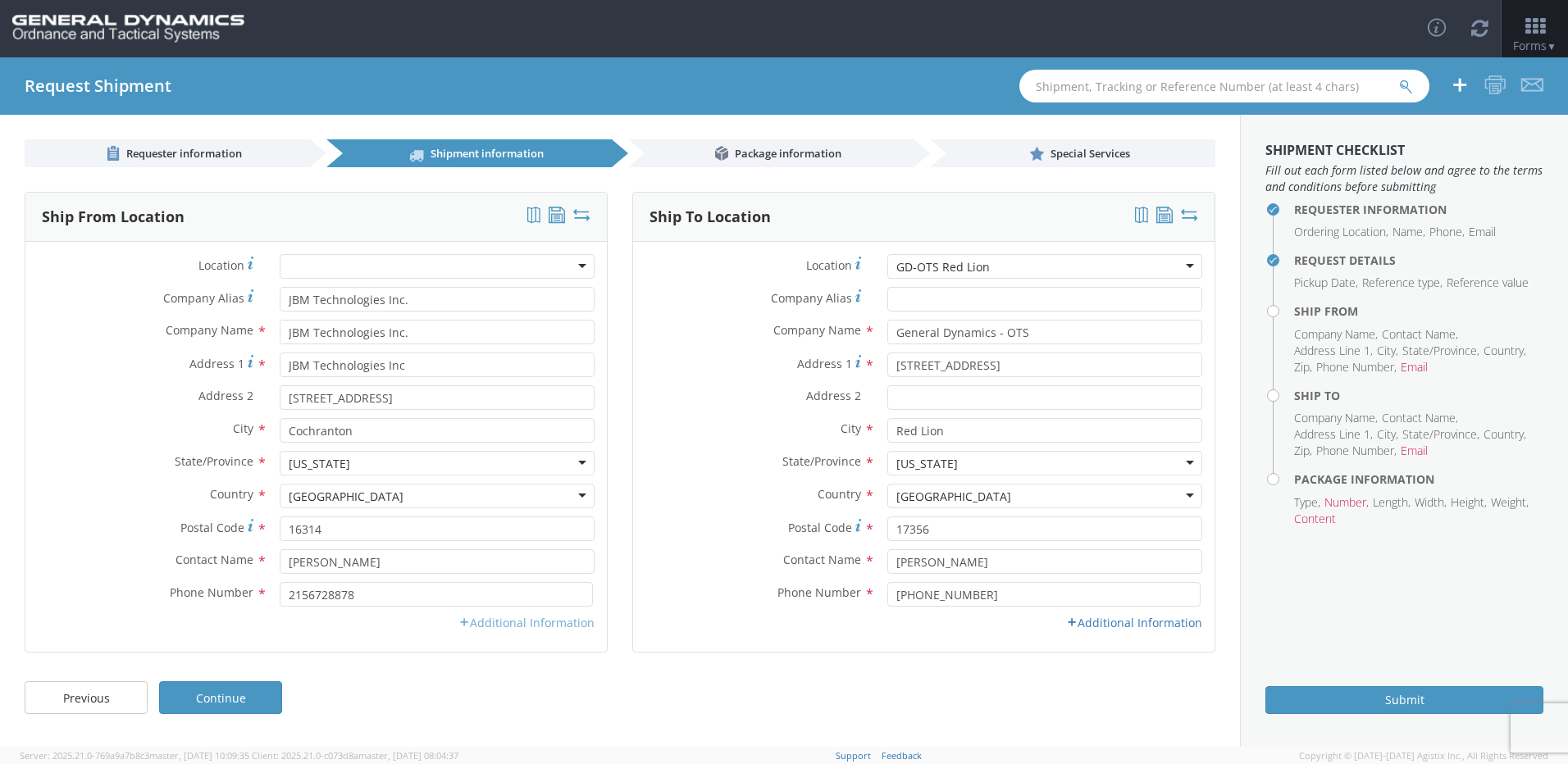
click at [518, 624] on link "Additional Information" at bounding box center [526, 622] width 136 height 15
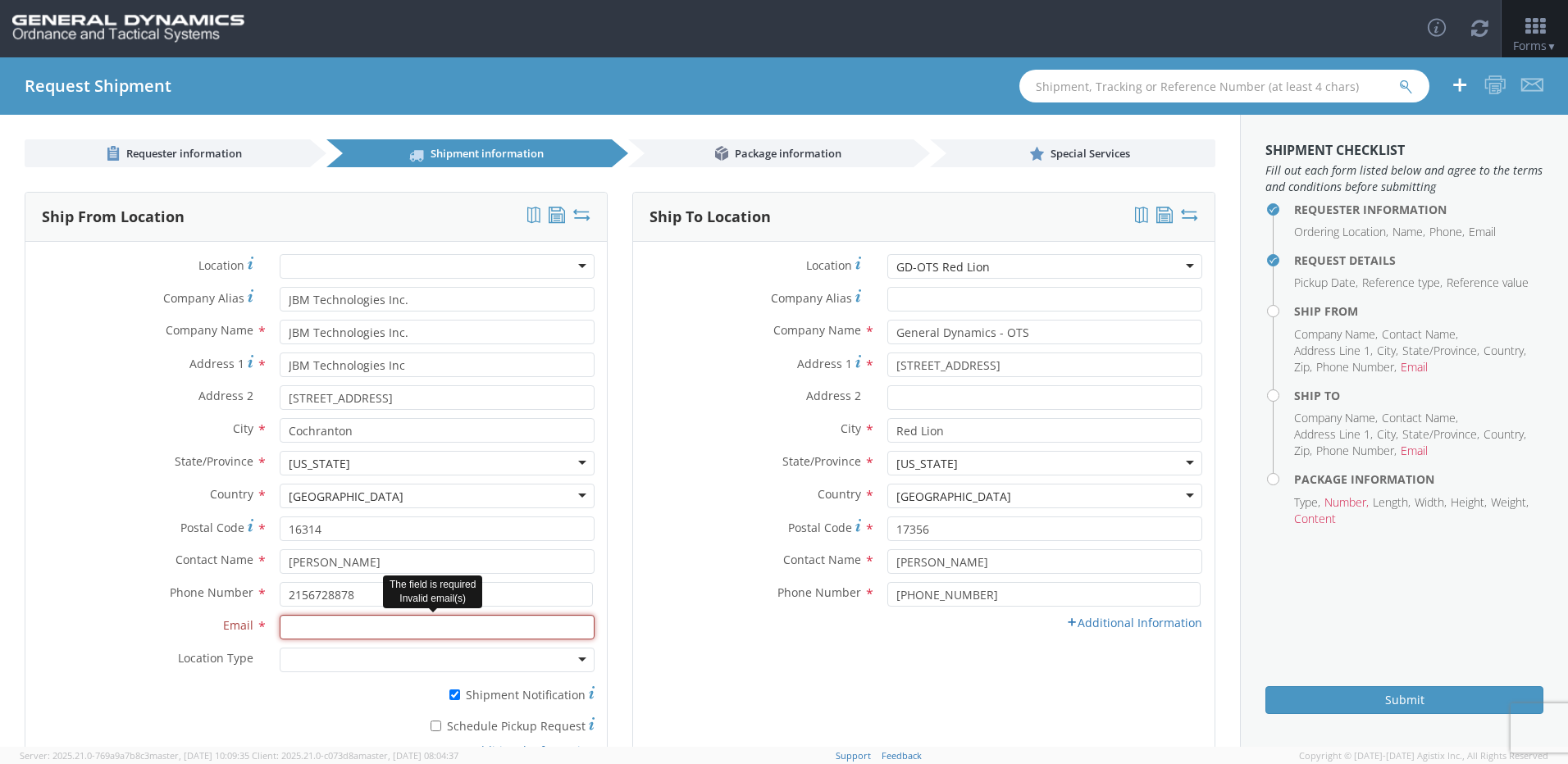
drag, startPoint x: 332, startPoint y: 629, endPoint x: 349, endPoint y: 684, distance: 57.6
click at [332, 629] on input "Email *" at bounding box center [437, 627] width 315 height 25
type input "[EMAIL_ADDRESS][DOMAIN_NAME]"
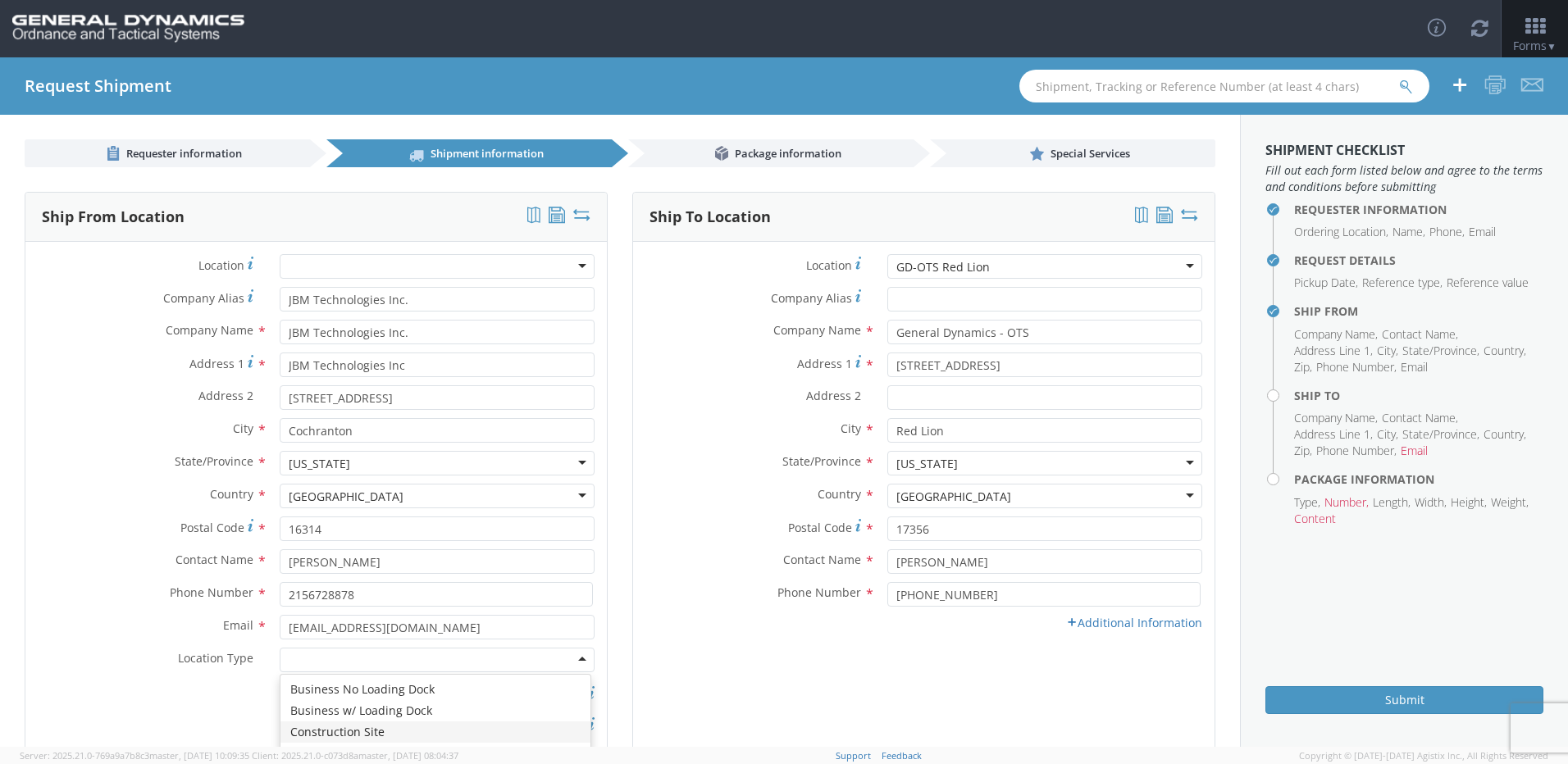
click at [208, 697] on div "* Shipment Notification" at bounding box center [315, 692] width 581 height 23
click at [1135, 624] on link "Additional Information" at bounding box center [1133, 622] width 136 height 15
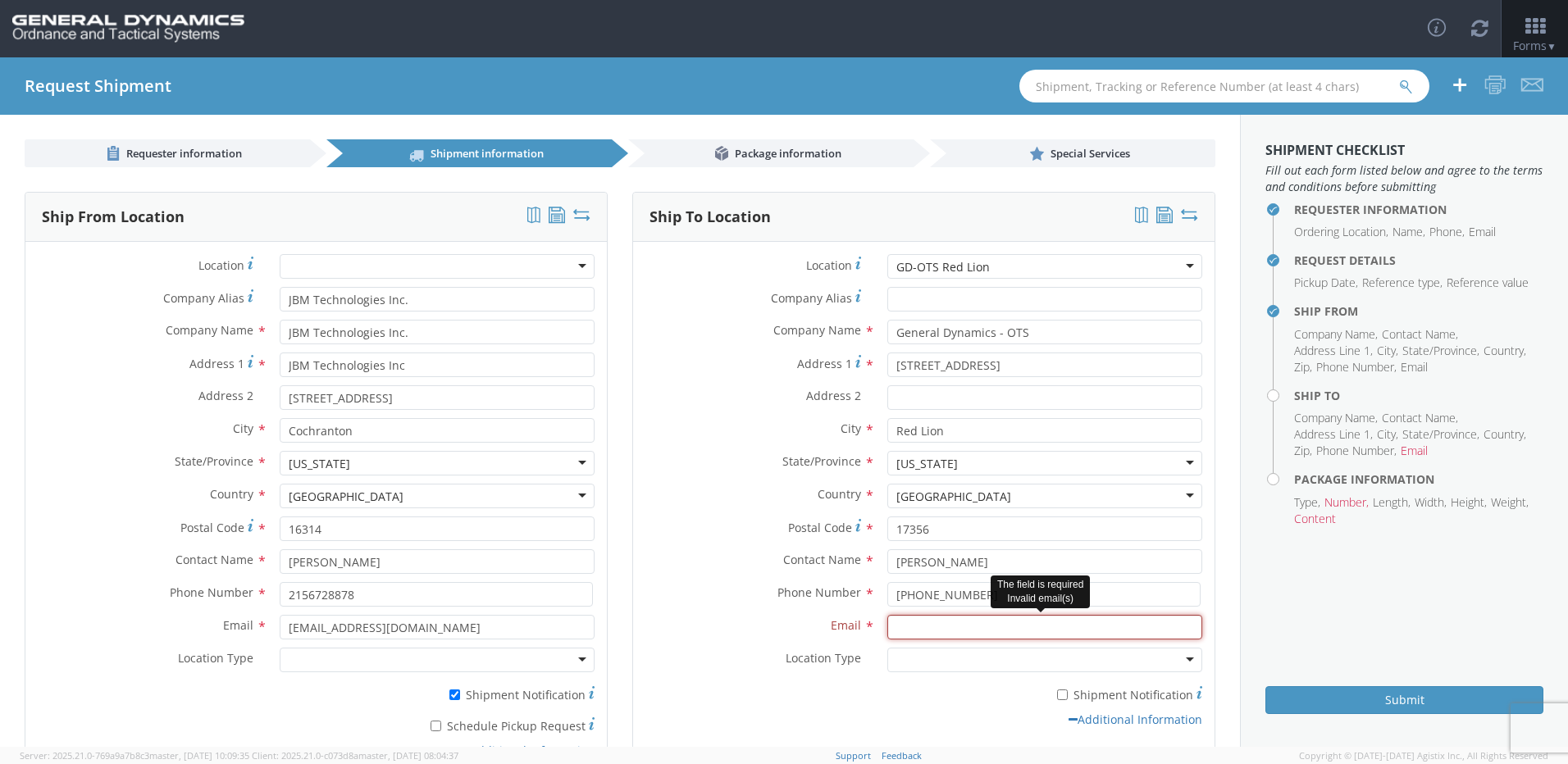
click at [917, 626] on input "Email *" at bounding box center [1045, 627] width 315 height 25
type input "[PERSON_NAME][EMAIL_ADDRESS][PERSON_NAME][DOMAIN_NAME]"
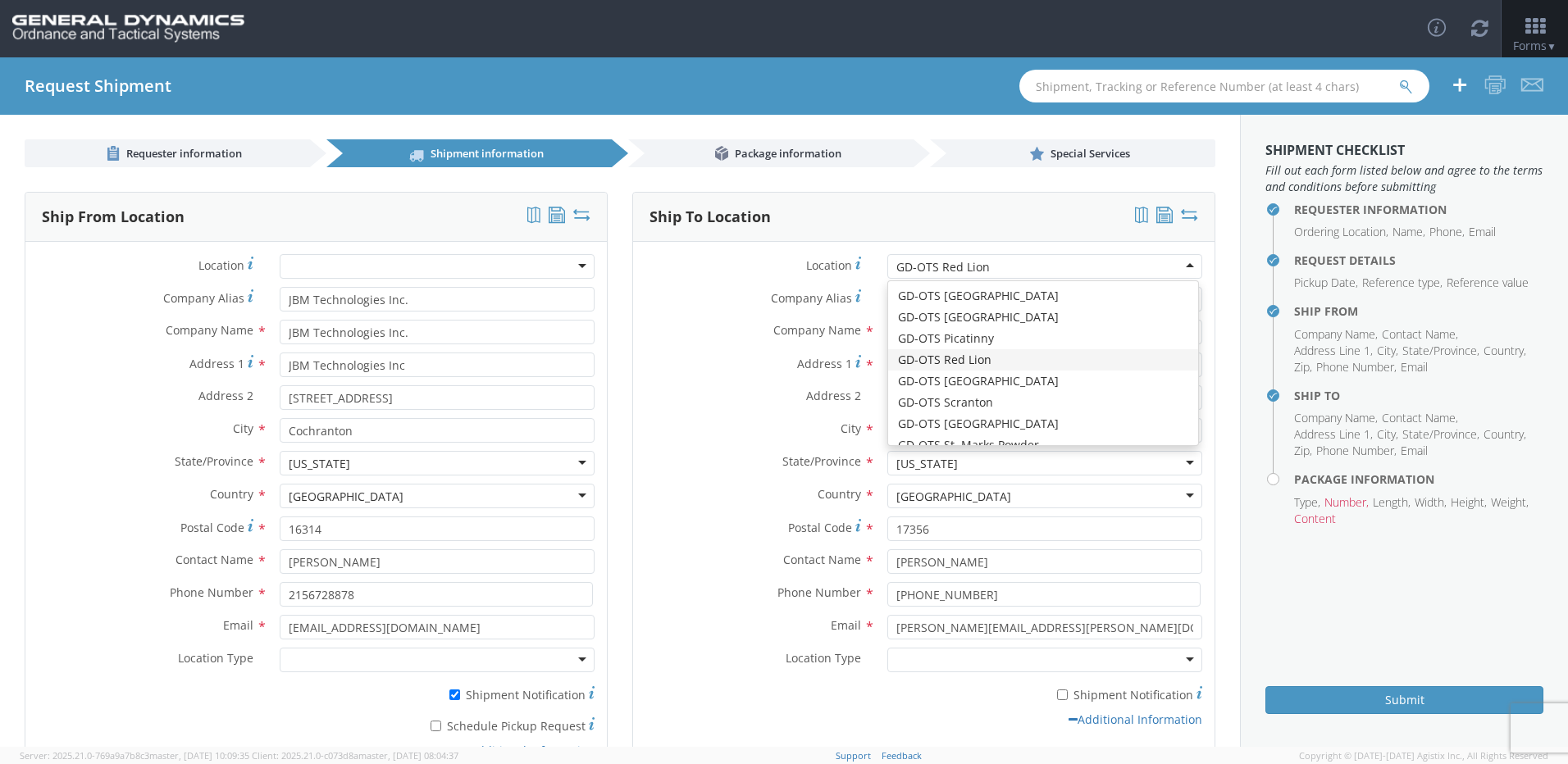
click at [735, 685] on div "* Shipment Notification" at bounding box center [923, 692] width 581 height 23
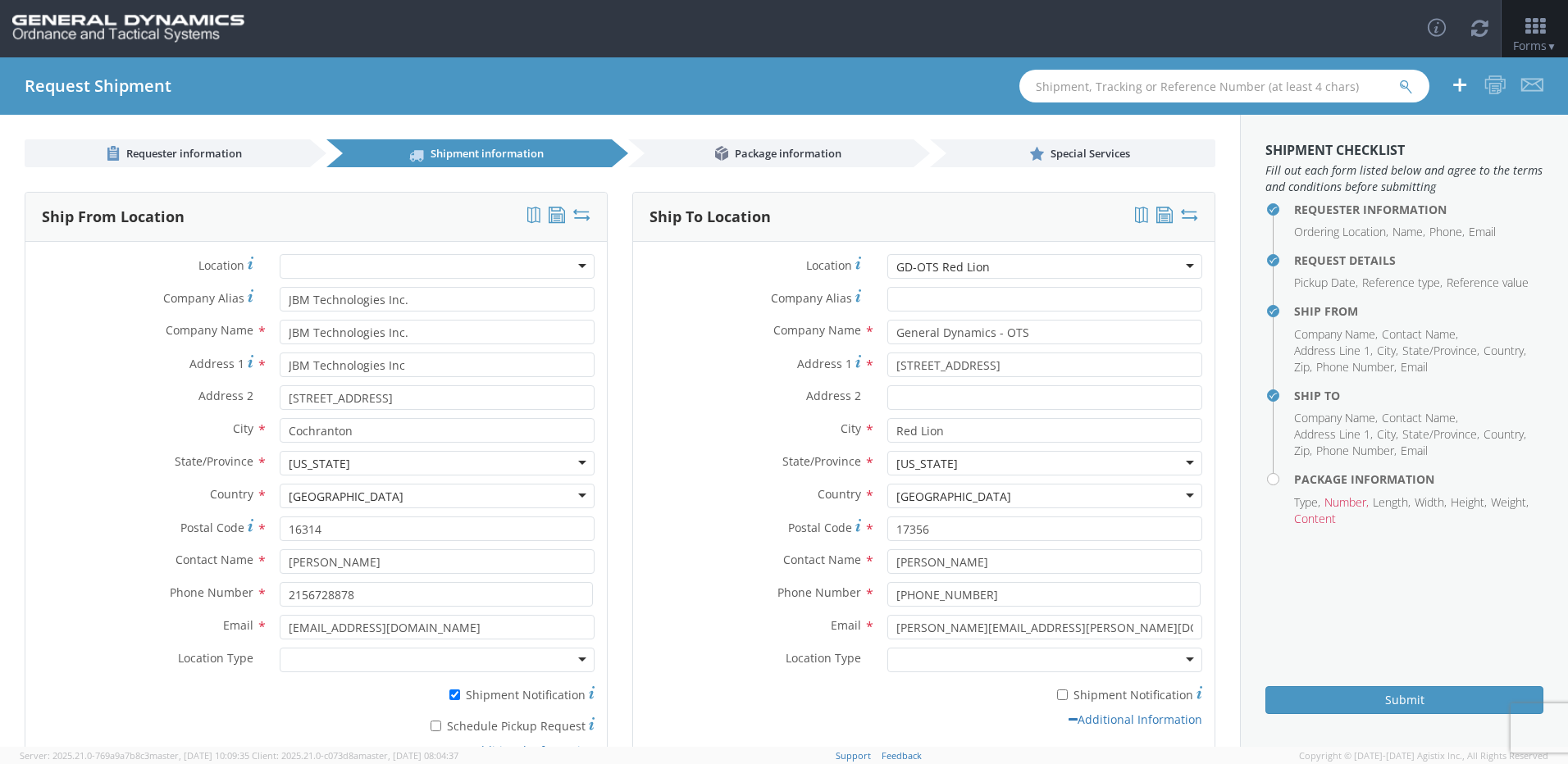
scroll to position [119, 0]
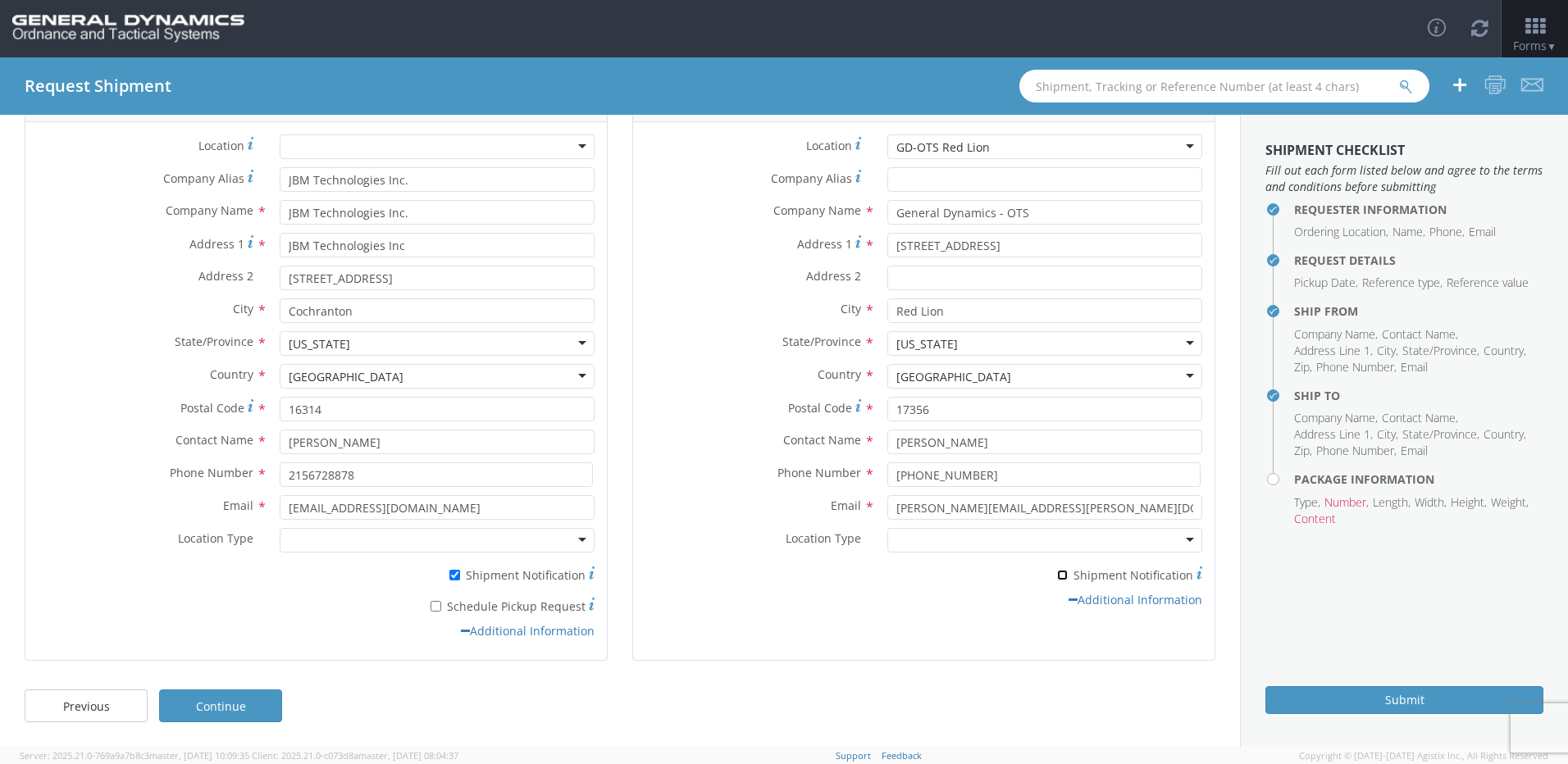
click at [1057, 576] on input "* Shipment Notification" at bounding box center [1062, 574] width 11 height 11
checkbox input "true"
click at [437, 611] on input "* Schedule Pickup Request" at bounding box center [436, 606] width 11 height 11
checkbox input "true"
click at [226, 705] on link "Continue" at bounding box center [221, 706] width 123 height 33
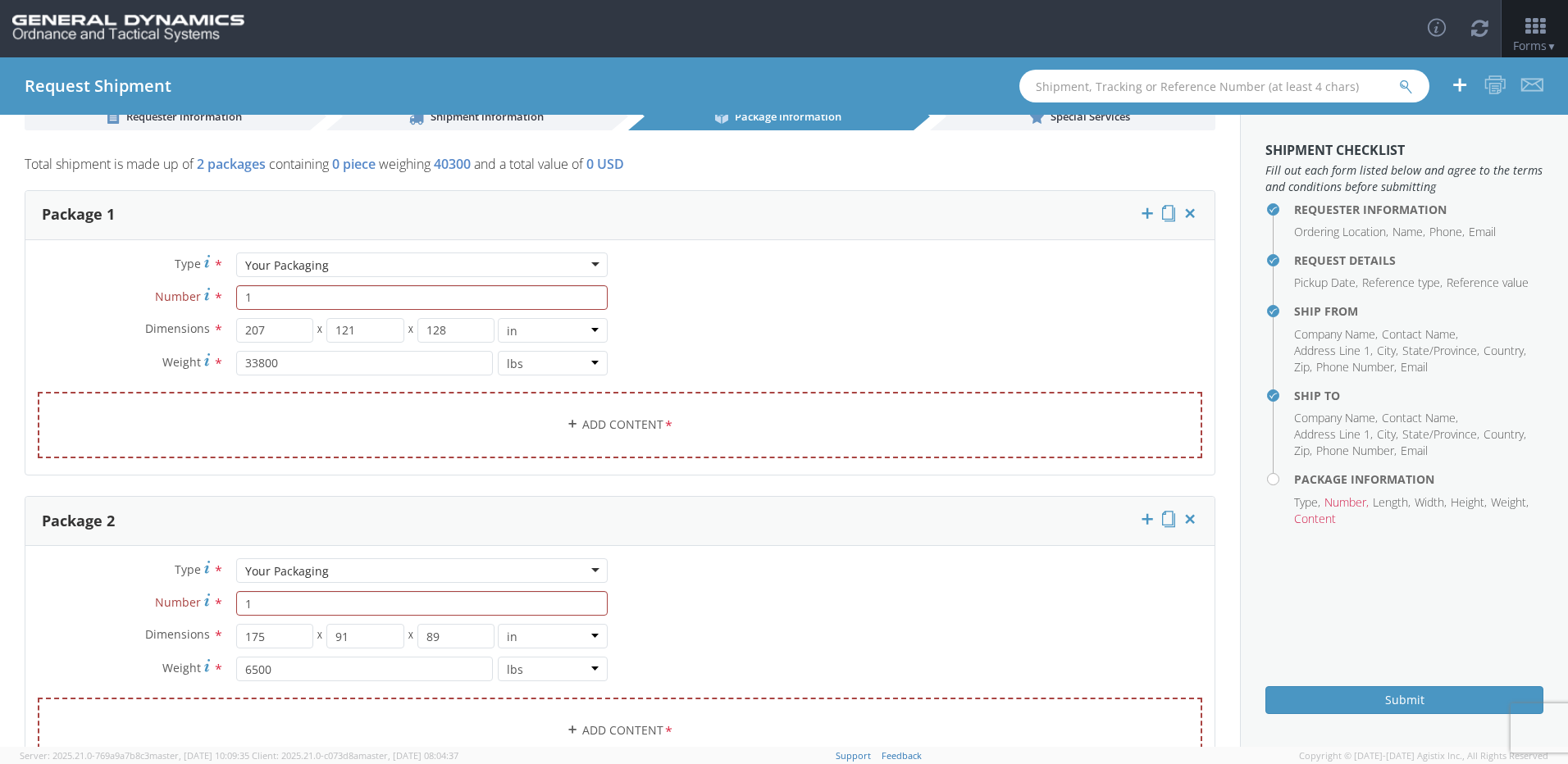
scroll to position [0, 0]
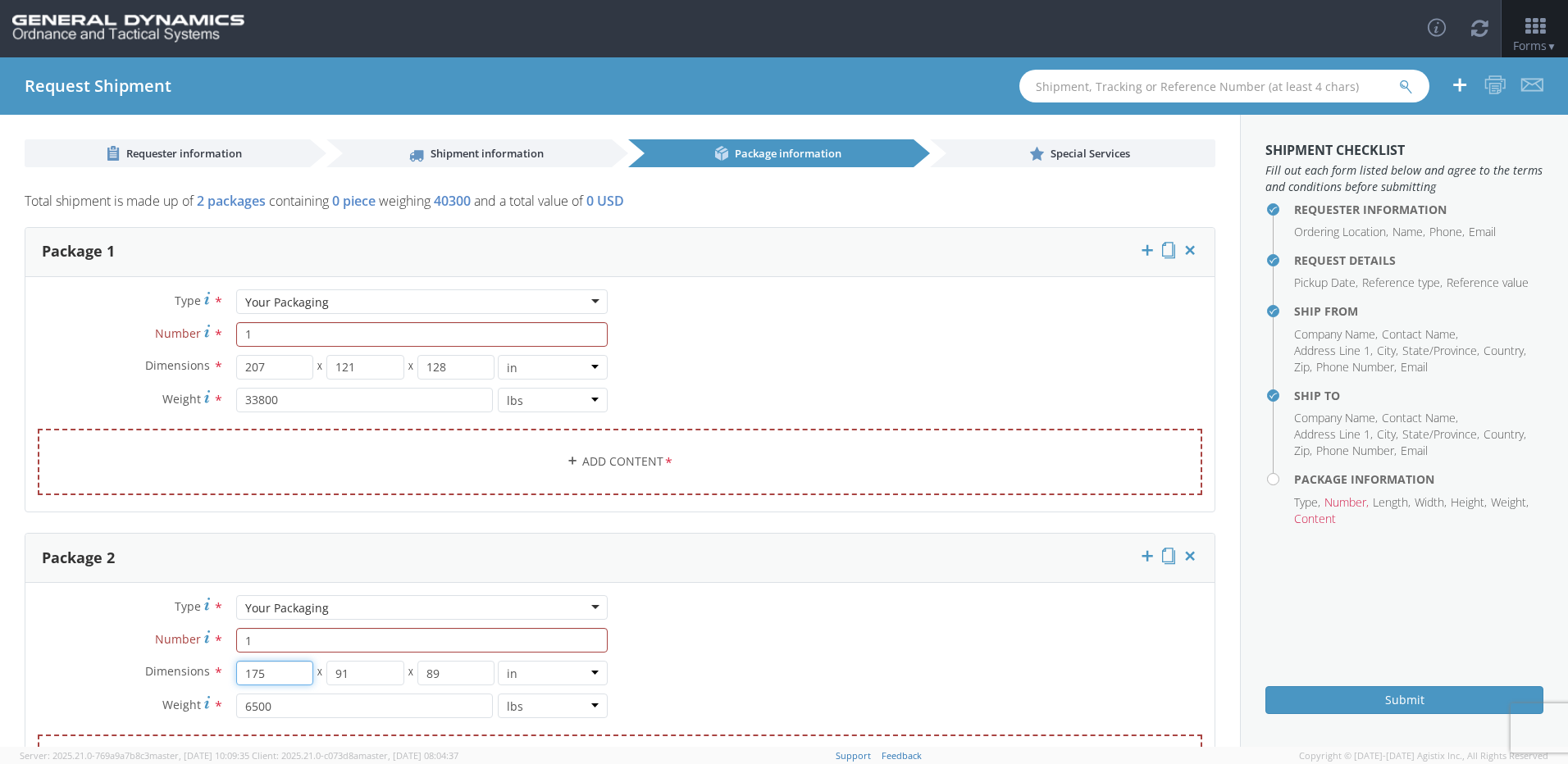
click at [280, 679] on input "175" at bounding box center [275, 673] width 78 height 25
drag, startPoint x: 235, startPoint y: 641, endPoint x: 177, endPoint y: 641, distance: 58.0
click at [196, 639] on div "Number * 1 The number of packages must be equal to or less than the number of p…" at bounding box center [322, 641] width 595 height 25
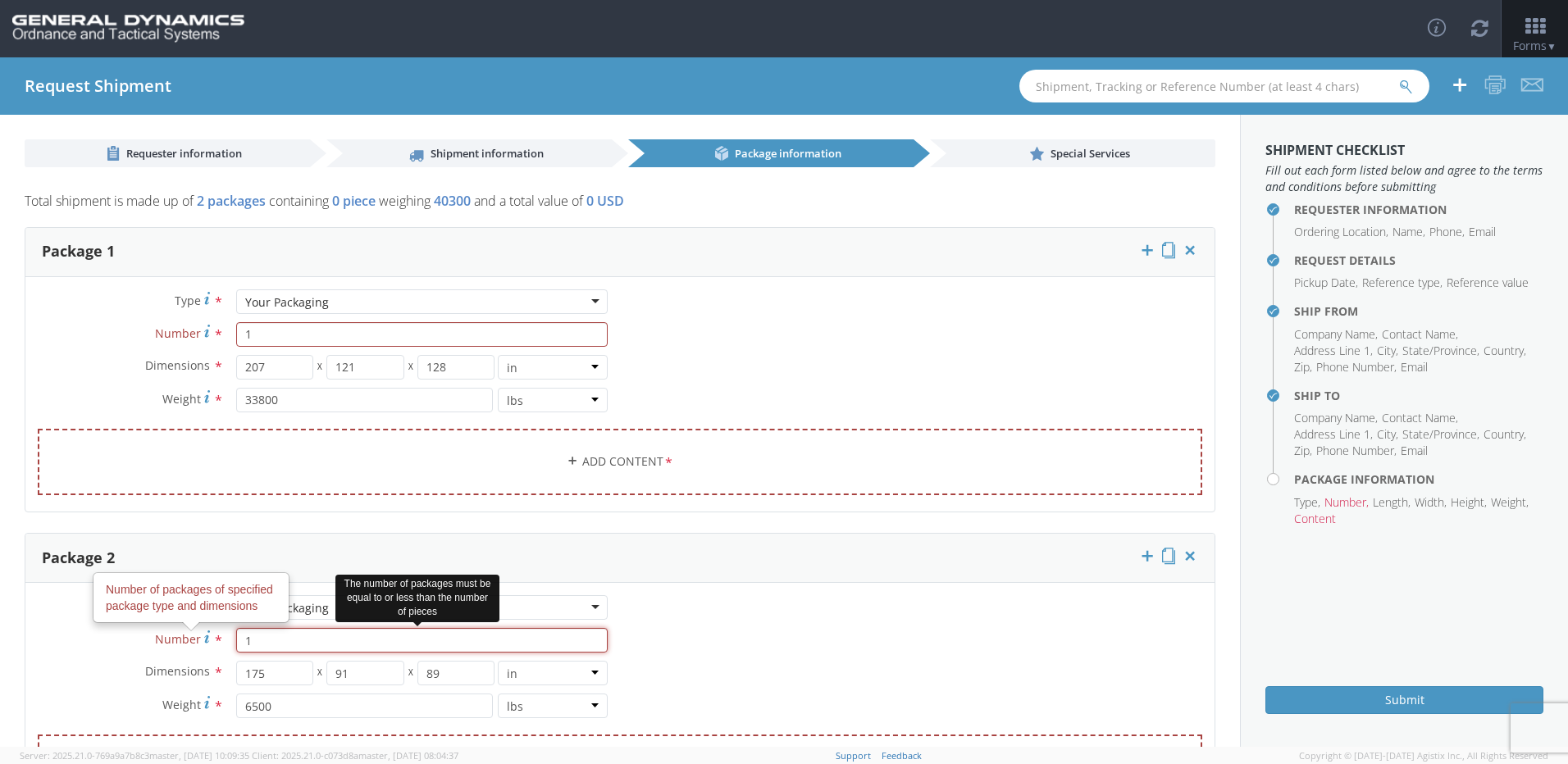
click at [266, 644] on input "1" at bounding box center [421, 641] width 371 height 25
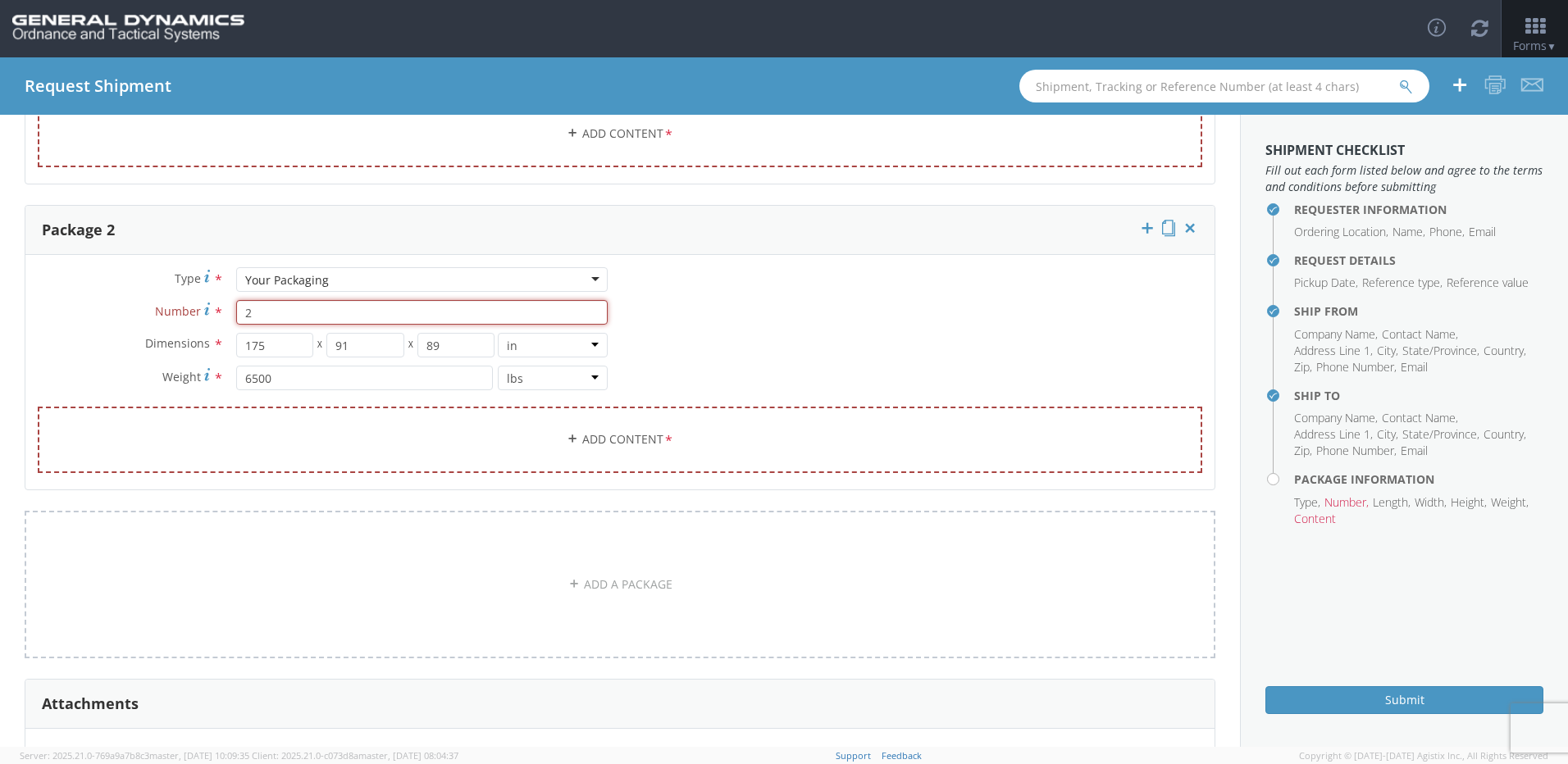
scroll to position [529, 0]
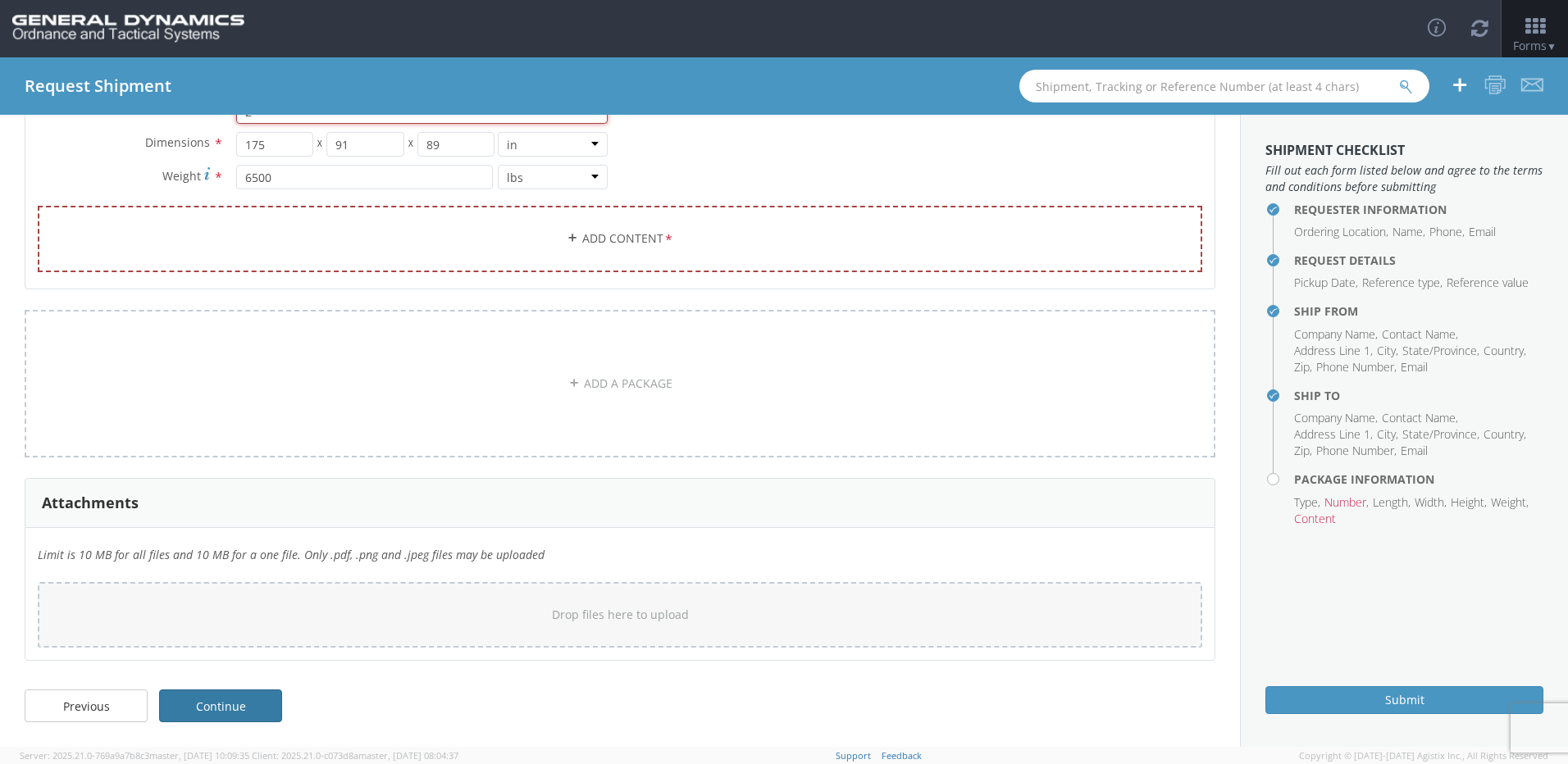
type input "2"
click at [207, 702] on link "Continue" at bounding box center [221, 706] width 123 height 33
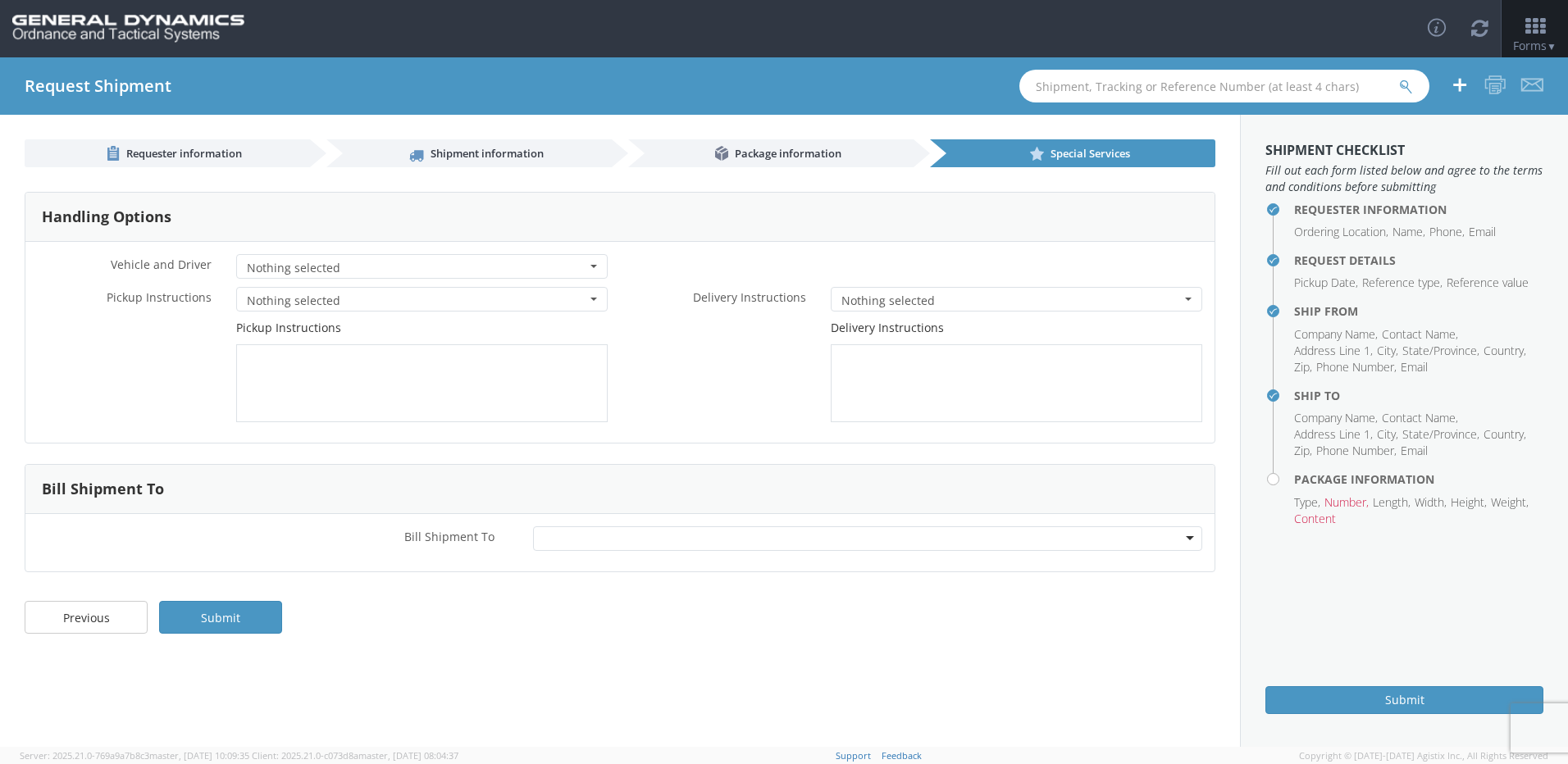
scroll to position [0, 0]
click at [352, 268] on span "Nothing selected" at bounding box center [416, 268] width 339 height 16
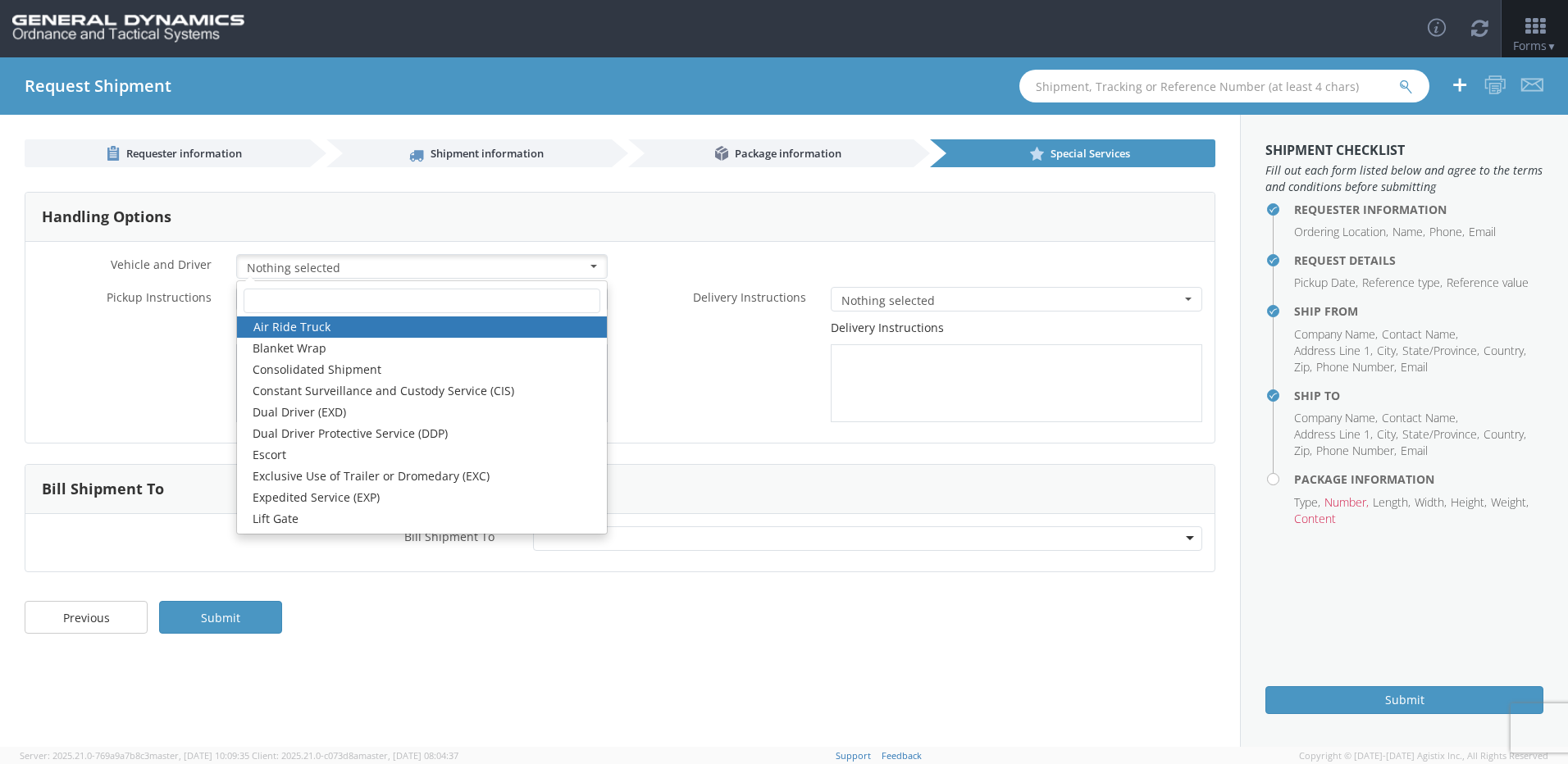
click at [312, 326] on link "Air Ride Truck" at bounding box center [422, 327] width 370 height 21
click at [902, 297] on span "Nothing selected" at bounding box center [1011, 301] width 339 height 16
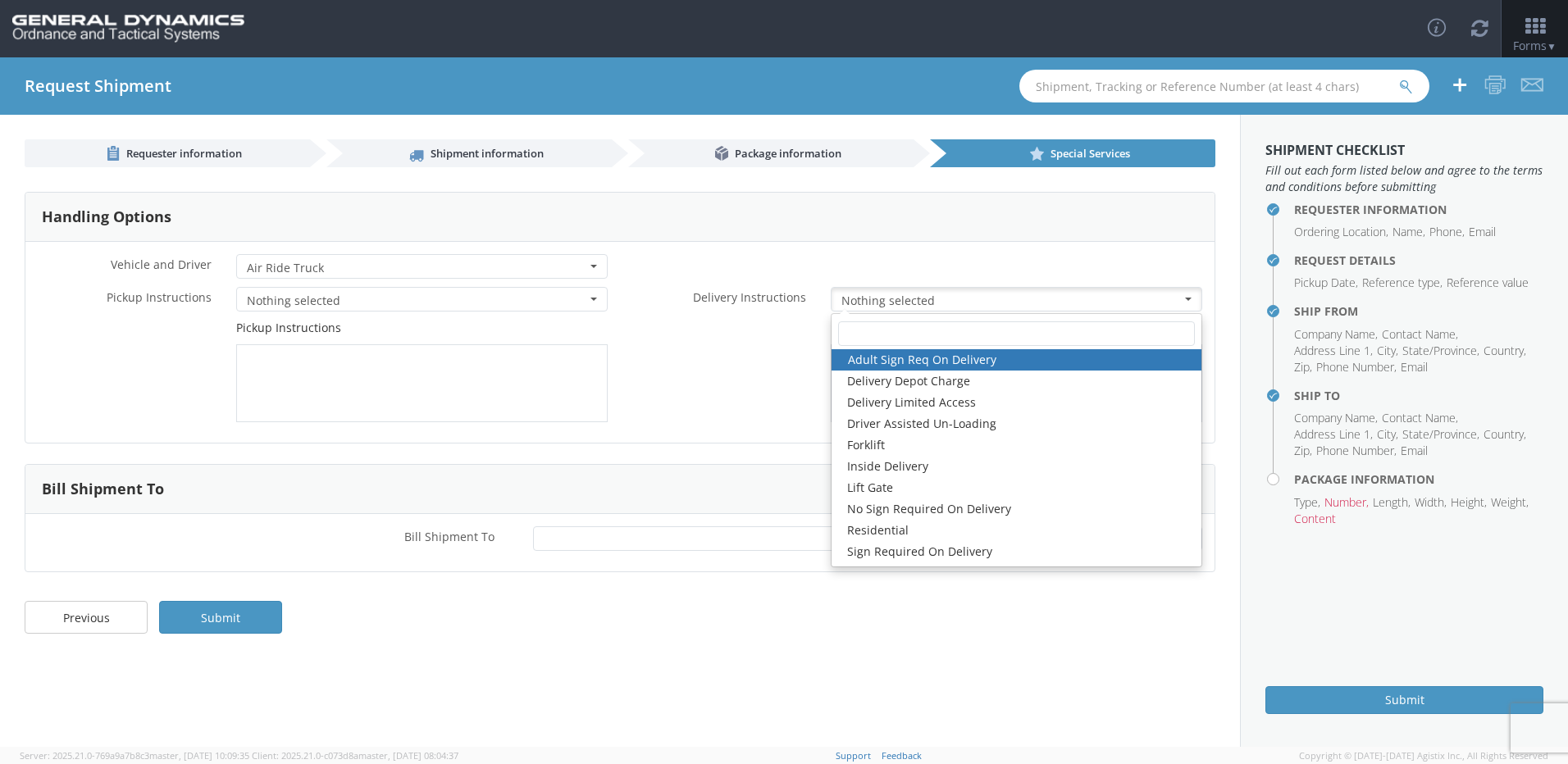
click at [739, 387] on div "Delivery Instructions" at bounding box center [917, 371] width 595 height 102
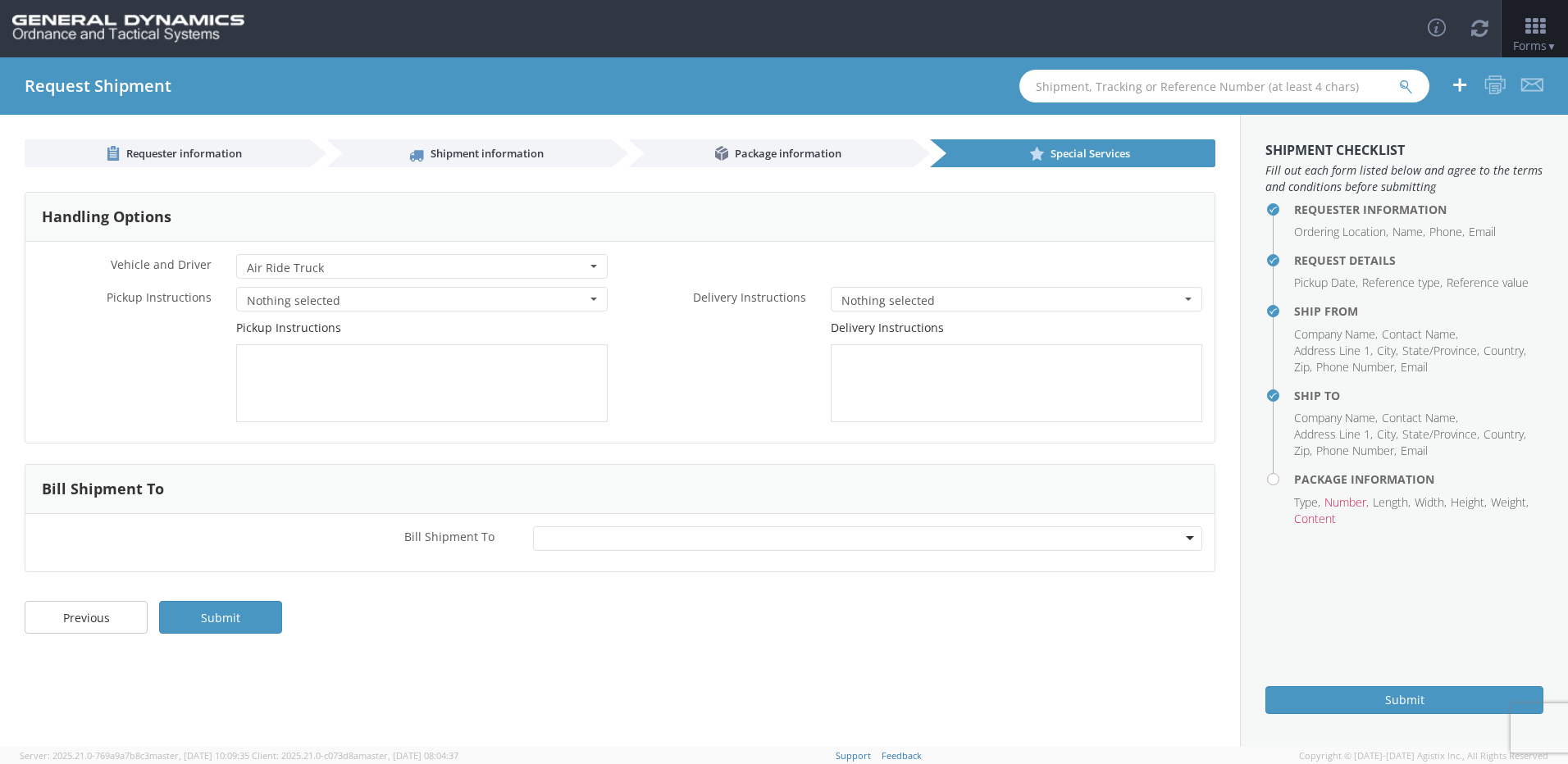
click at [1181, 539] on div at bounding box center [867, 539] width 669 height 25
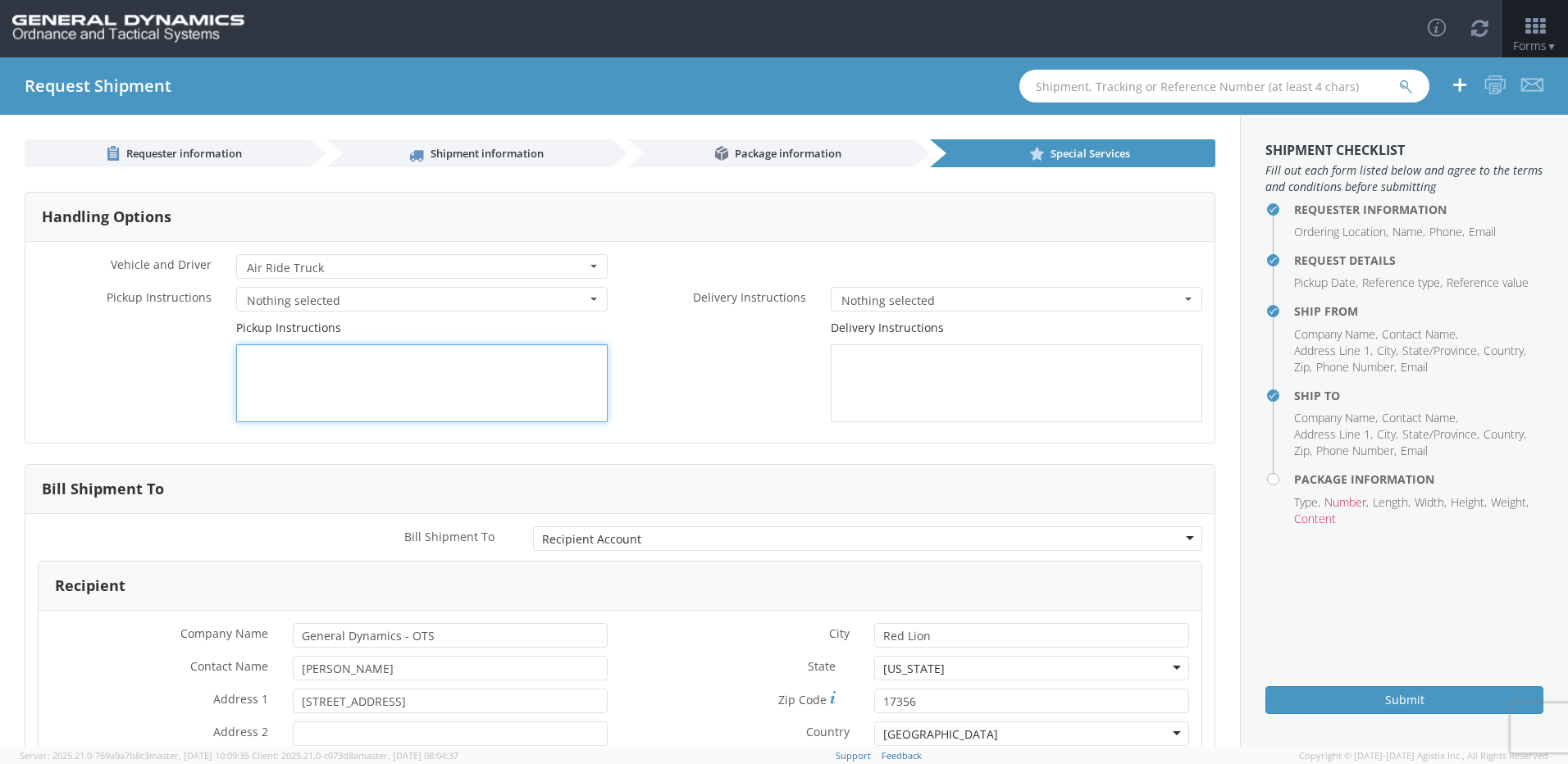
click at [255, 362] on textarea at bounding box center [421, 382] width 371 height 78
paste textarea "Pickup date [DATE] 8am Pickup location JBM Technologies [STREET_ADDRESS] [PHONE…"
type textarea "Pickup date [DATE] 8am Pickup location JBM Technologies [STREET_ADDRESS] [PHONE…"
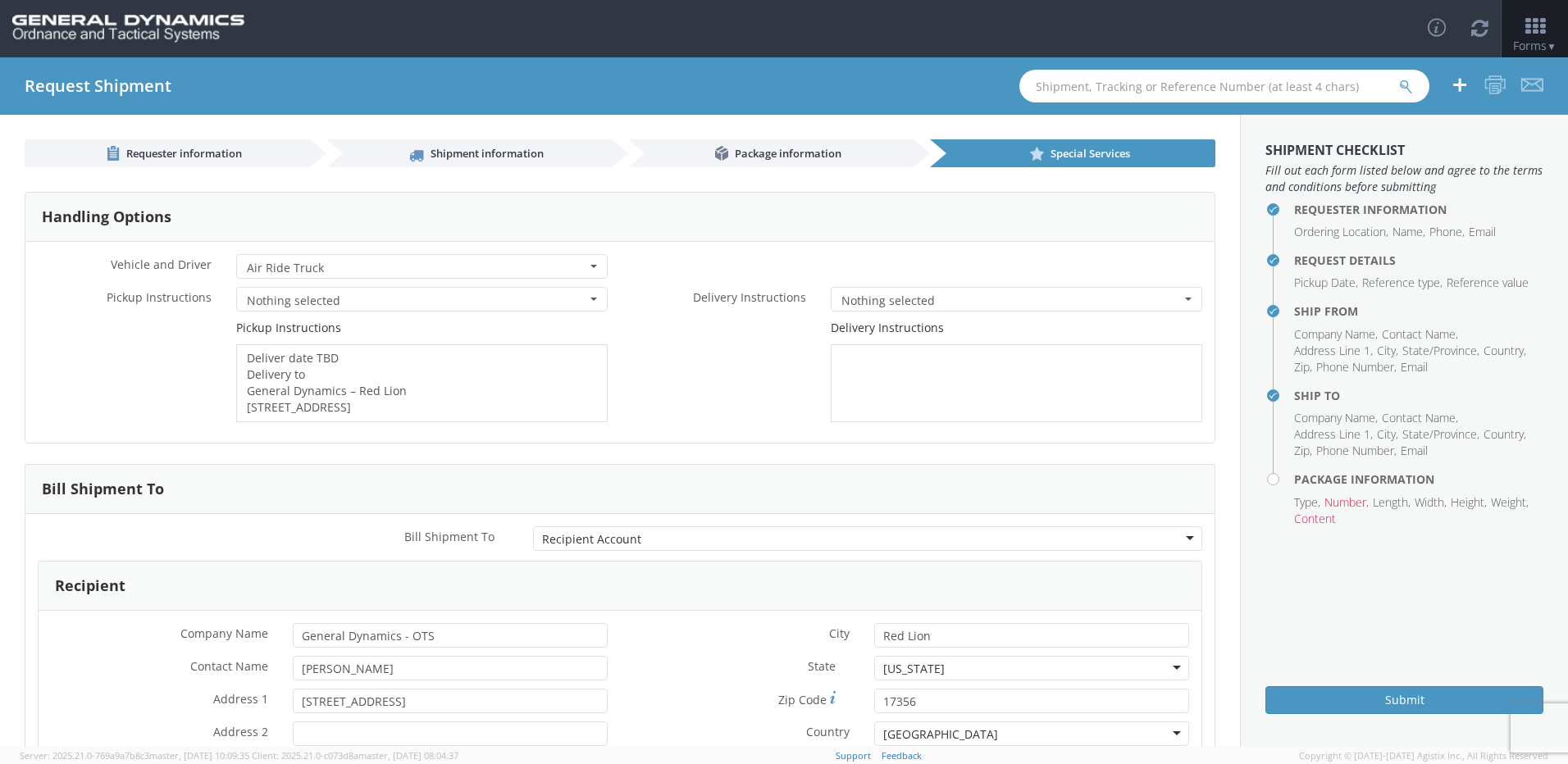
click at [389, 303] on span "Nothing selected" at bounding box center [416, 301] width 339 height 16
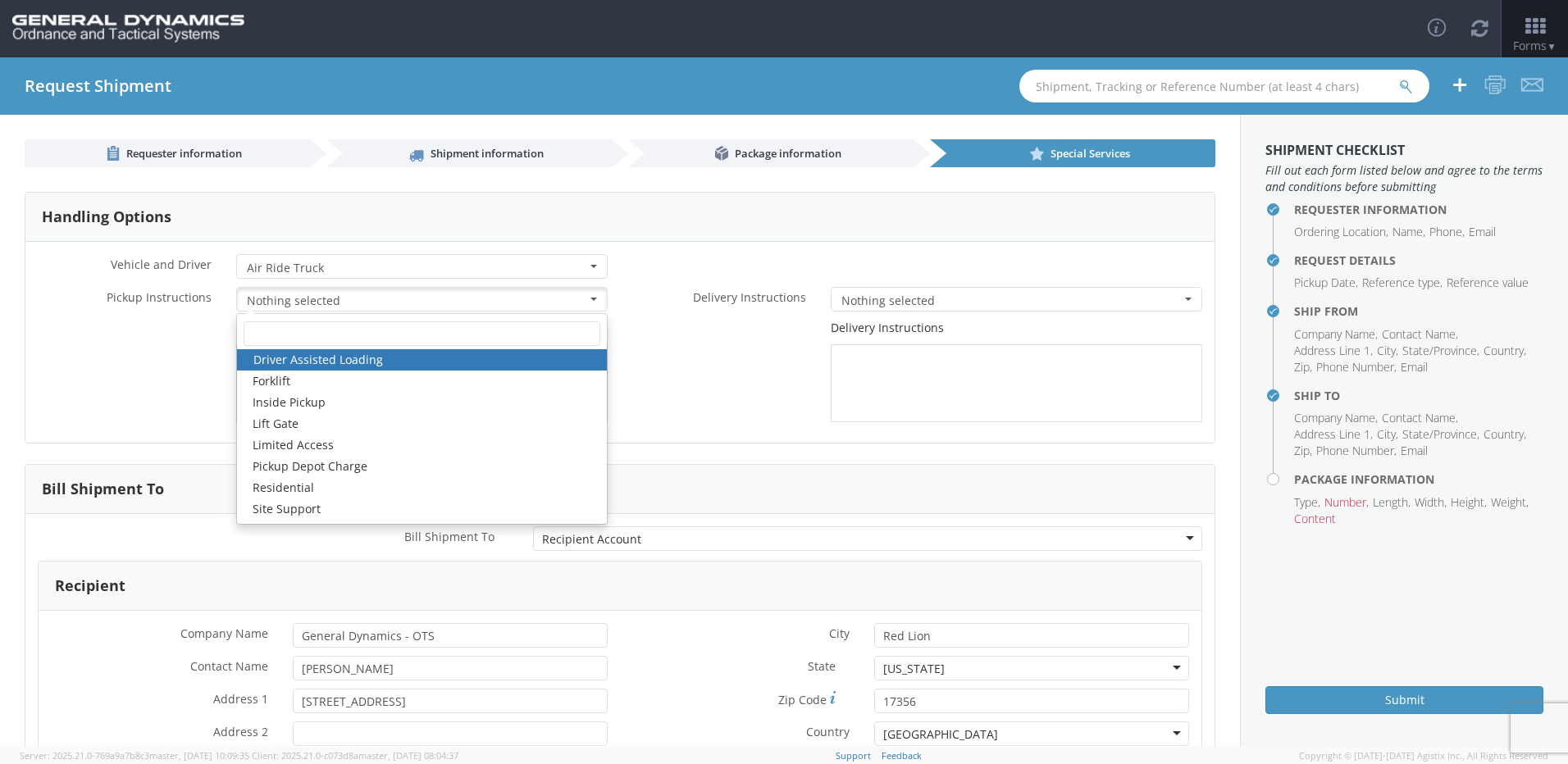
click at [401, 268] on span "Air Ride Truck" at bounding box center [416, 268] width 339 height 16
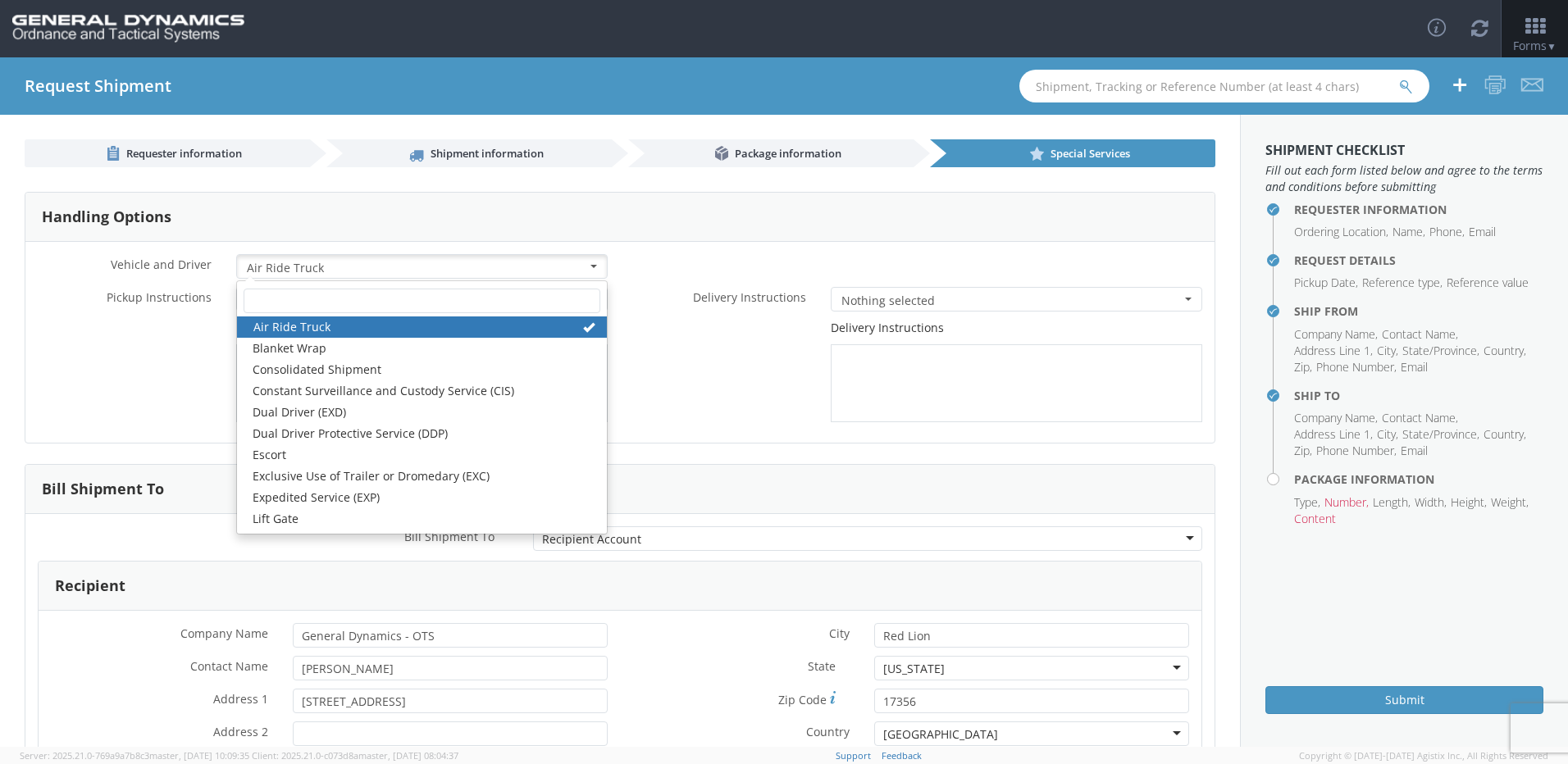
click at [316, 331] on link "Air Ride Truck" at bounding box center [422, 327] width 370 height 21
drag, startPoint x: 271, startPoint y: 328, endPoint x: 512, endPoint y: 347, distance: 241.7
click at [272, 328] on link "Air Ride Truck" at bounding box center [422, 327] width 370 height 21
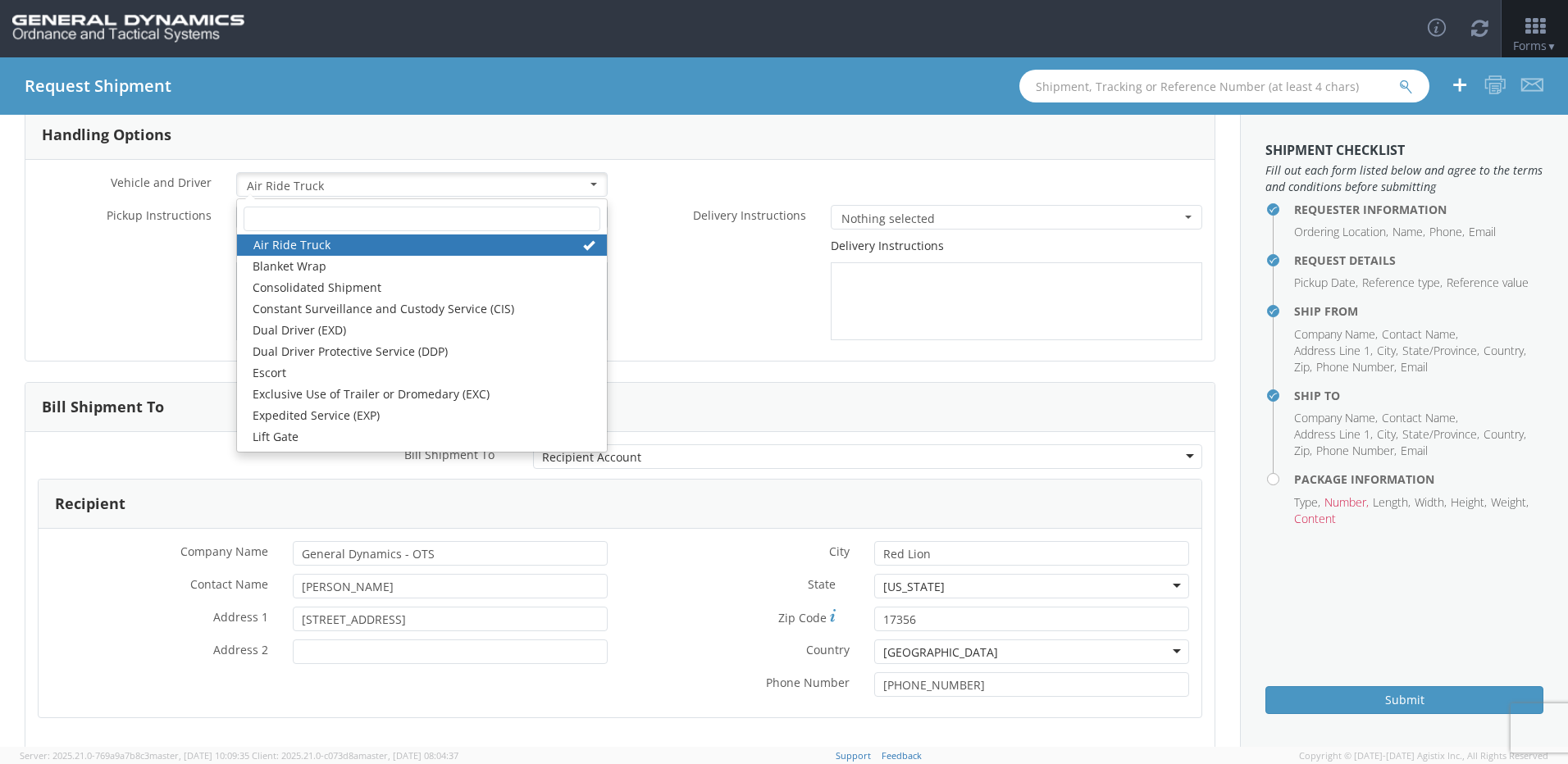
scroll to position [173, 0]
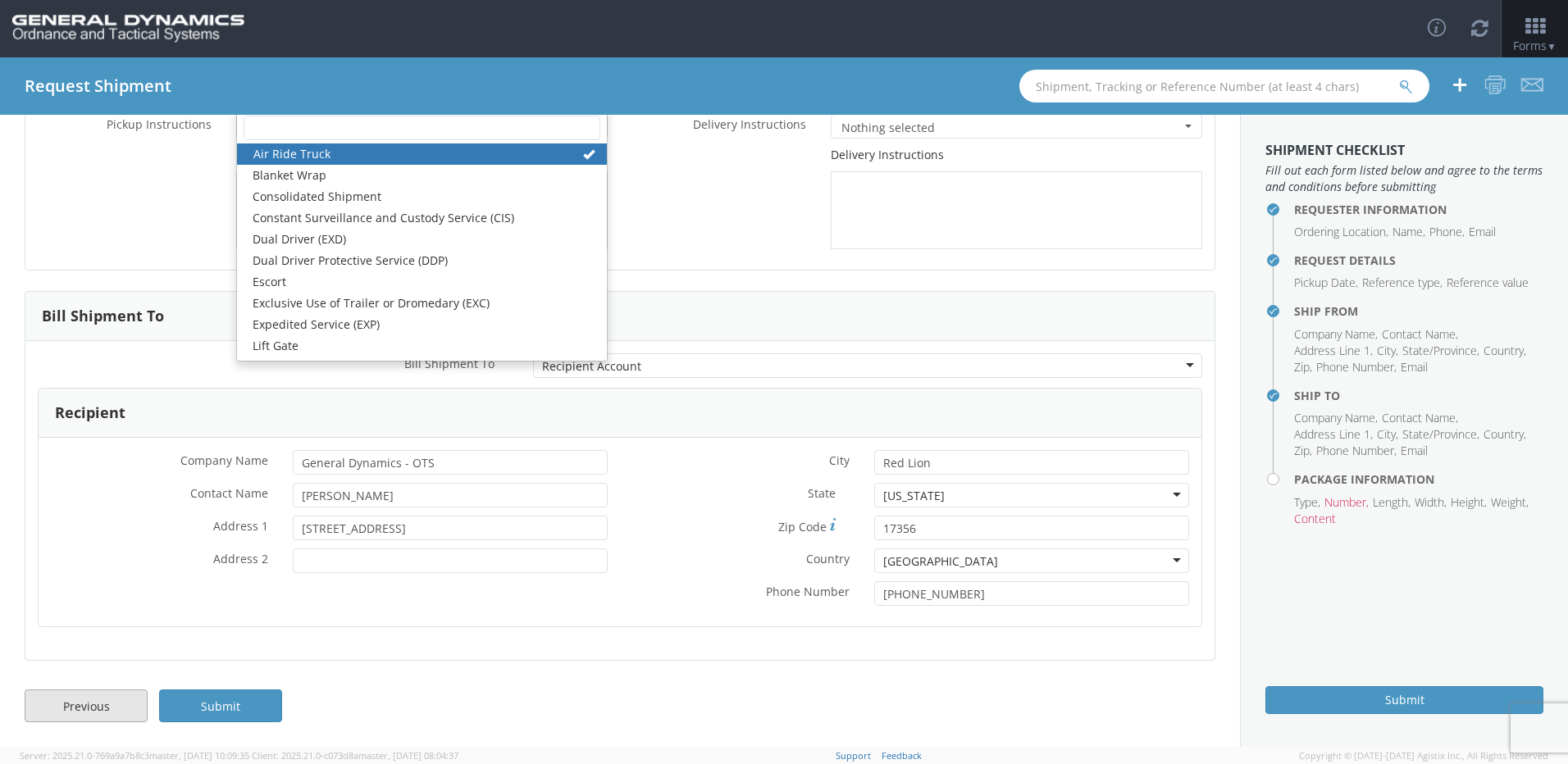
click at [102, 704] on link "Previous" at bounding box center [87, 706] width 123 height 33
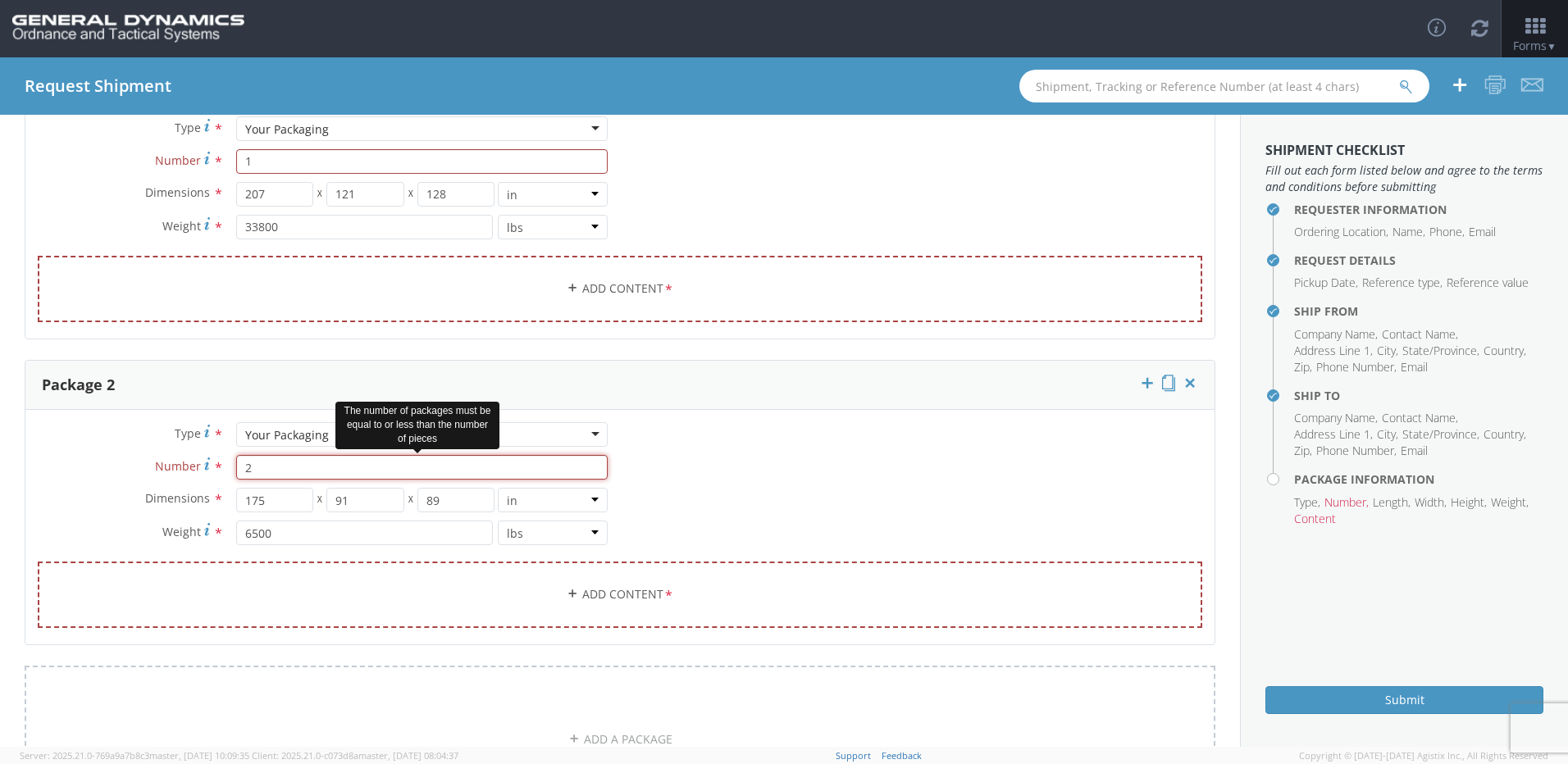
click at [281, 473] on input "2" at bounding box center [421, 467] width 371 height 25
click at [583, 288] on link "Add Content *" at bounding box center [620, 288] width 1164 height 66
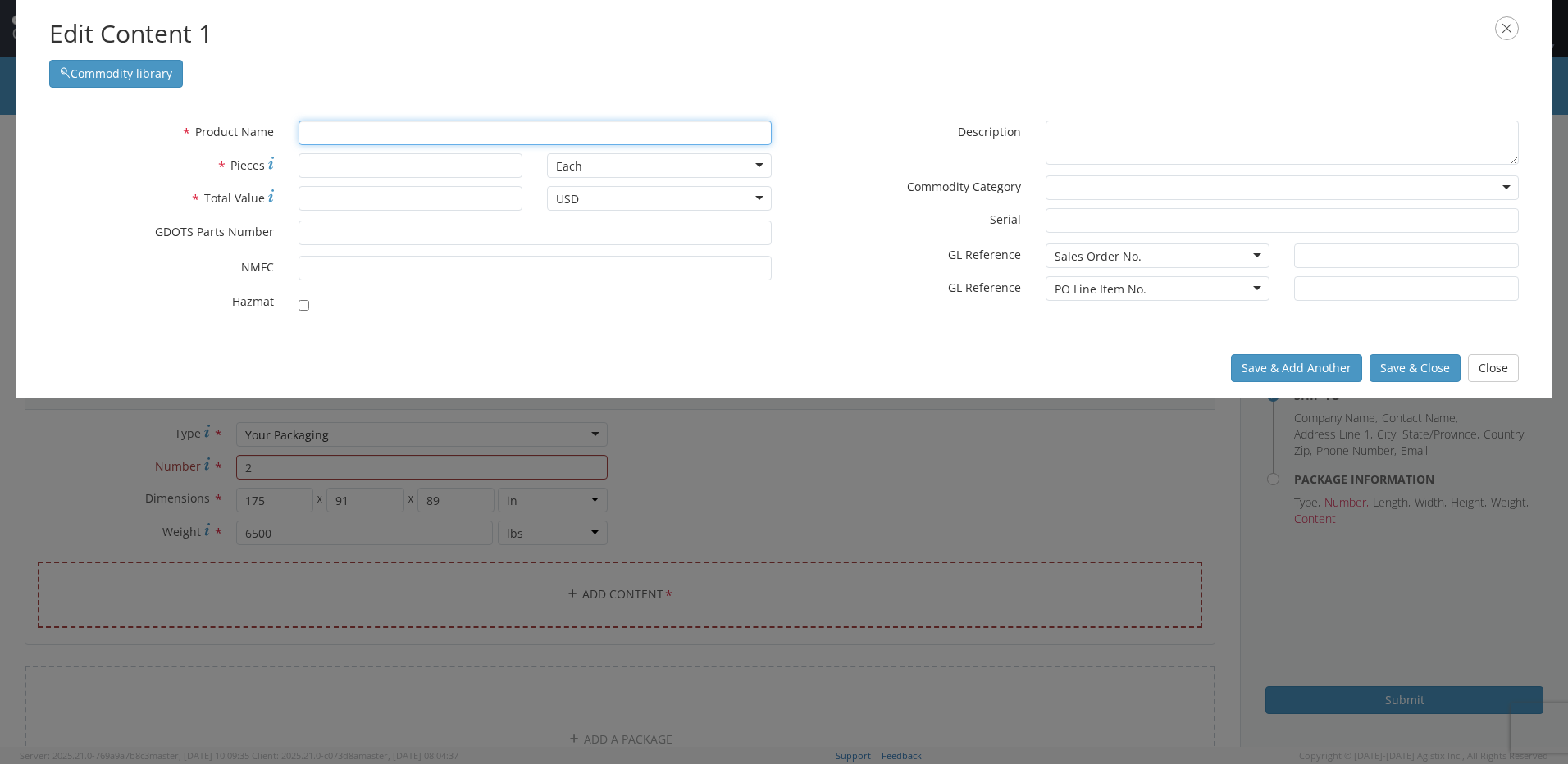
click at [343, 140] on input "text" at bounding box center [535, 133] width 473 height 25
type input "Kit"
type input "Kit, ENCLOSURE"
type input "Ki"
type input "KiT, ENCLOSURE"
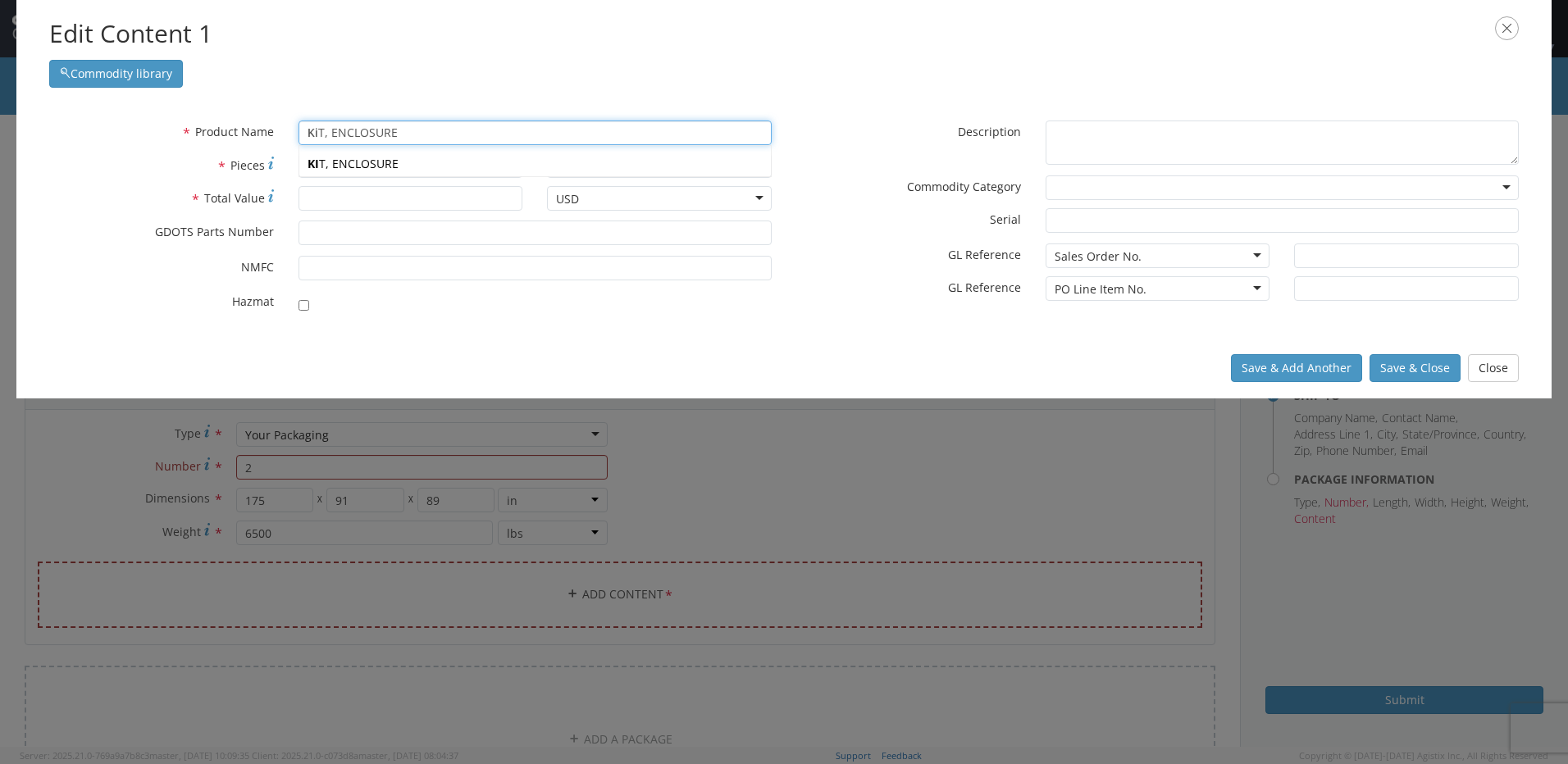
type input "K"
type input "KE-W A1 RUBBER COATED PRIMER"
type input "ma"
type input "material Spec. StEAric Acid"
type input "ma"
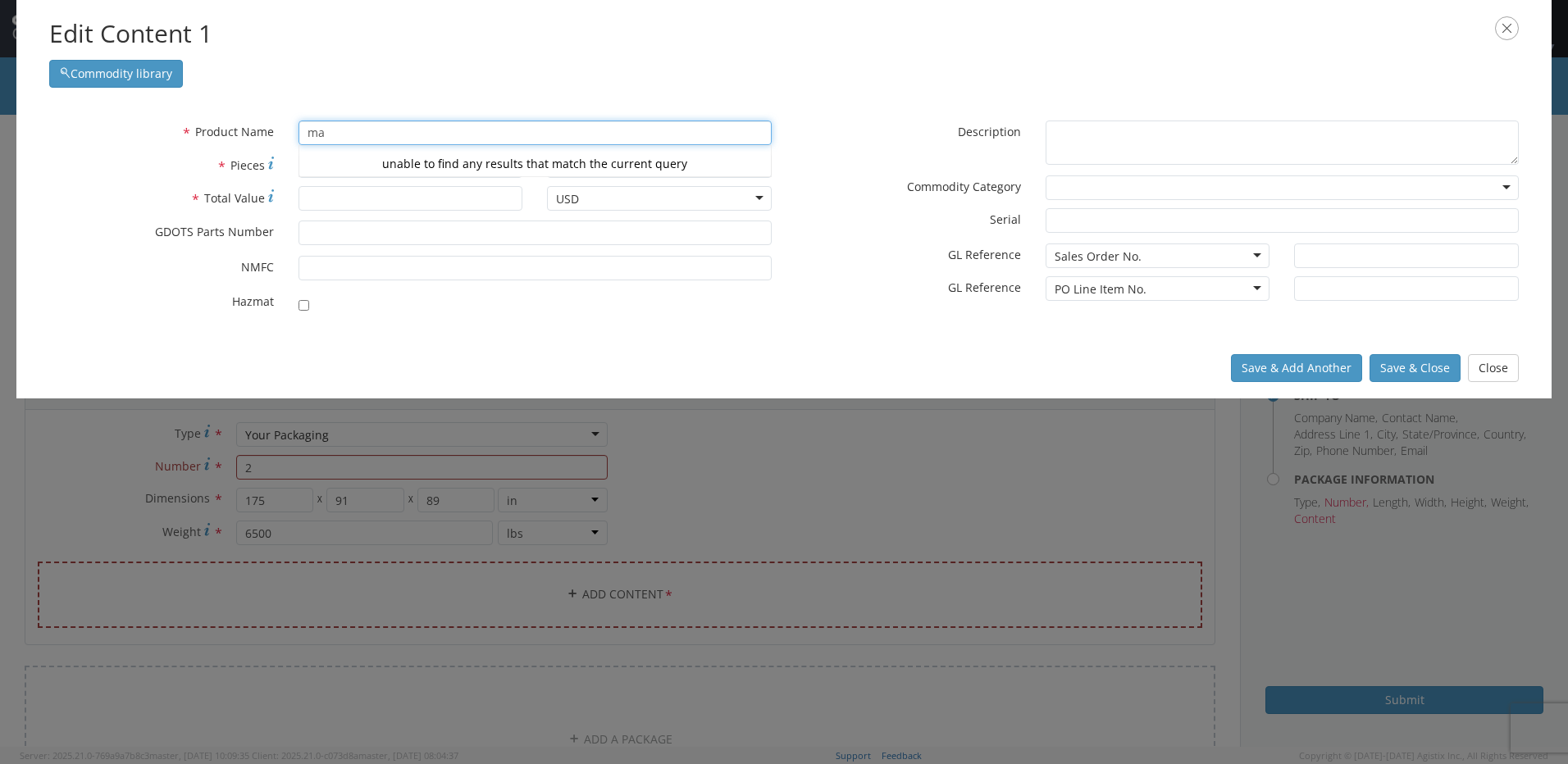
type input "material Spec. StEAric Acid"
type input "m"
type input "L"
type input "K"
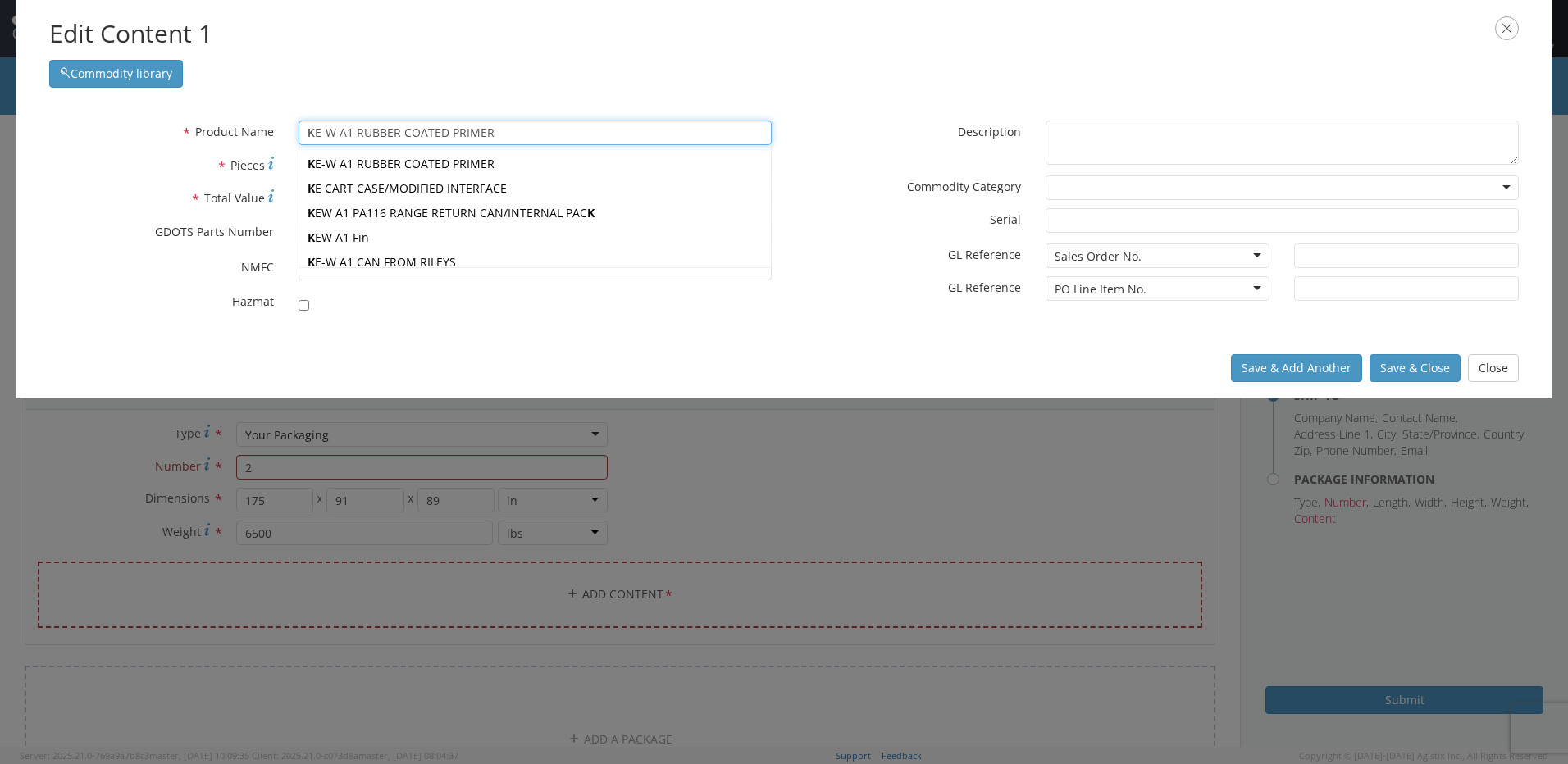
type input "KiT, ENCLOSURE"
type input "Ki"
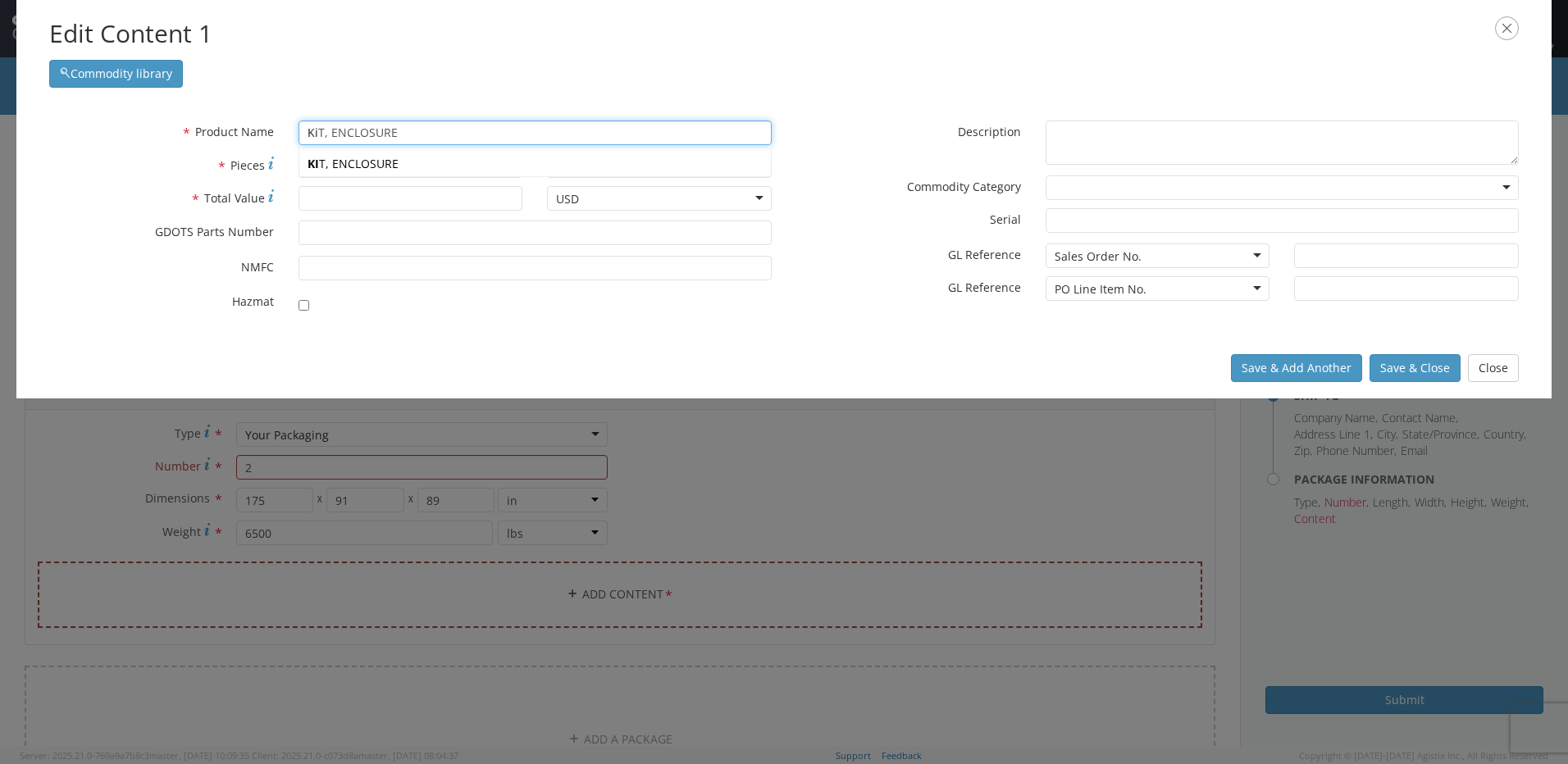
type input "Kit, ENCLOSURE"
type input "Kit"
type input "Kitamura HX500IG"
type input "1"
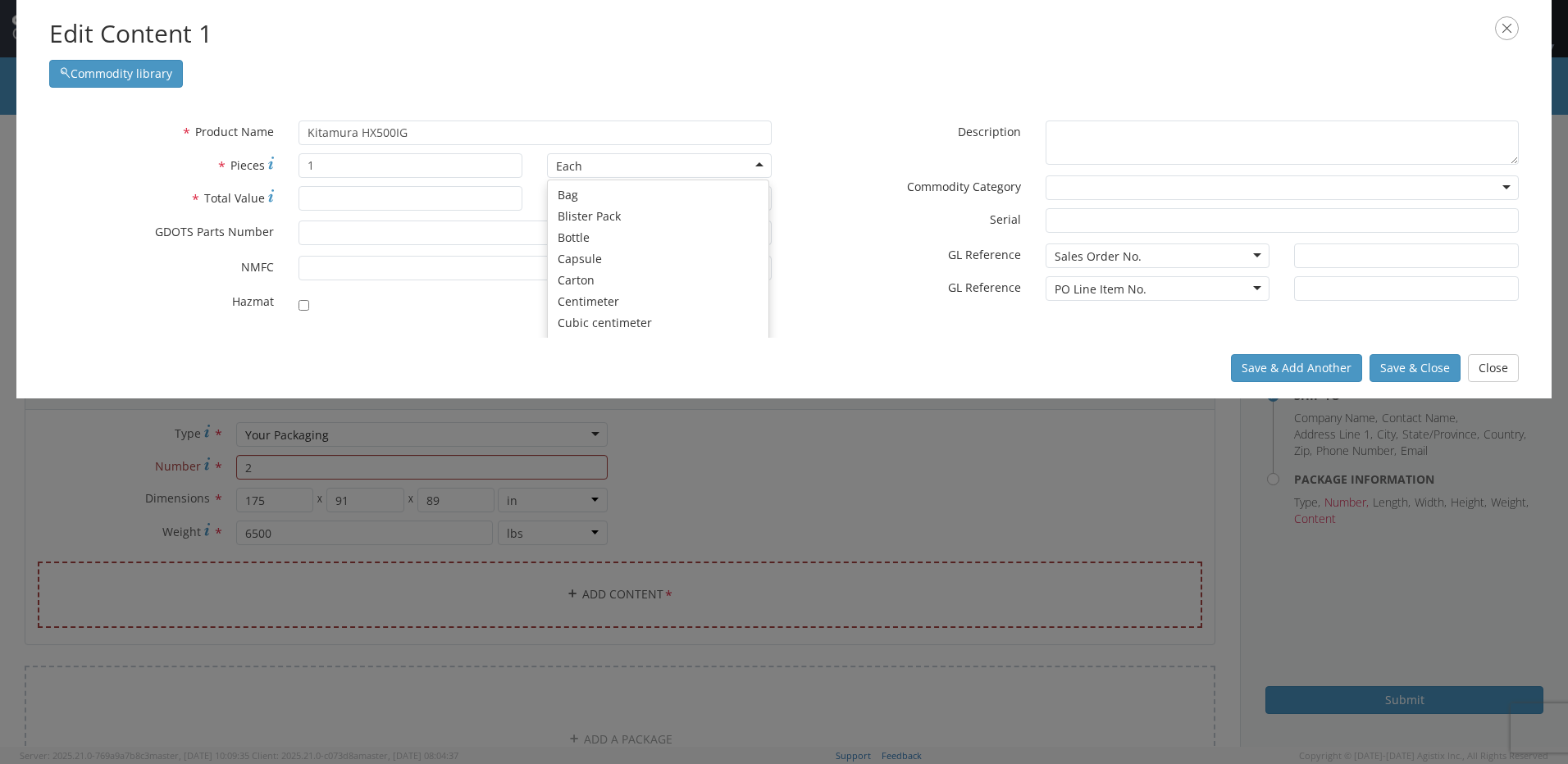
scroll to position [146, 0]
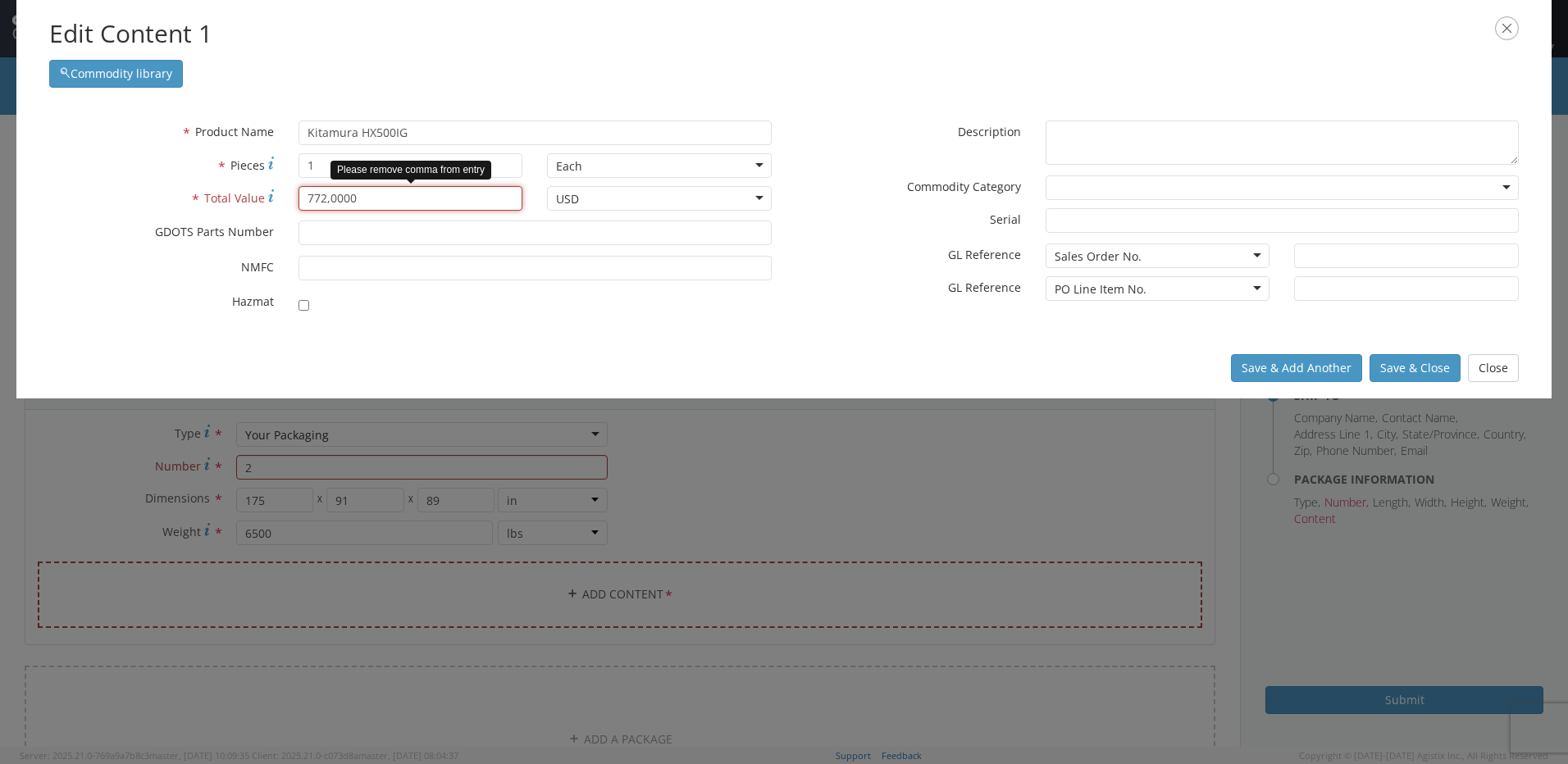
click at [325, 200] on input "772,0000" at bounding box center [411, 198] width 225 height 25
type input "5620000"
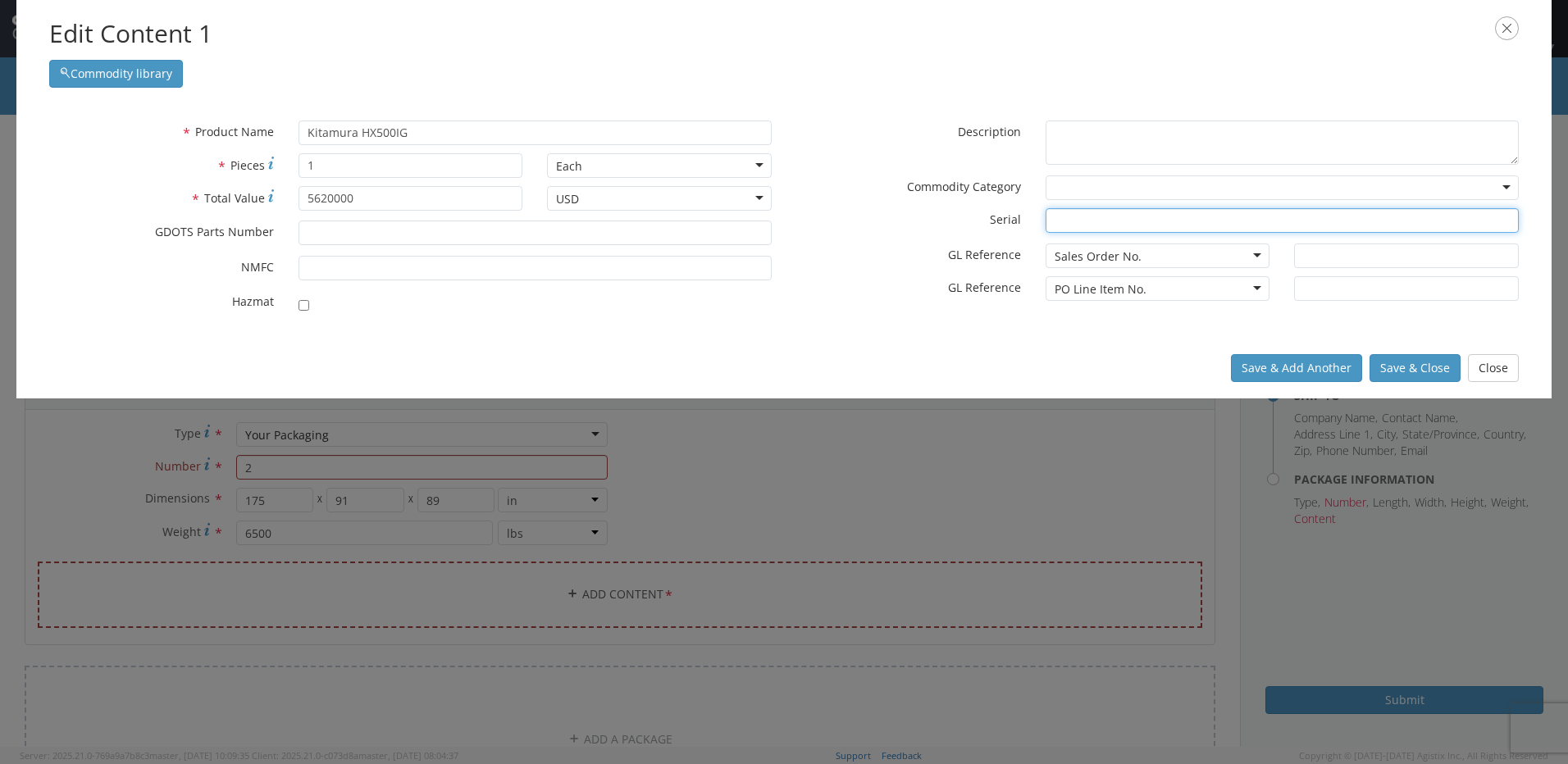
click at [1073, 215] on input "* Serial" at bounding box center [1282, 221] width 473 height 25
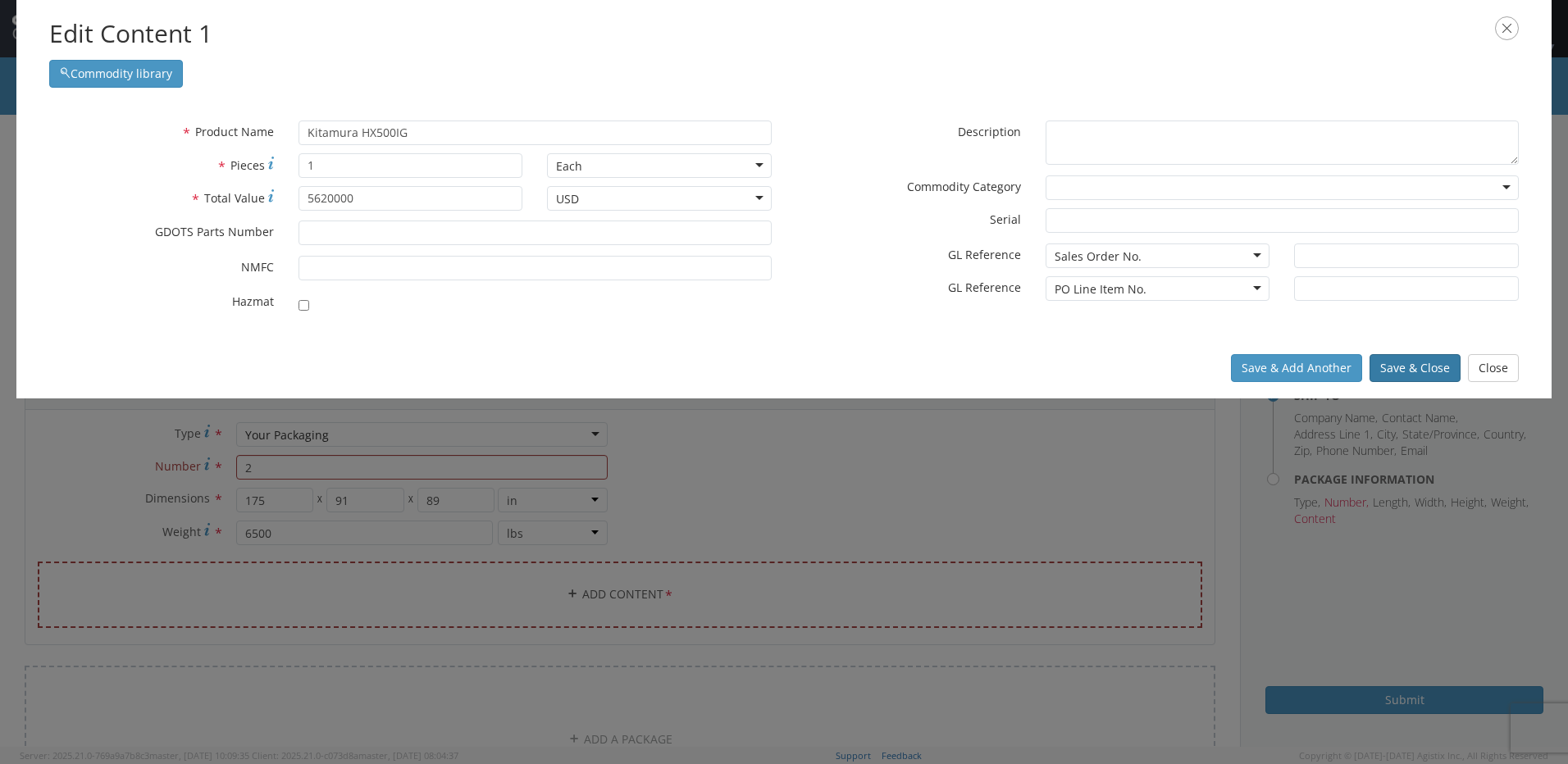
click at [1427, 369] on button "Save & Close" at bounding box center [1415, 368] width 91 height 28
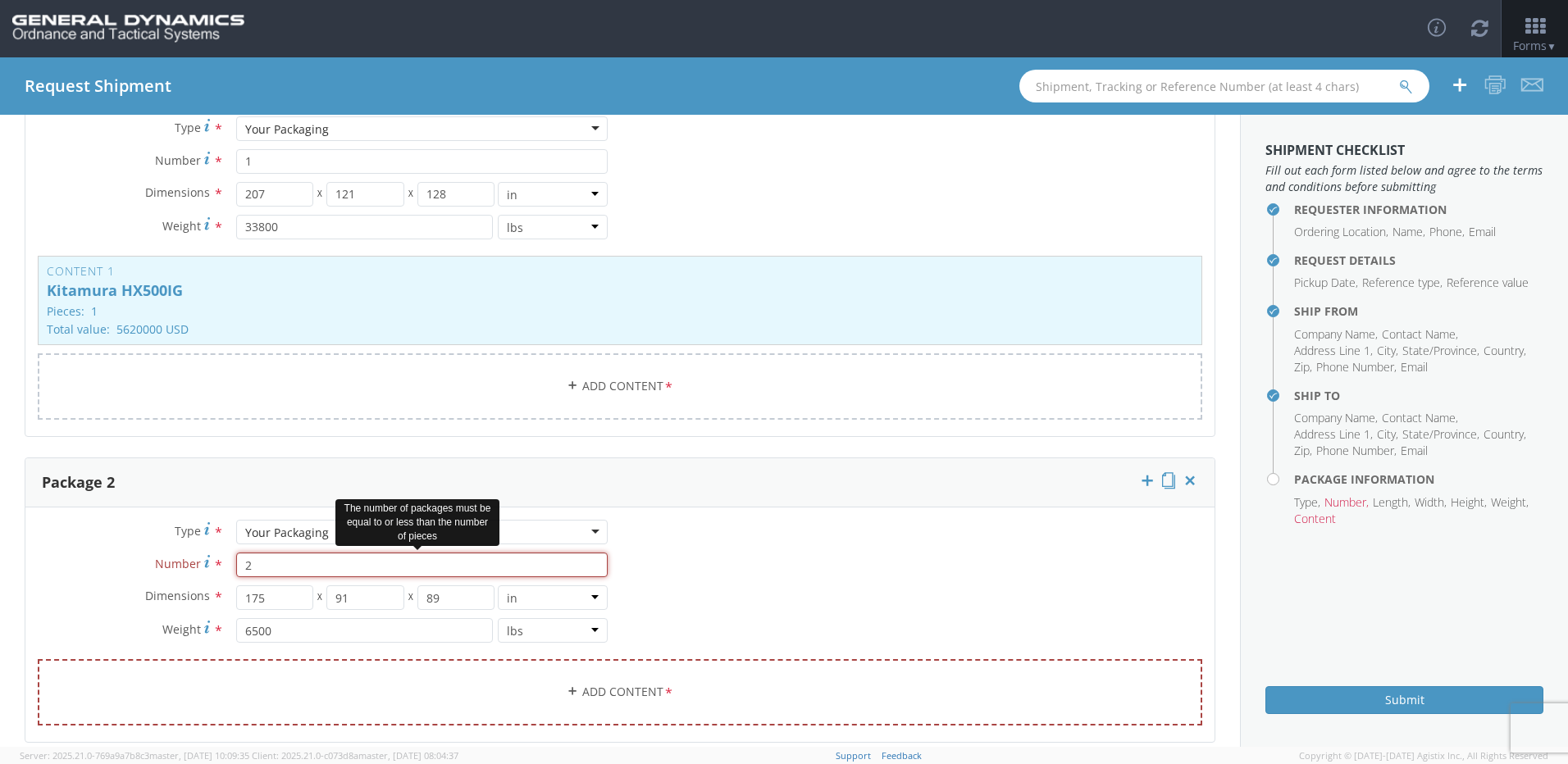
drag, startPoint x: 259, startPoint y: 568, endPoint x: 188, endPoint y: 564, distance: 71.1
click at [191, 564] on div "Number * 2 The number of packages must be equal to or less than the number of p…" at bounding box center [322, 565] width 595 height 25
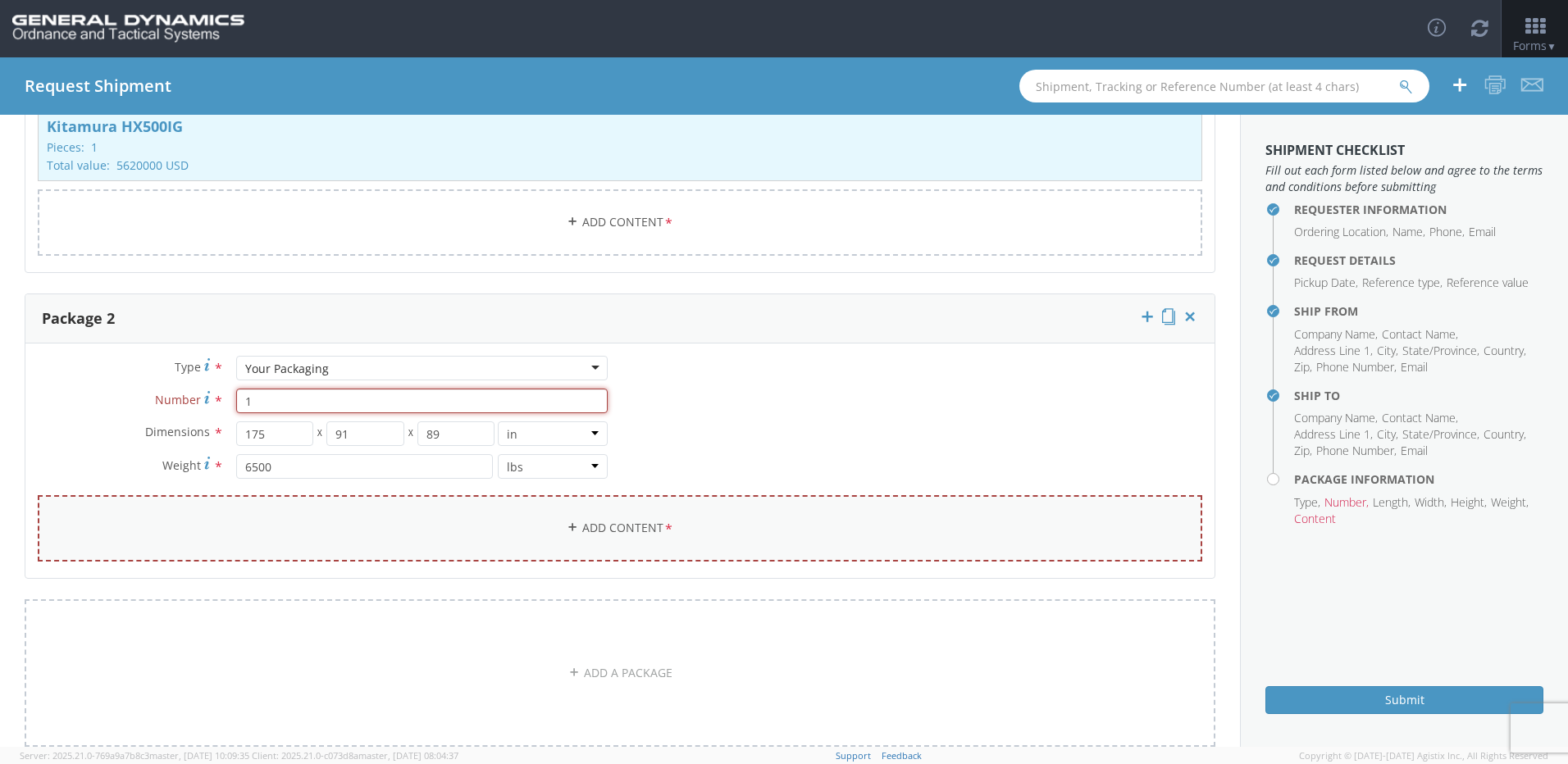
type input "1"
click at [588, 529] on link "Add Content *" at bounding box center [620, 528] width 1164 height 66
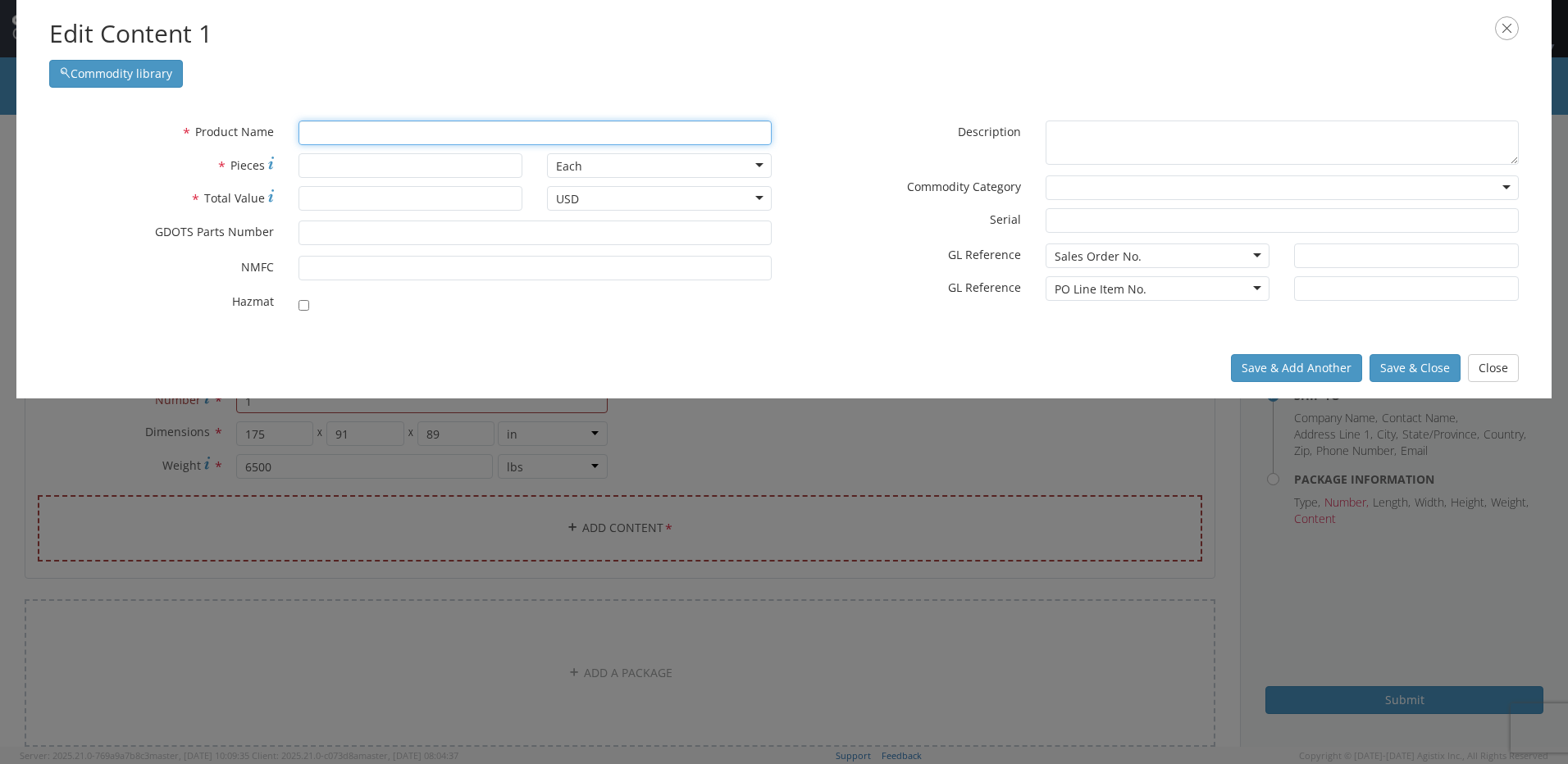
click at [349, 132] on input "text" at bounding box center [535, 133] width 473 height 25
type input "acc"
type input "accUPRO 1 TO 1.5MM ER11 COLLET"
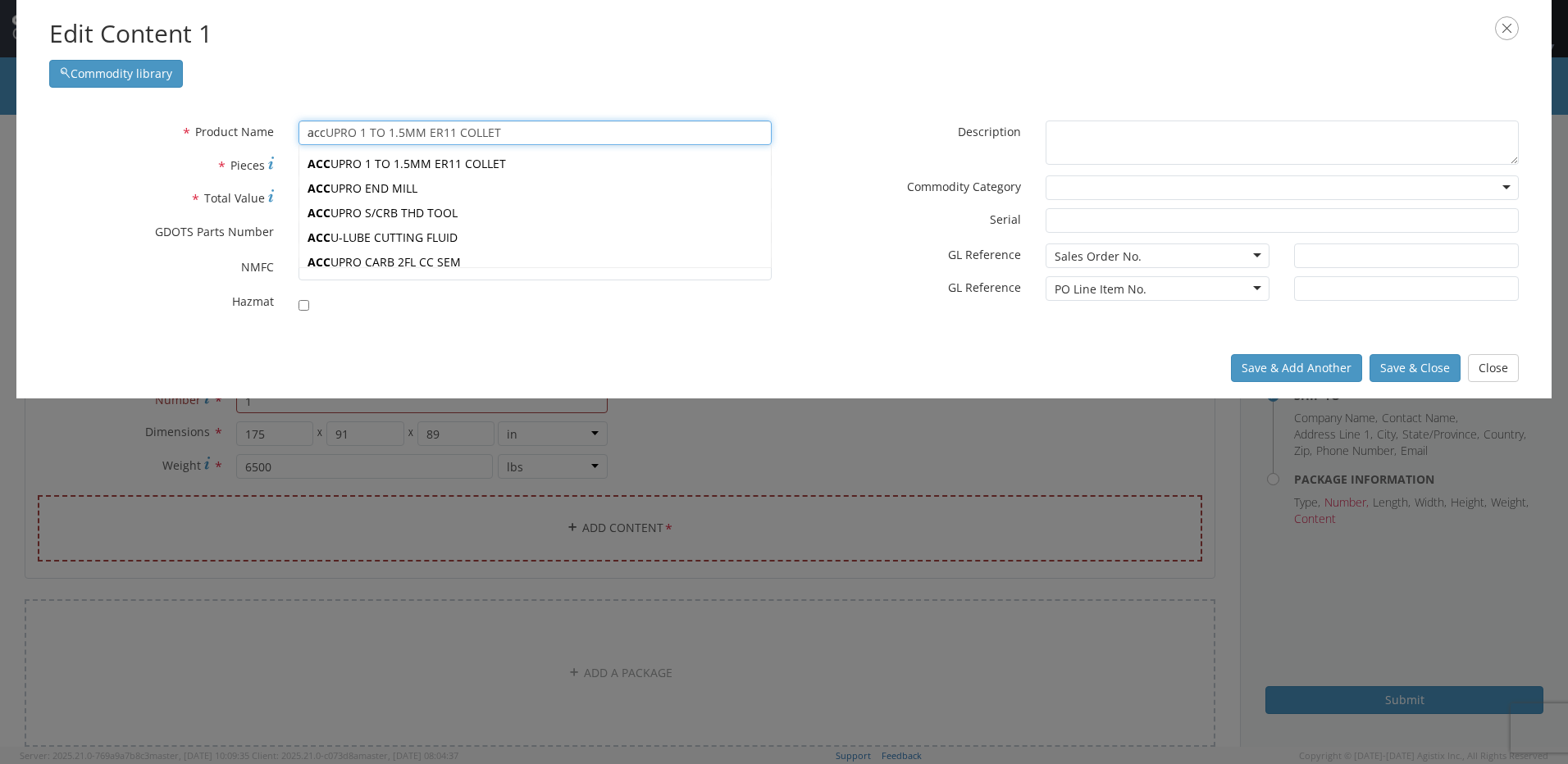
type input "acce"
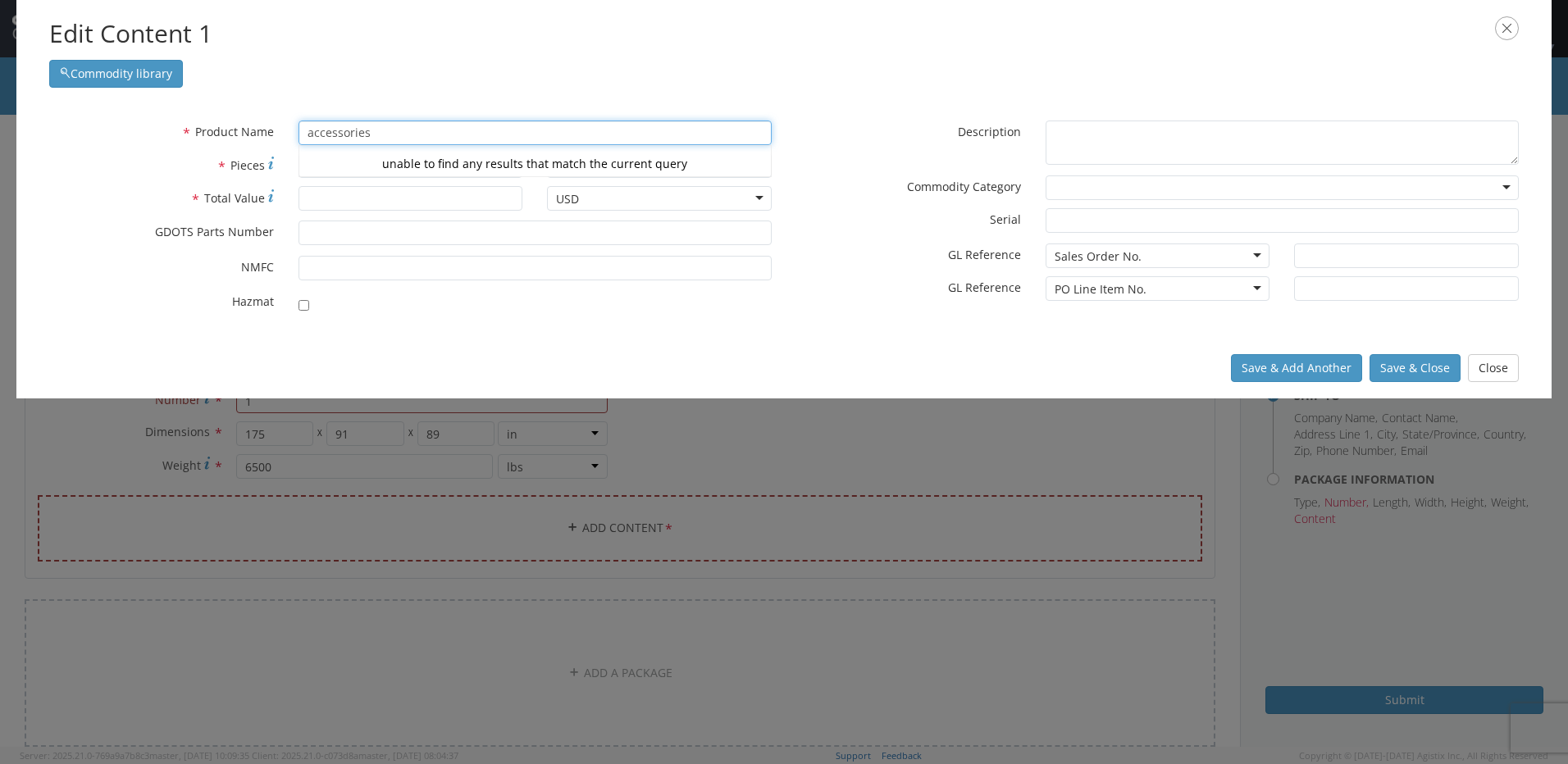
type input "accessories"
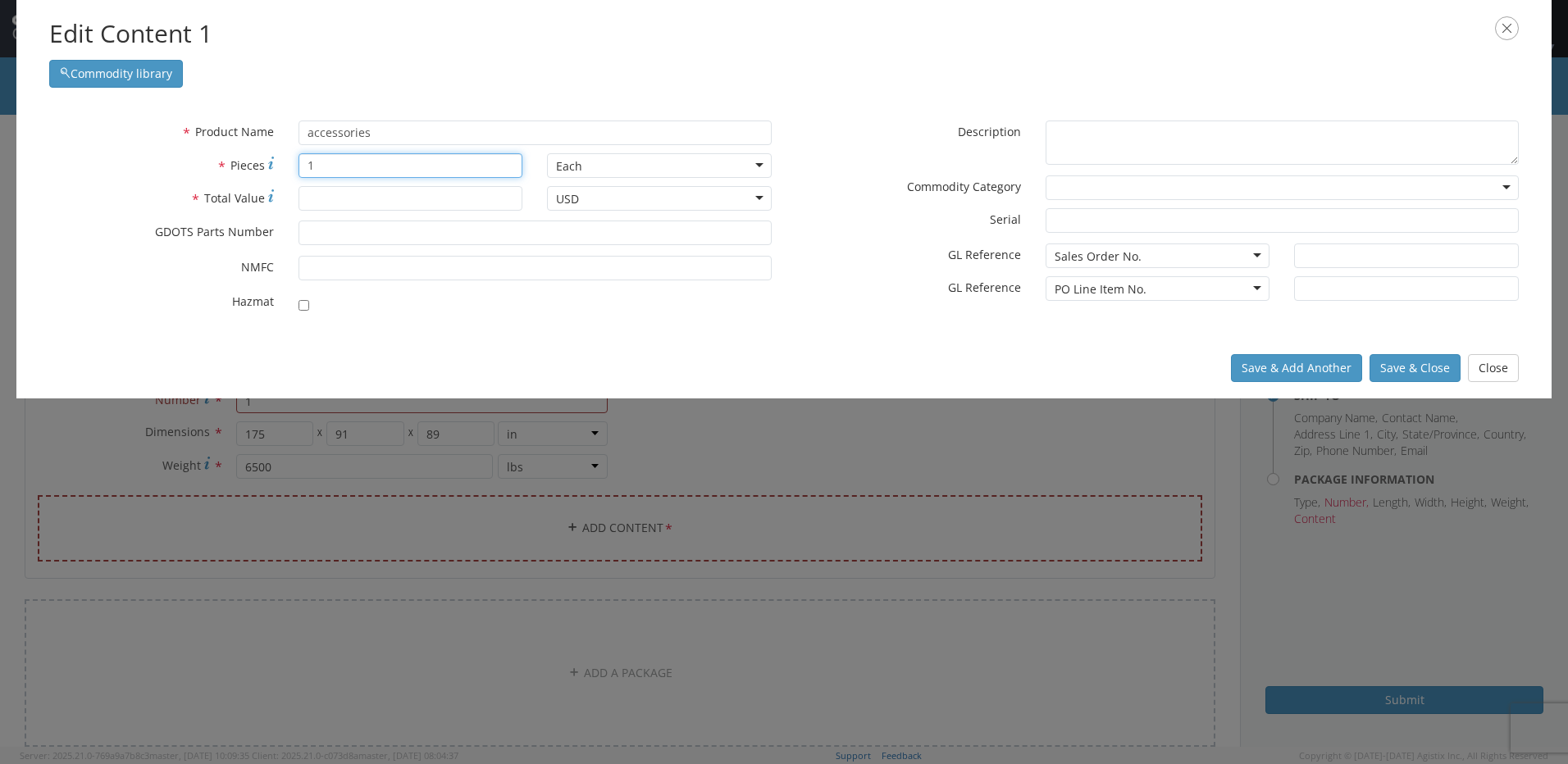
type input "1"
type input "30000"
click at [1414, 370] on button "Save & Close" at bounding box center [1415, 368] width 91 height 28
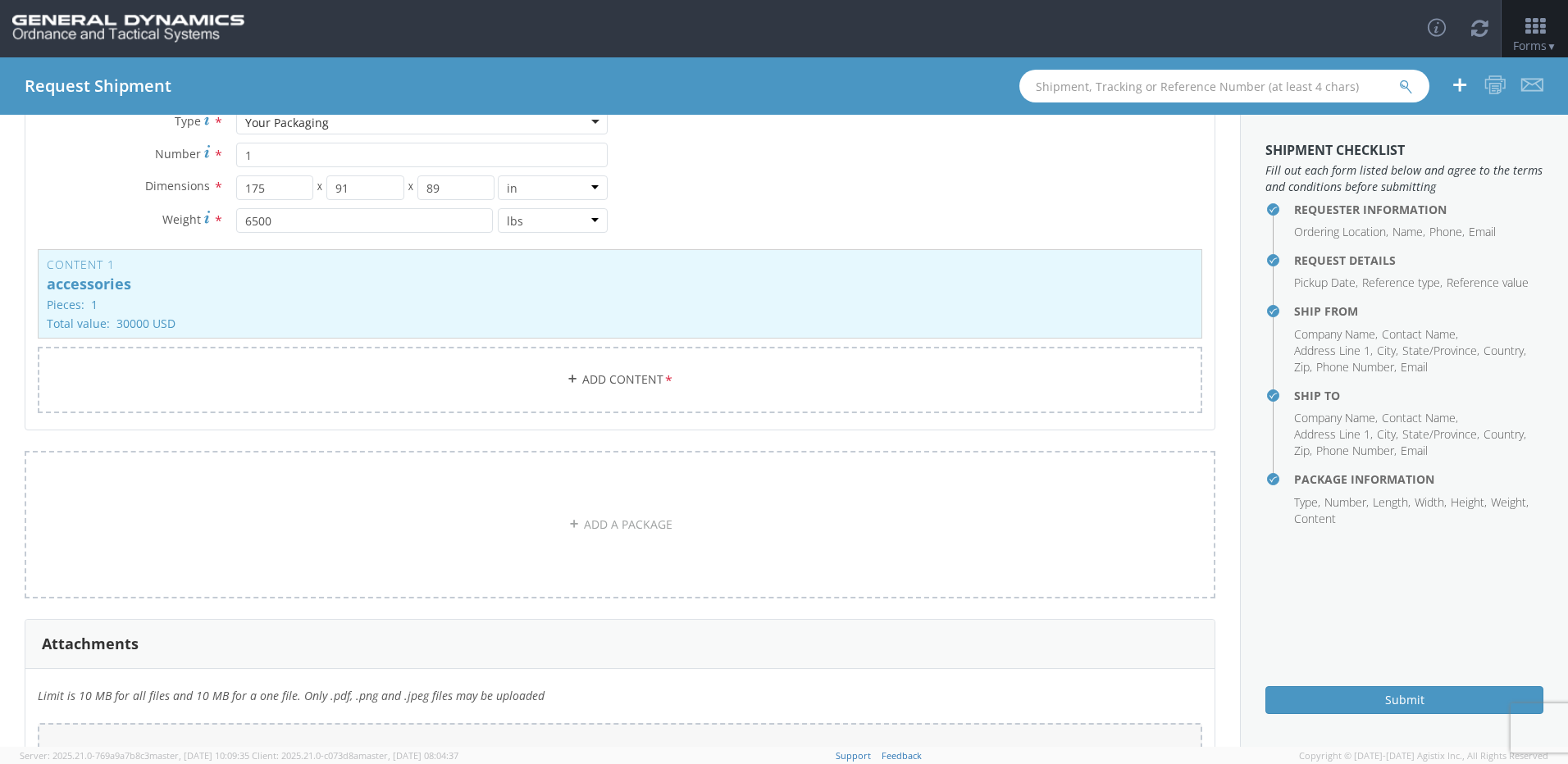
scroll to position [724, 0]
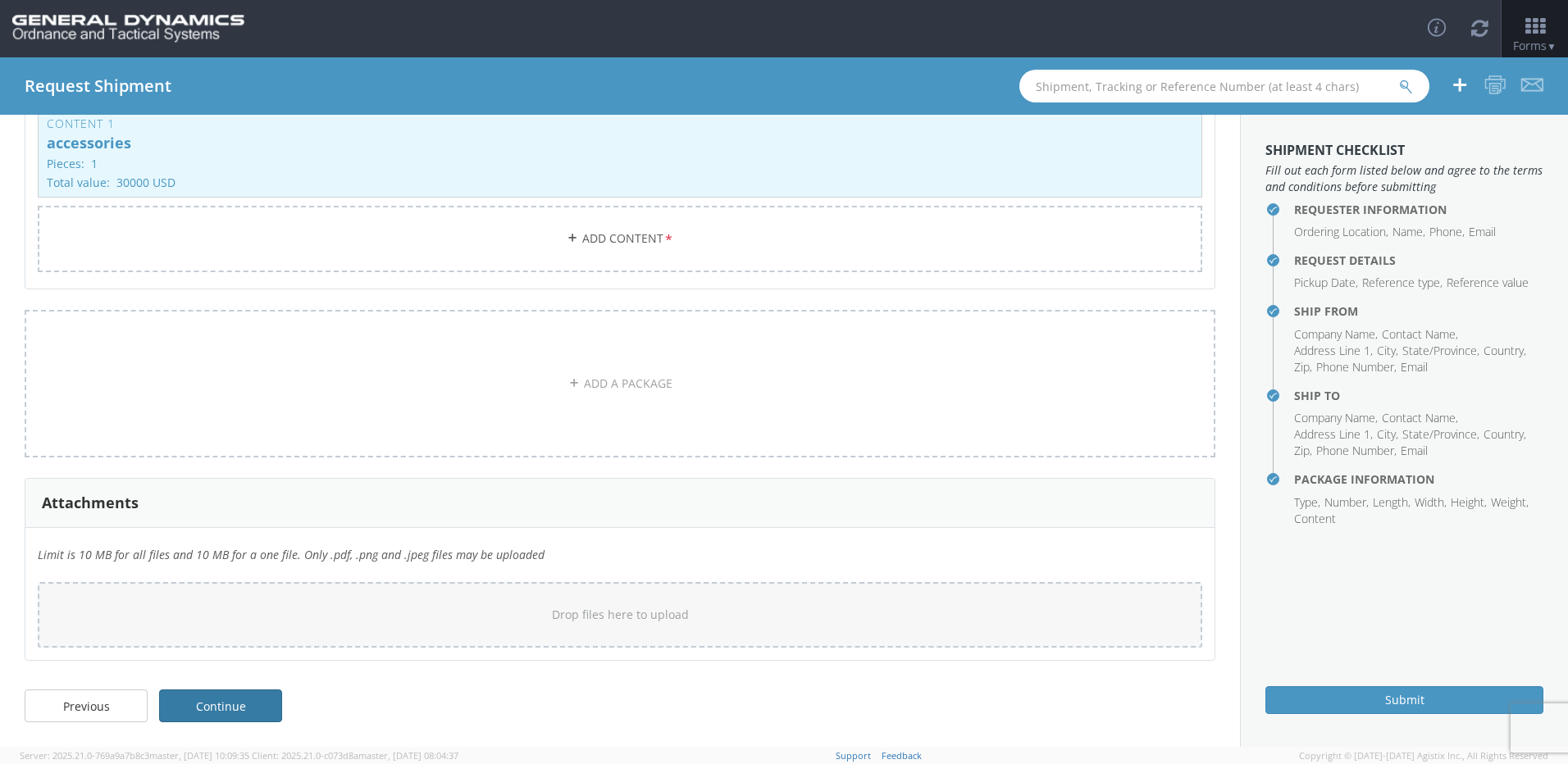
click at [217, 702] on link "Continue" at bounding box center [221, 706] width 123 height 33
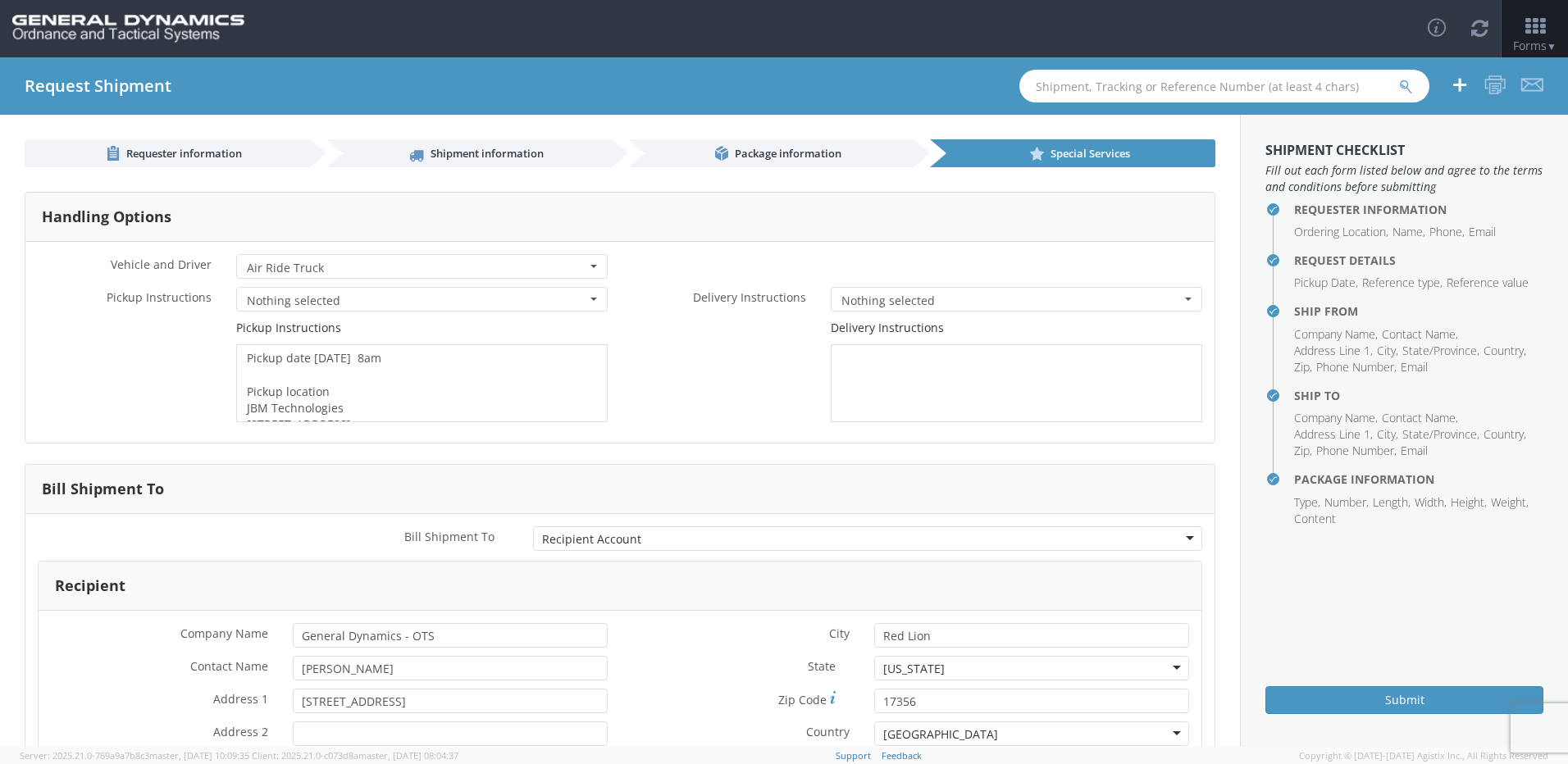
scroll to position [173, 0]
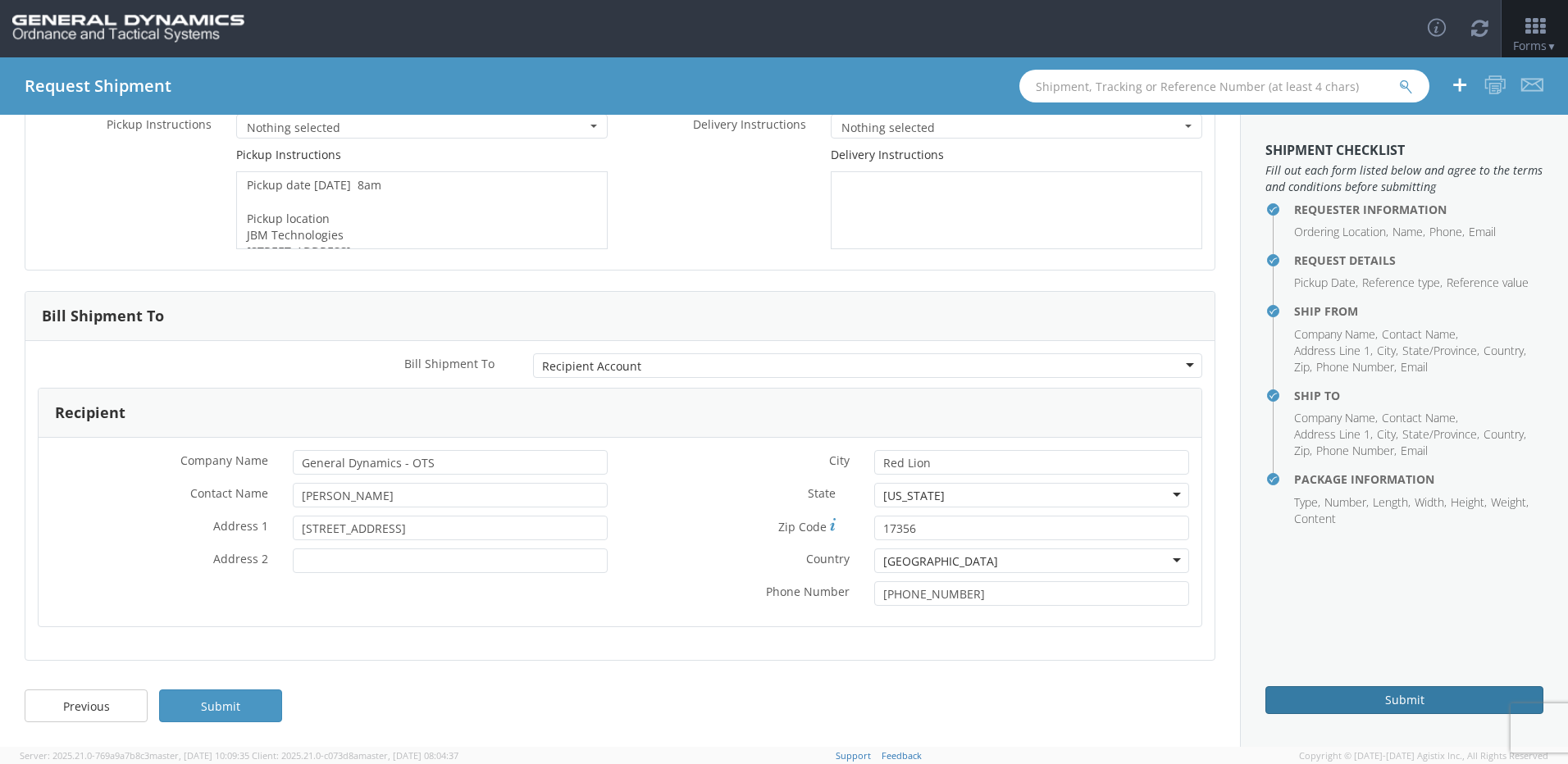
click at [1393, 696] on button "Submit" at bounding box center [1404, 699] width 278 height 28
